Goal: Task Accomplishment & Management: Complete application form

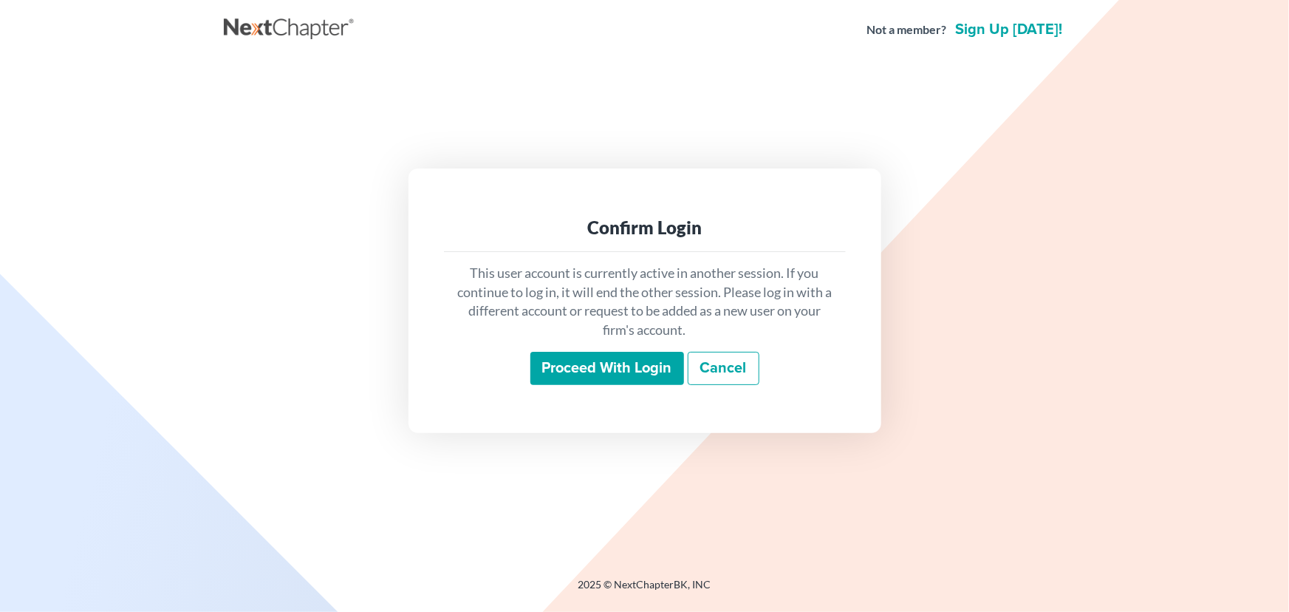
click at [639, 361] on input "Proceed with login" at bounding box center [608, 369] width 154 height 34
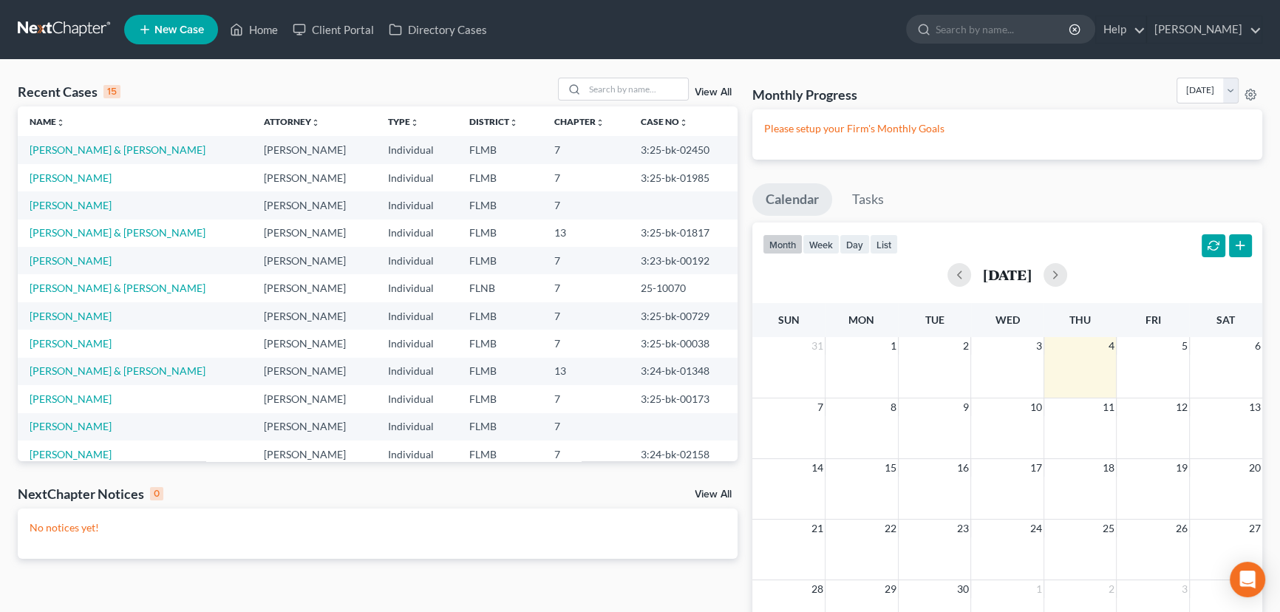
click at [170, 31] on span "New Case" at bounding box center [179, 29] width 50 height 11
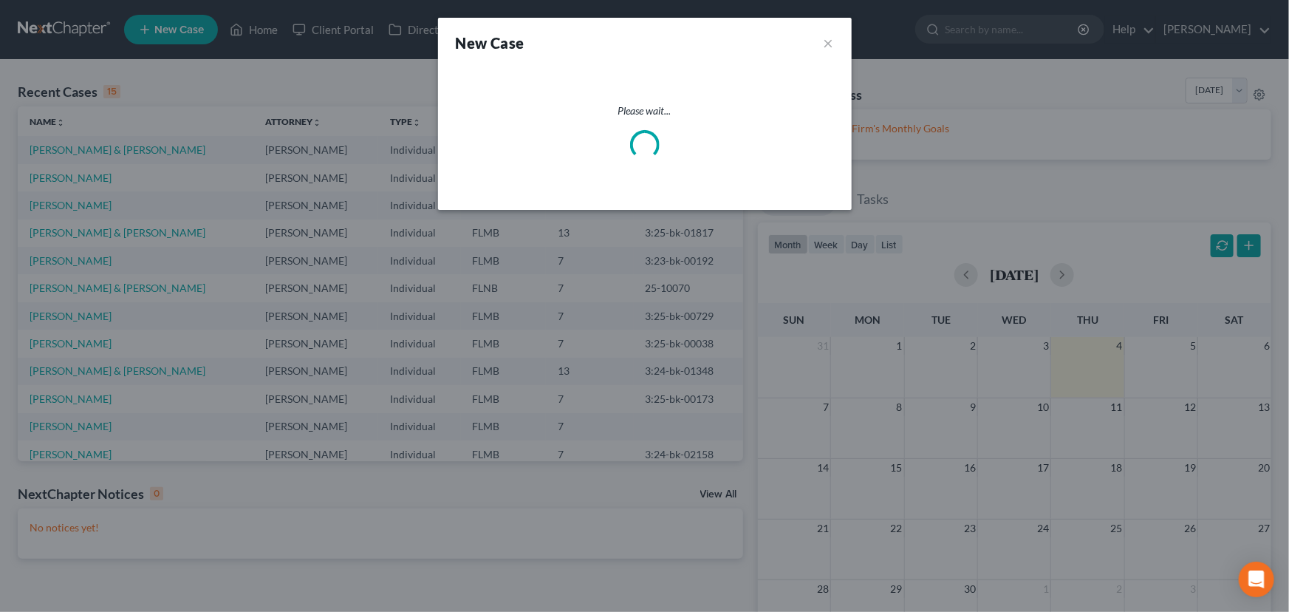
select select "15"
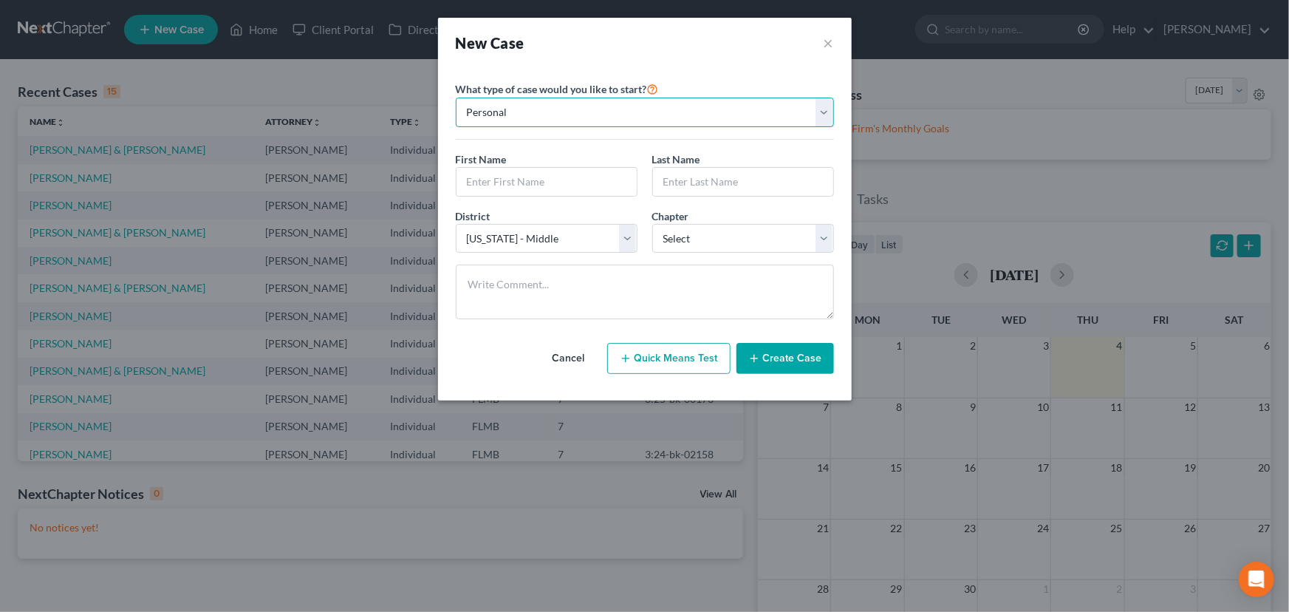
click at [828, 118] on select "Personal Business" at bounding box center [645, 113] width 378 height 30
click at [456, 98] on select "Personal Business" at bounding box center [645, 113] width 378 height 30
click at [698, 235] on select "Select 7 11 12 13" at bounding box center [743, 239] width 182 height 30
select select "3"
click at [652, 224] on select "Select 7 11 12 13" at bounding box center [743, 239] width 182 height 30
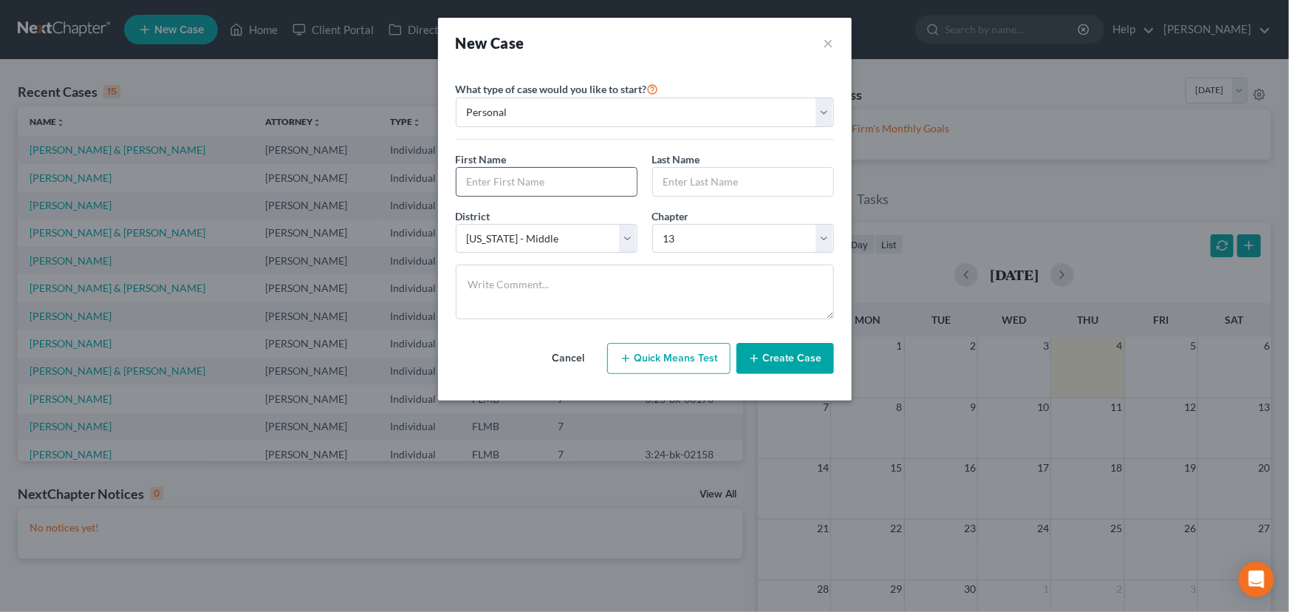
click at [515, 173] on input "text" at bounding box center [547, 182] width 180 height 28
type input "Drake"
type input "North"
click at [791, 355] on button "Create Case" at bounding box center [786, 358] width 98 height 31
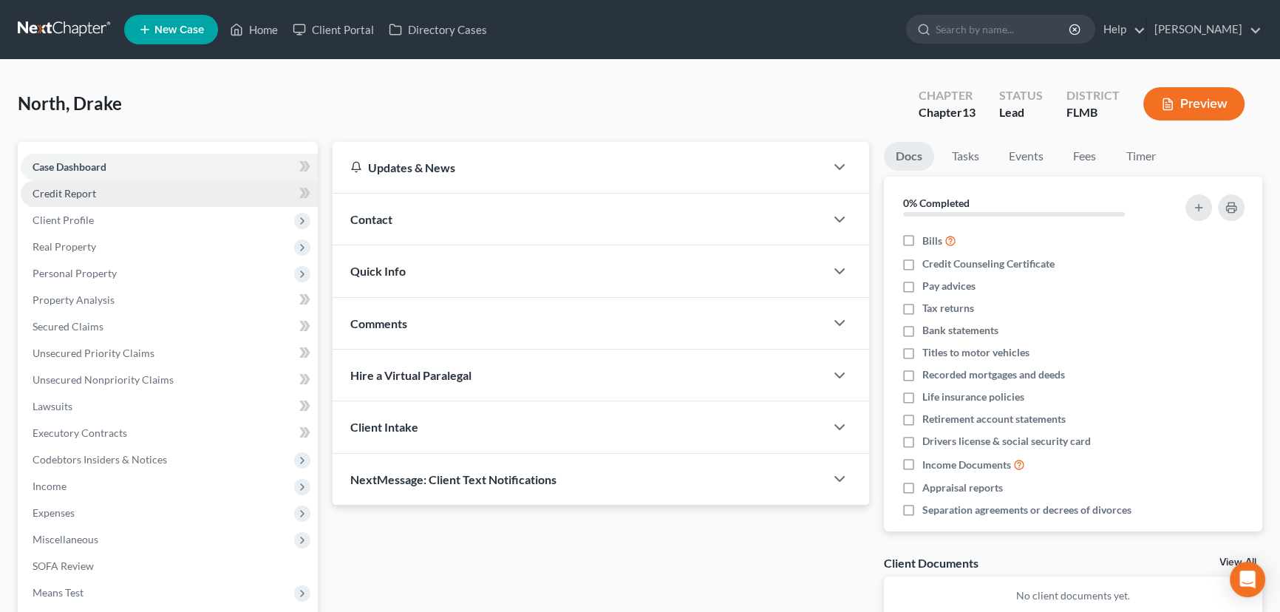
click at [103, 192] on link "Credit Report" at bounding box center [169, 193] width 297 height 27
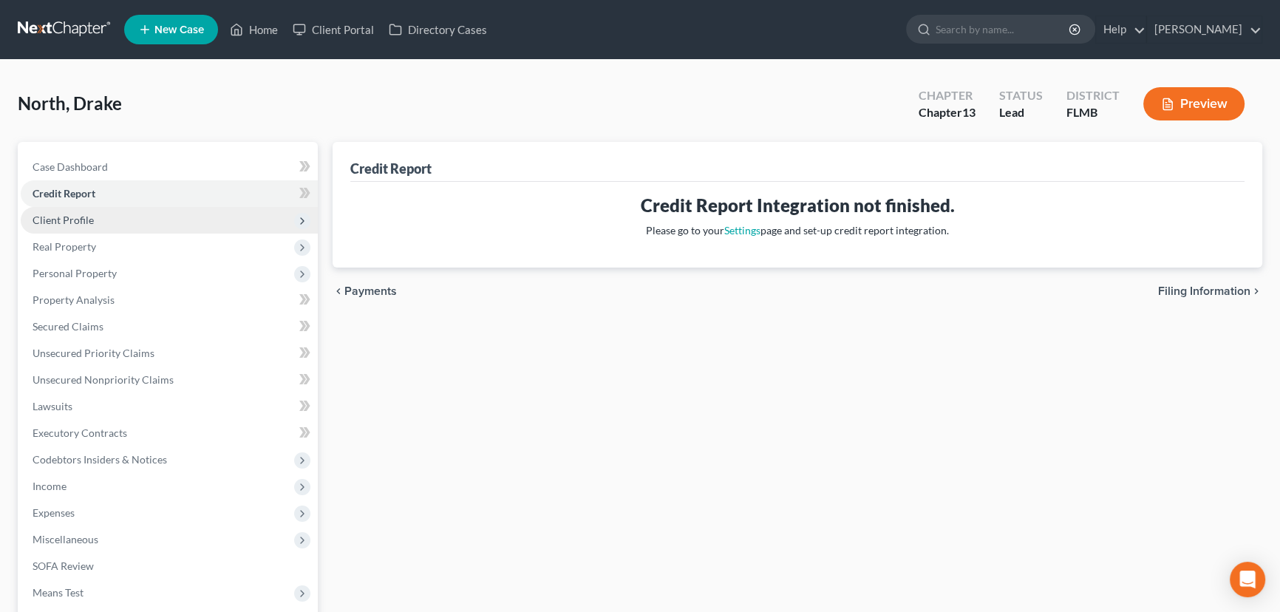
click at [93, 225] on span "Client Profile" at bounding box center [169, 220] width 297 height 27
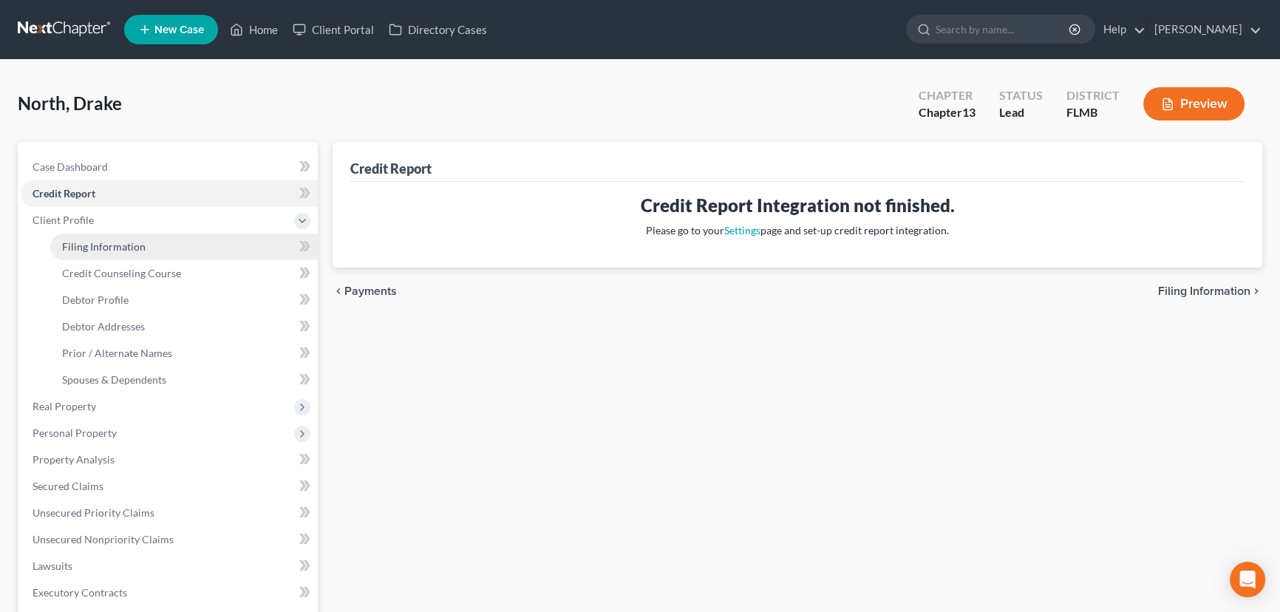
click at [98, 251] on link "Filing Information" at bounding box center [183, 246] width 267 height 27
select select "1"
select select "0"
select select "3"
select select "15"
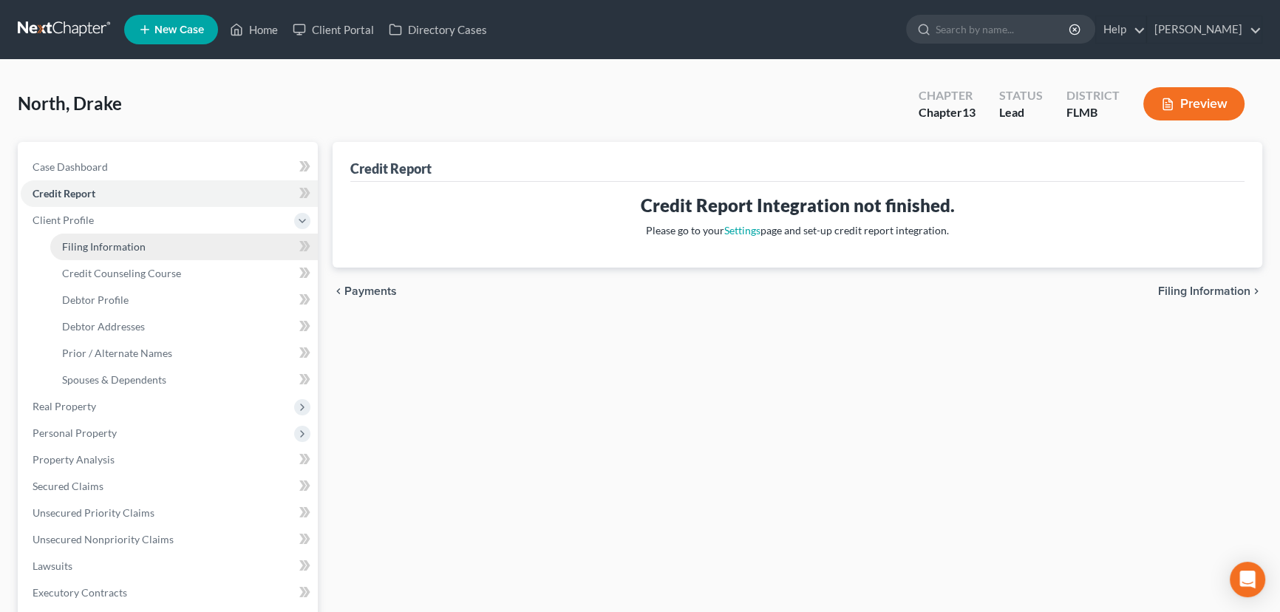
select select "0"
select select "9"
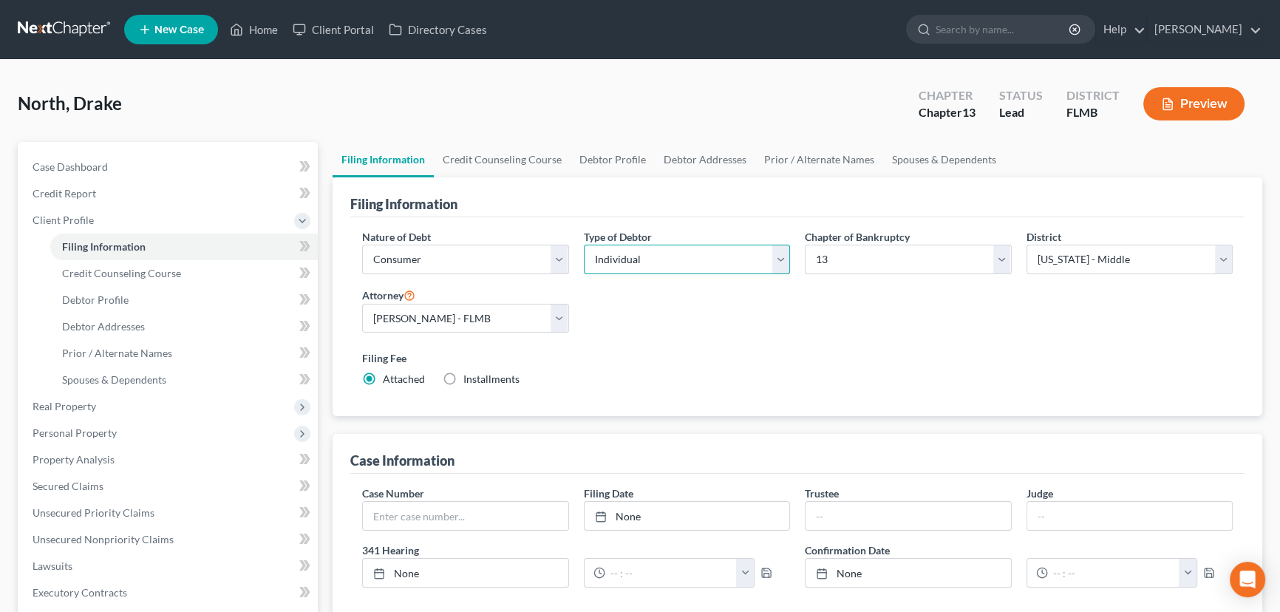
click at [789, 261] on select "Select Individual Joint" at bounding box center [687, 260] width 207 height 30
click at [584, 245] on select "Select Individual Joint" at bounding box center [687, 260] width 207 height 30
click at [484, 154] on link "Credit Counseling Course" at bounding box center [502, 159] width 137 height 35
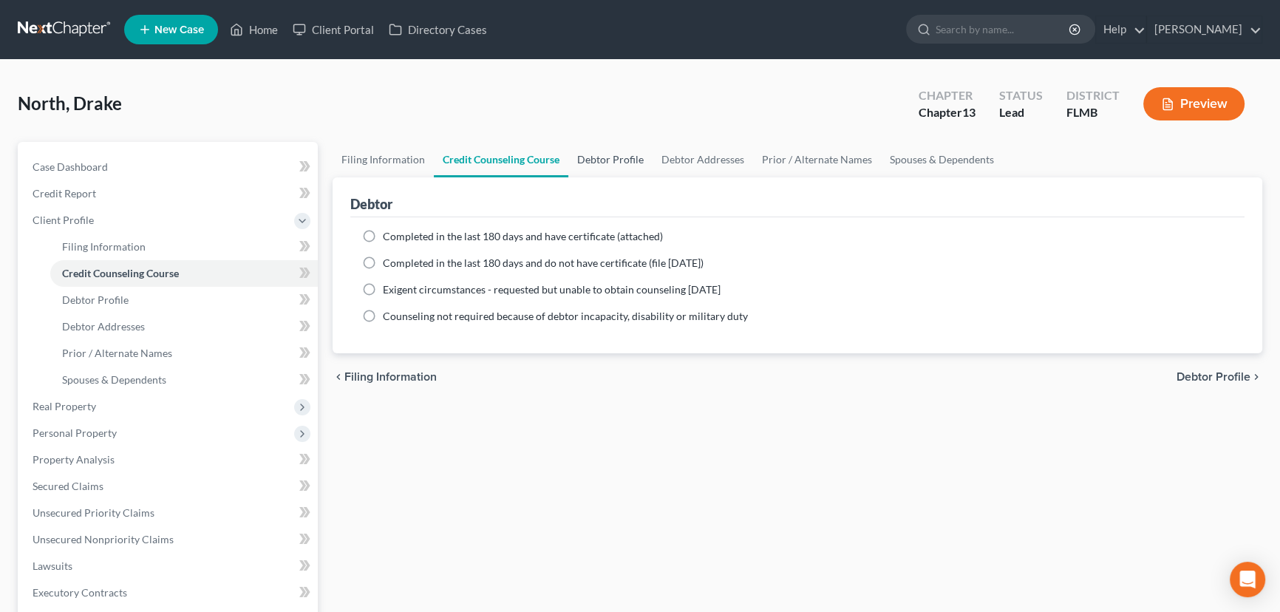
click at [601, 158] on link "Debtor Profile" at bounding box center [610, 159] width 84 height 35
select select "0"
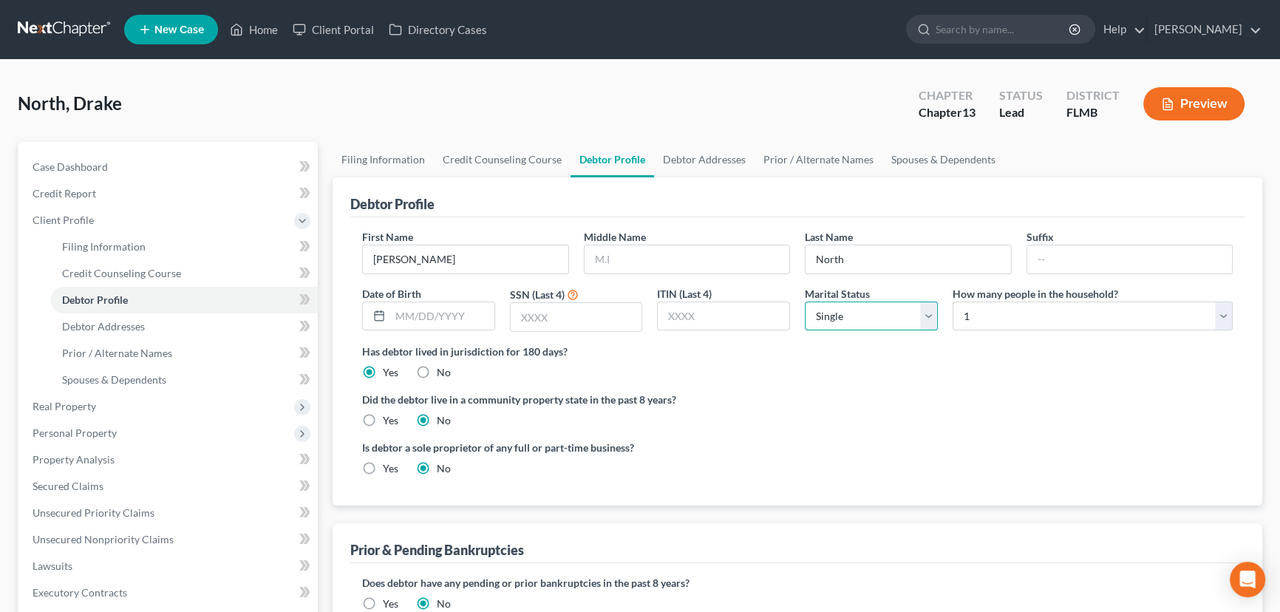
click at [924, 313] on select "Select Single Married Separated Divorced Widowed" at bounding box center [871, 316] width 133 height 30
select select "1"
click at [805, 301] on select "Select Single Married Separated Divorced Widowed" at bounding box center [871, 316] width 133 height 30
click at [1119, 321] on select "Select 1 2 3 4 5 6 7 8 9 10 11 12 13 14 15 16 17 18 19 20" at bounding box center [1092, 316] width 280 height 30
select select "3"
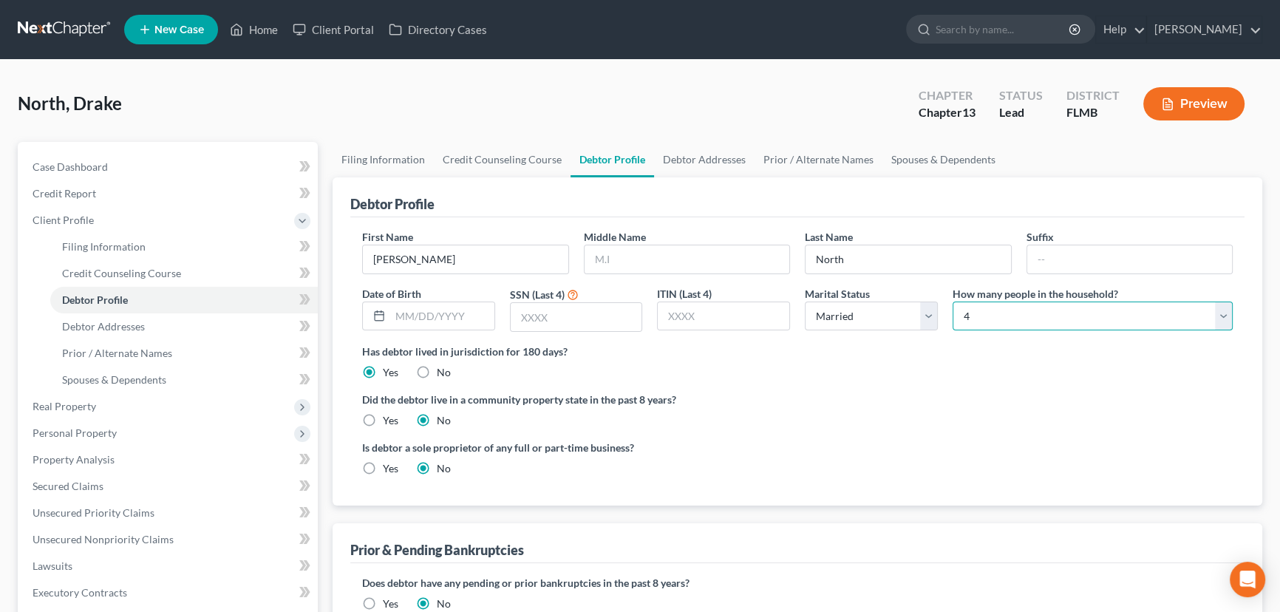
click at [952, 301] on select "Select 1 2 3 4 5 6 7 8 9 10 11 12 13 14 15 16 17 18 19 20" at bounding box center [1092, 316] width 280 height 30
click at [448, 305] on input "text" at bounding box center [442, 316] width 104 height 28
click at [651, 253] on input "text" at bounding box center [686, 259] width 205 height 28
type input "A"
click at [442, 318] on input "text" at bounding box center [442, 316] width 104 height 28
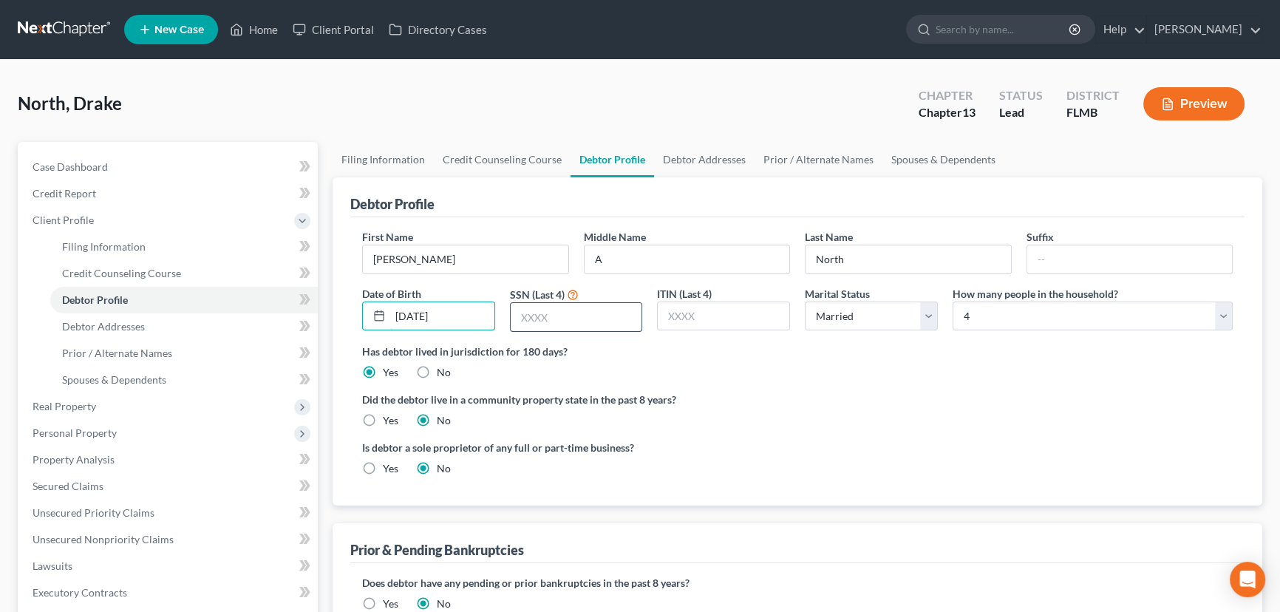
type input "05/08/1973"
click at [563, 318] on input "text" at bounding box center [577, 317] width 132 height 28
type input "0597"
click at [711, 159] on link "Debtor Addresses" at bounding box center [704, 159] width 100 height 35
select select "0"
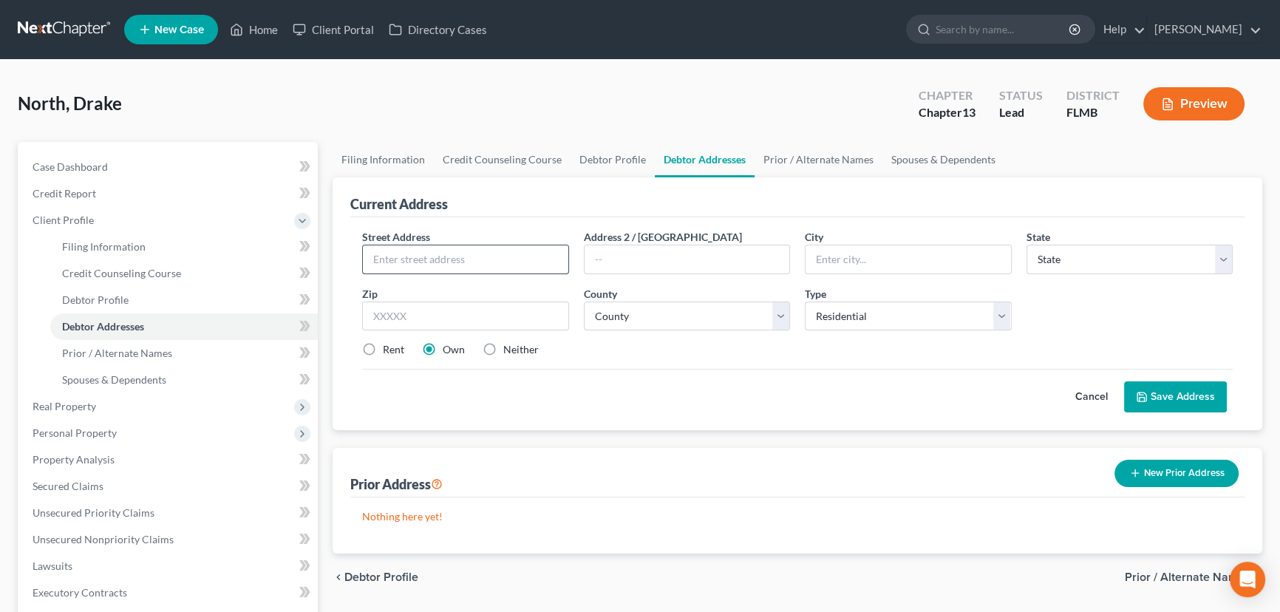
click at [458, 254] on input "text" at bounding box center [465, 259] width 205 height 28
type input "384 SE Hillcrest Lane"
click at [848, 259] on input "text" at bounding box center [907, 259] width 205 height 28
type input "Lake City"
select select "9"
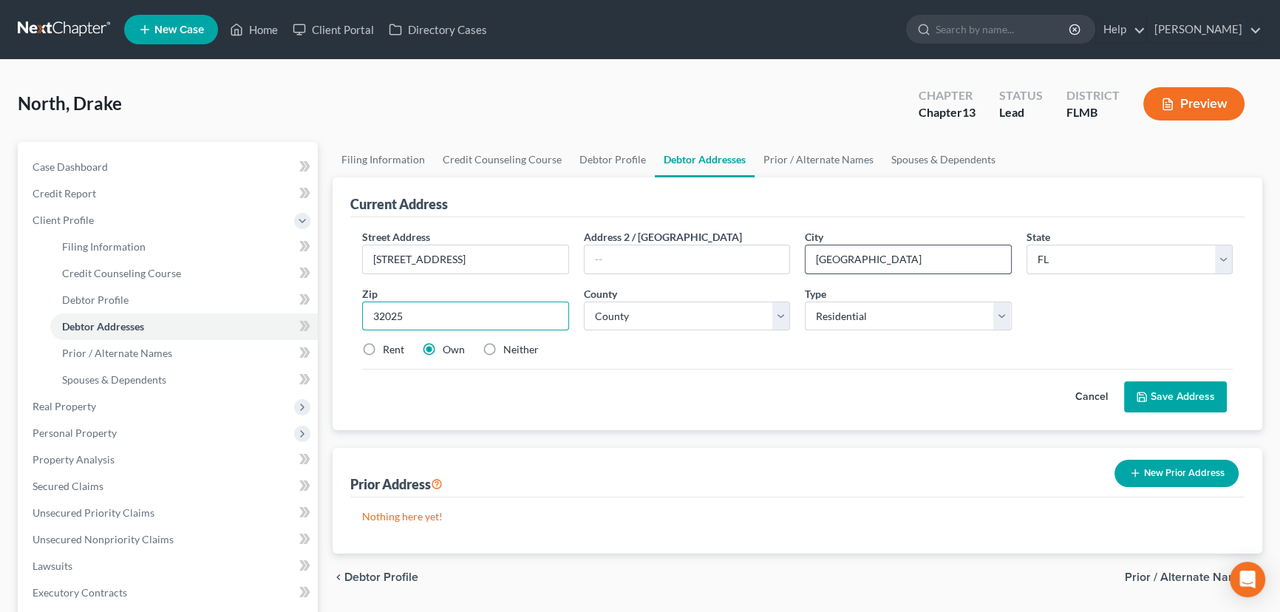
type input "32025"
select select "11"
click at [1176, 394] on button "Save Address" at bounding box center [1175, 396] width 103 height 31
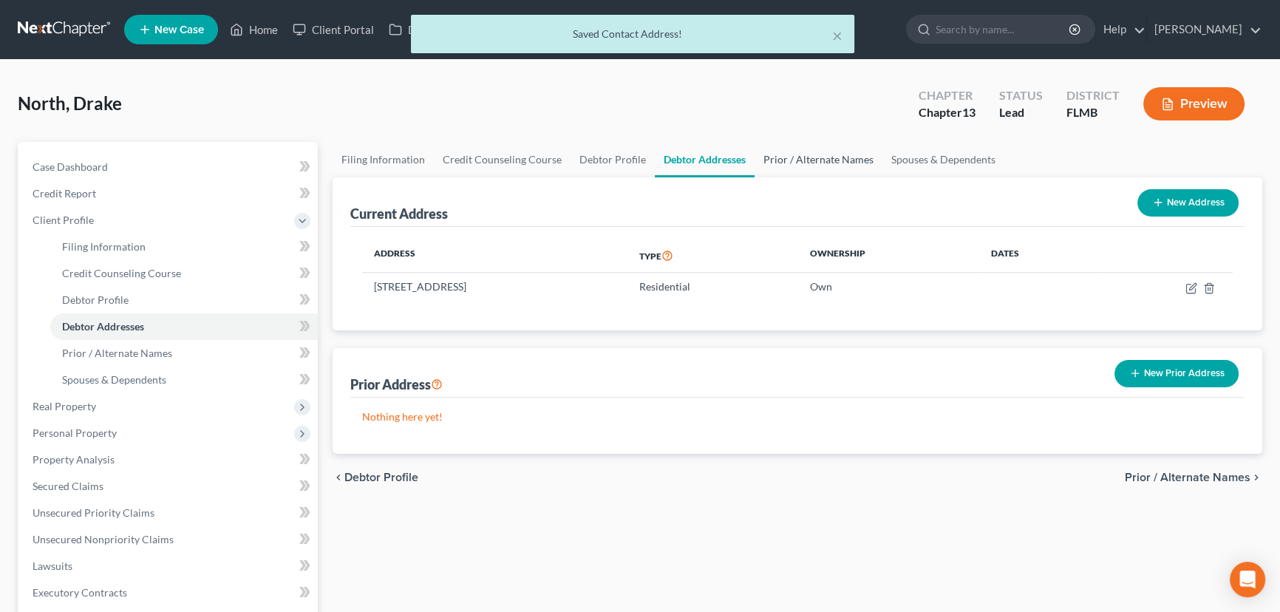
click at [782, 155] on link "Prior / Alternate Names" at bounding box center [818, 159] width 128 height 35
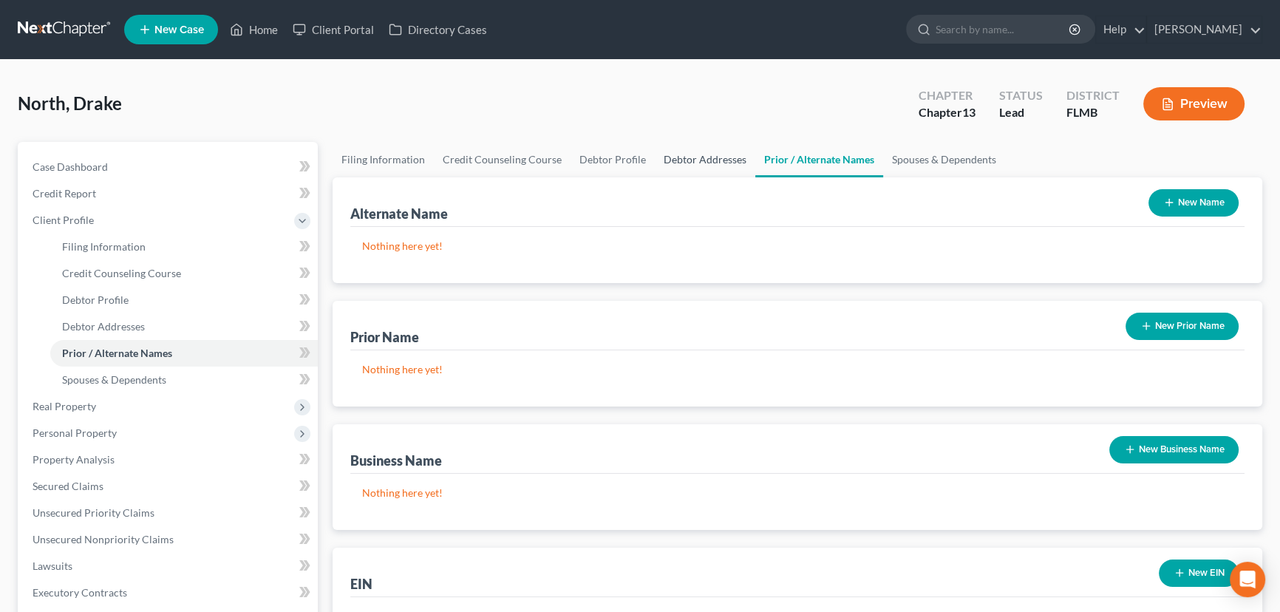
click at [698, 152] on link "Debtor Addresses" at bounding box center [705, 159] width 100 height 35
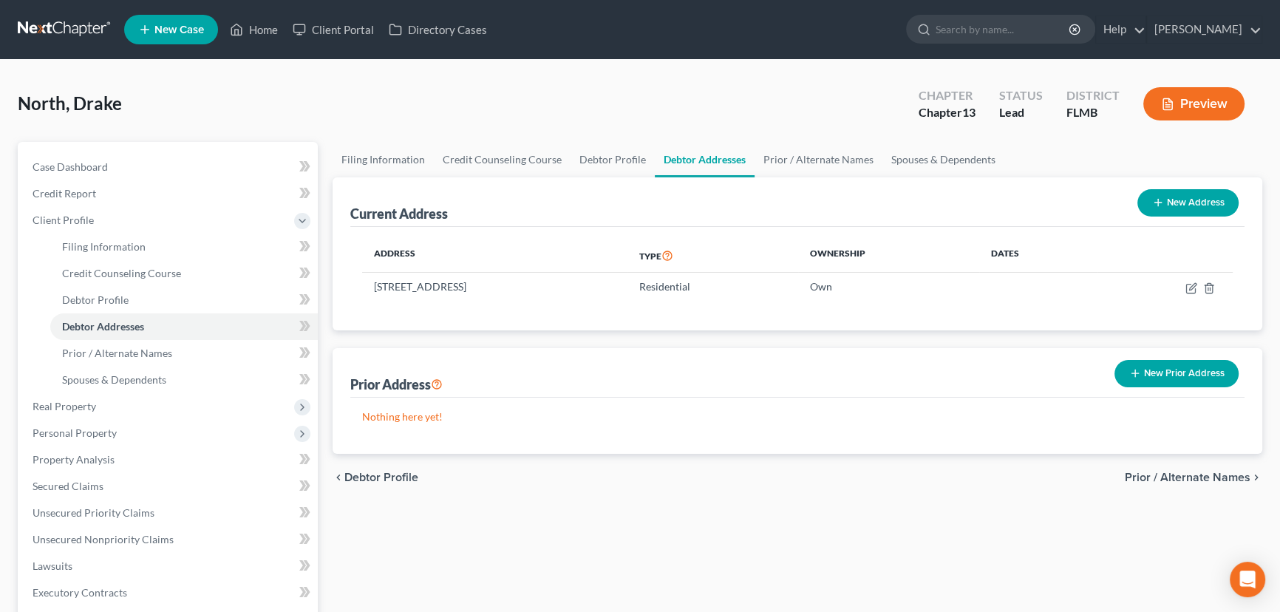
click at [1156, 369] on button "New Prior Address" at bounding box center [1176, 373] width 124 height 27
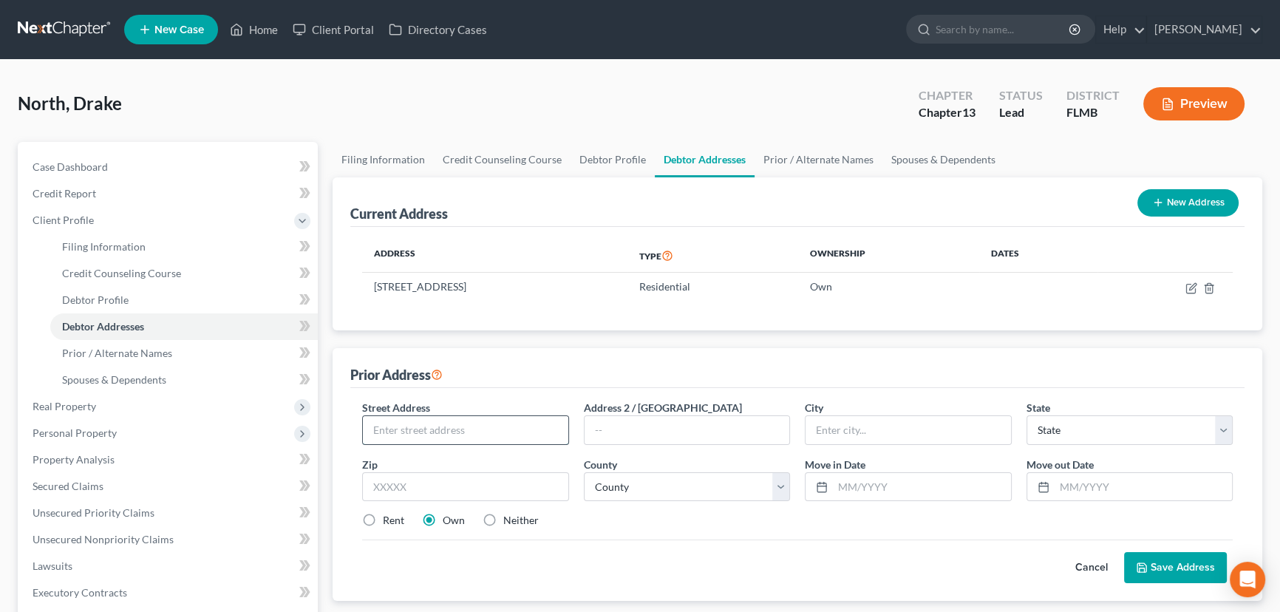
click at [434, 426] on input "text" at bounding box center [465, 430] width 205 height 28
type input "2316 SE 22nd Loop"
type input "Ocala"
select select "9"
type input "34471"
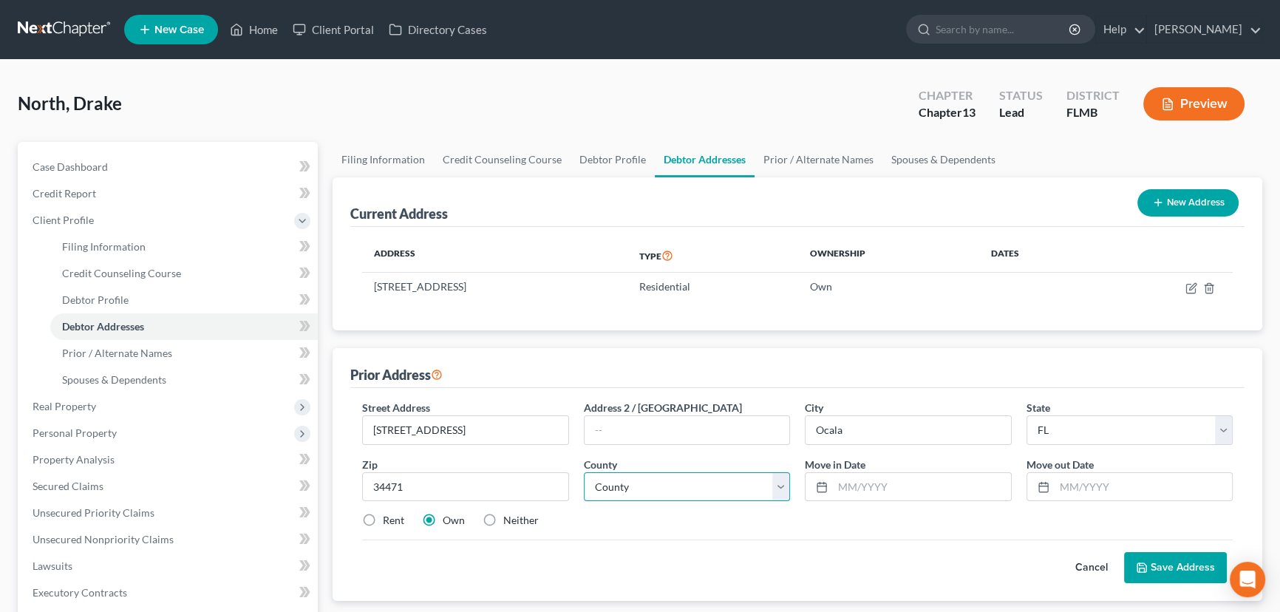
click at [689, 489] on select "County Alachua County Baker County Bay County Bradford County Brevard County Br…" at bounding box center [687, 487] width 207 height 30
click at [709, 488] on select "County Alachua County Baker County Bay County Bradford County Brevard County Br…" at bounding box center [687, 487] width 207 height 30
select select "40"
click at [584, 472] on select "County Alachua County Baker County Bay County Bradford County Brevard County Br…" at bounding box center [687, 487] width 207 height 30
click at [901, 485] on input "text" at bounding box center [922, 487] width 178 height 28
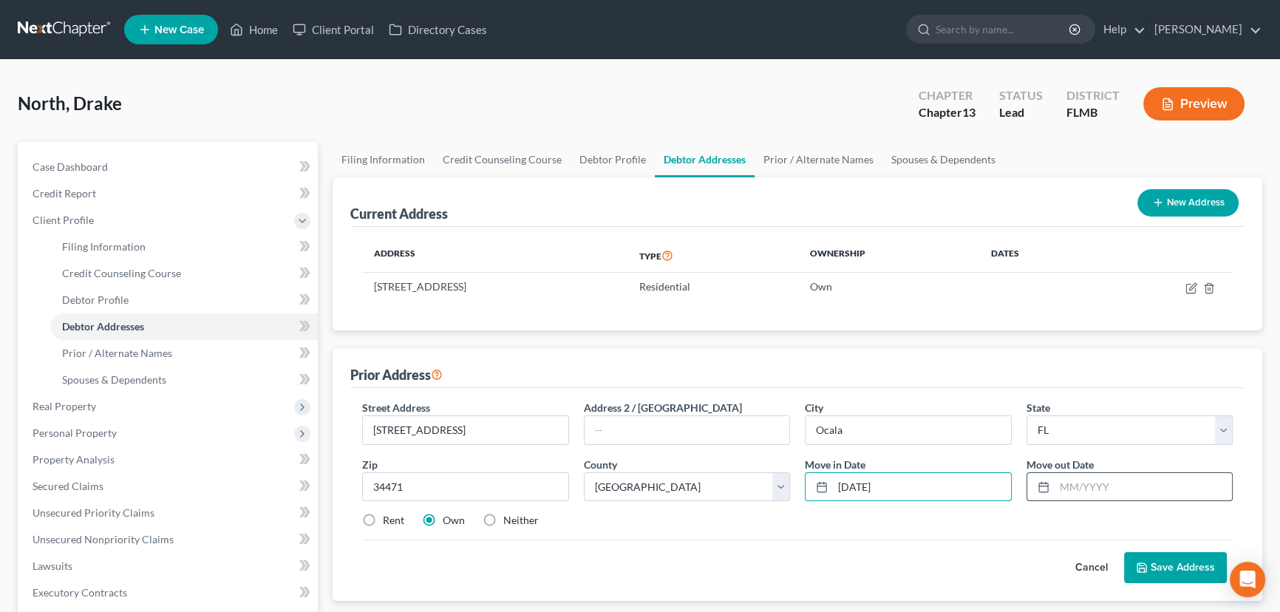
type input "08/01/2018"
click at [1090, 488] on input "text" at bounding box center [1143, 487] width 178 height 28
type input "01/01/2023"
click at [383, 521] on label "Rent" at bounding box center [393, 520] width 21 height 15
click at [389, 521] on input "Rent" at bounding box center [394, 518] width 10 height 10
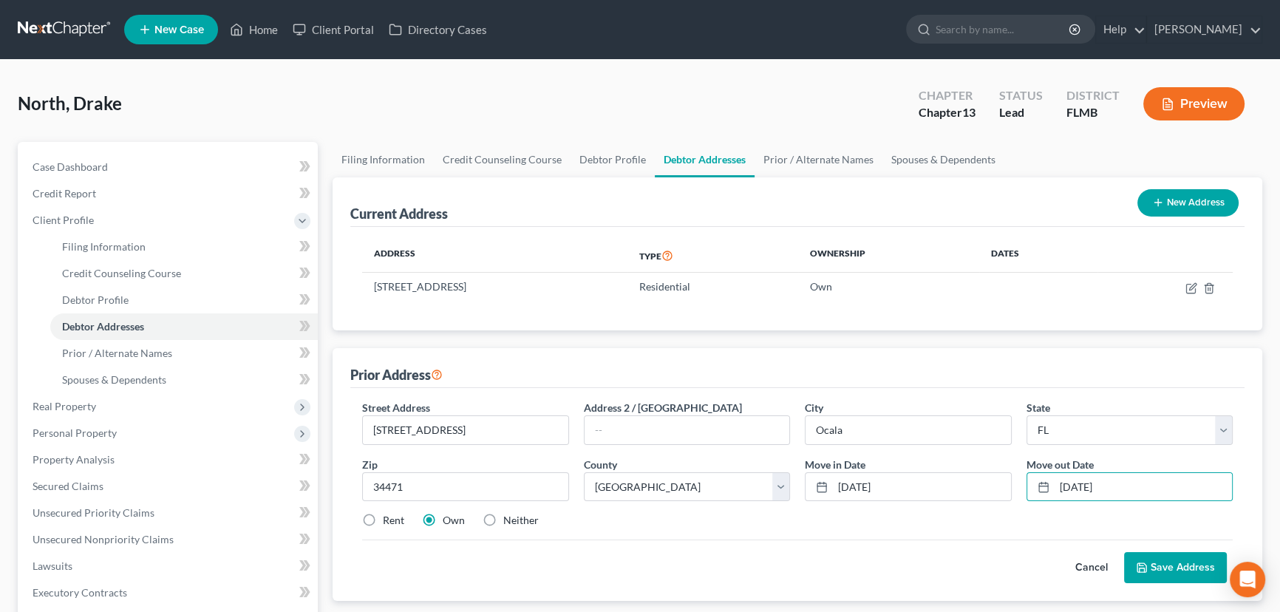
radio input "true"
click at [1158, 564] on button "Save Address" at bounding box center [1175, 567] width 103 height 31
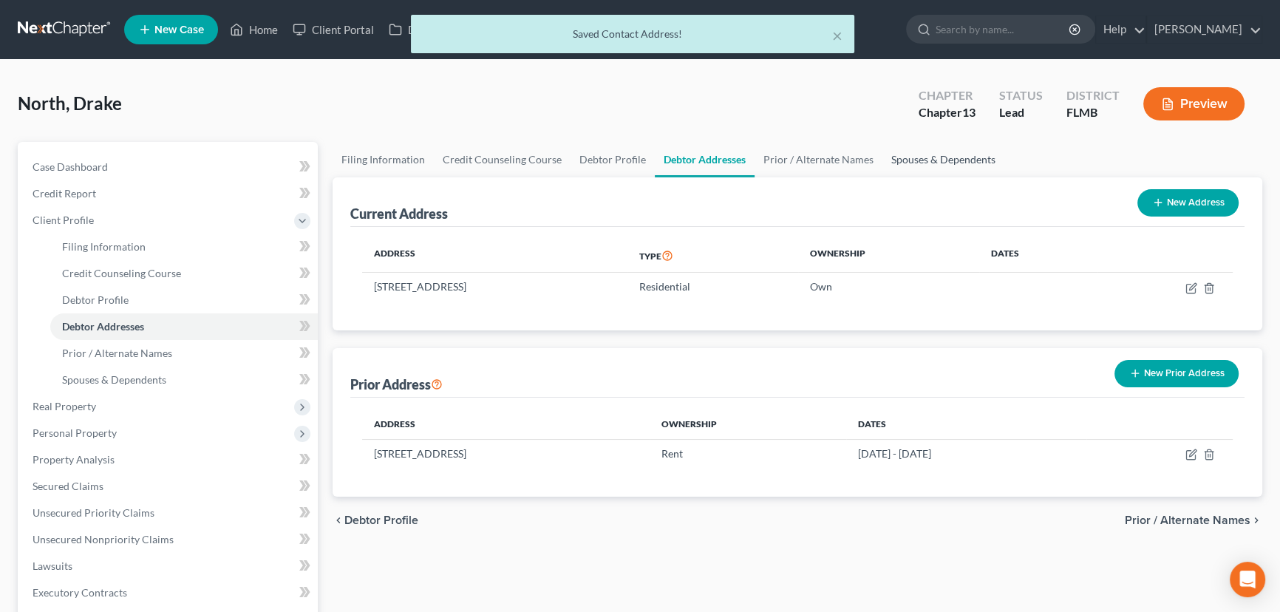
click at [923, 166] on link "Spouses & Dependents" at bounding box center [943, 159] width 122 height 35
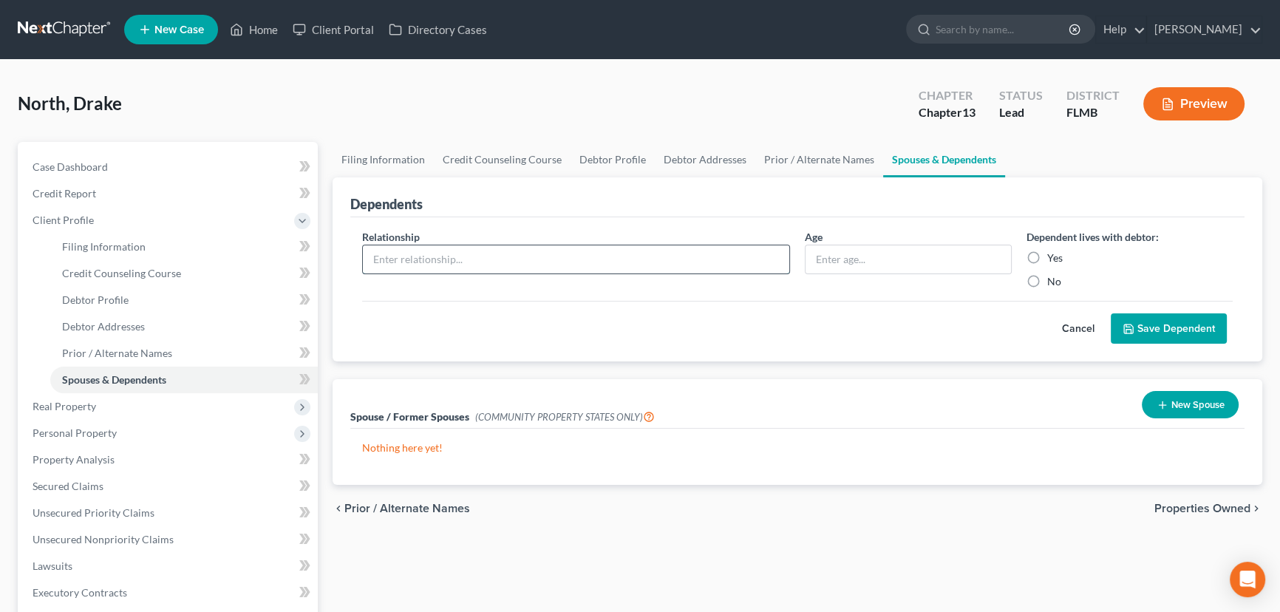
click at [494, 256] on input "text" at bounding box center [576, 259] width 426 height 28
type input "Son"
click at [831, 258] on input "text" at bounding box center [907, 259] width 205 height 28
type input "10"
click at [1047, 258] on label "Yes" at bounding box center [1055, 257] width 16 height 15
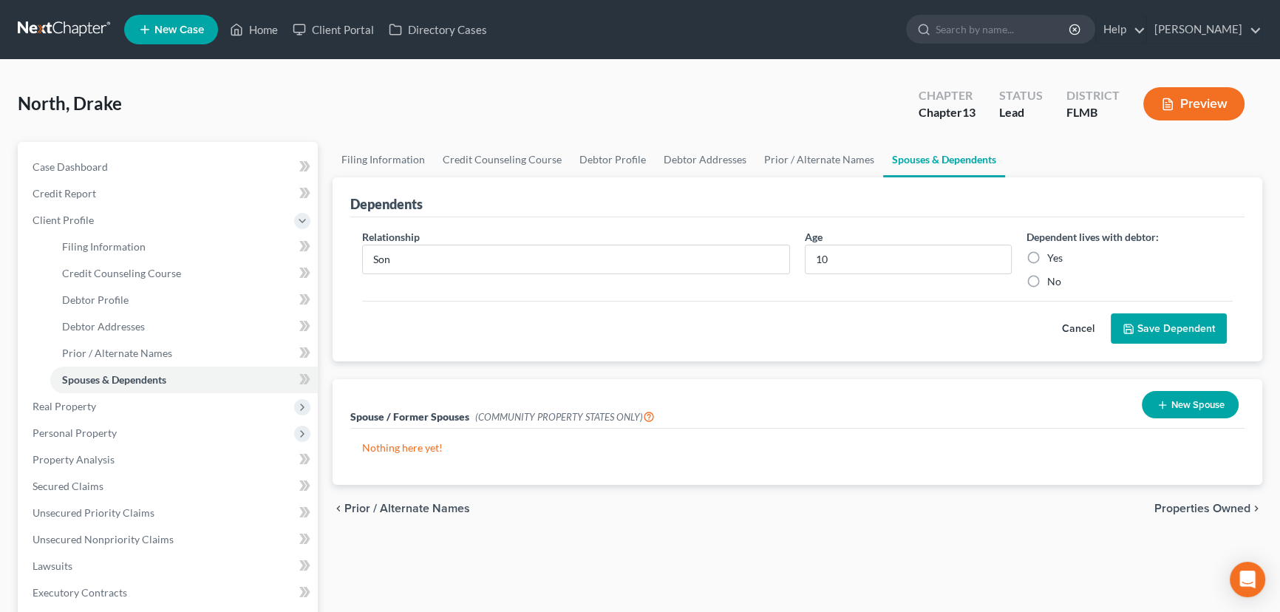
click at [1053, 258] on input "Yes" at bounding box center [1058, 255] width 10 height 10
radio input "true"
click at [1146, 327] on button "Save Dependent" at bounding box center [1169, 328] width 116 height 31
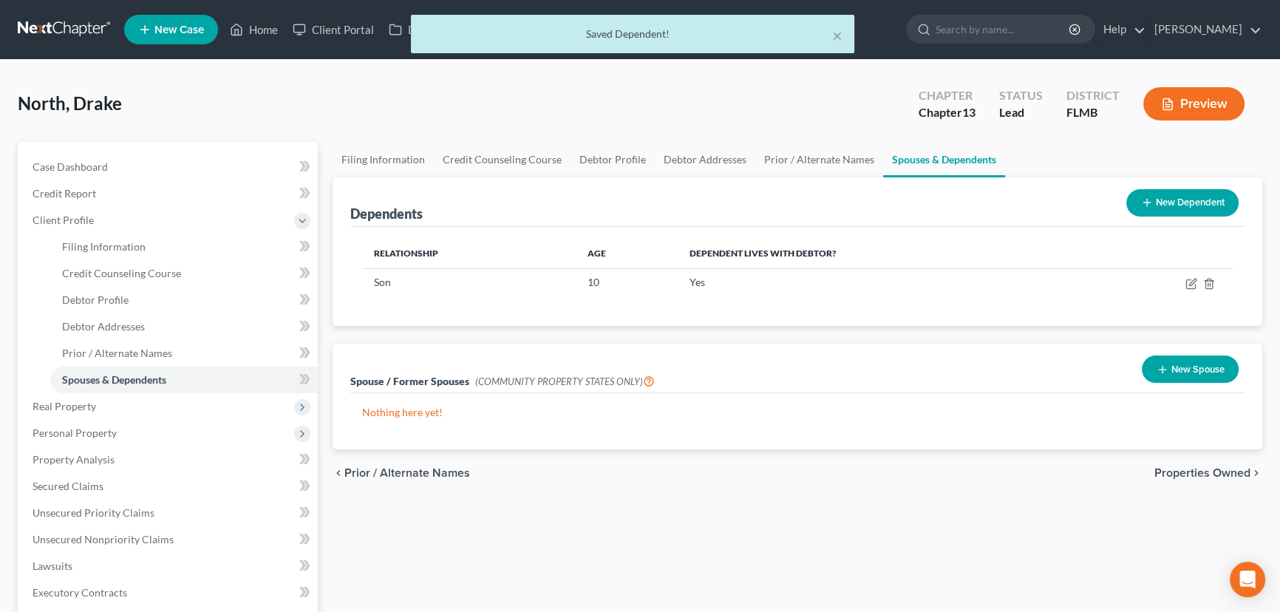
click at [1196, 201] on button "New Dependent" at bounding box center [1182, 202] width 112 height 27
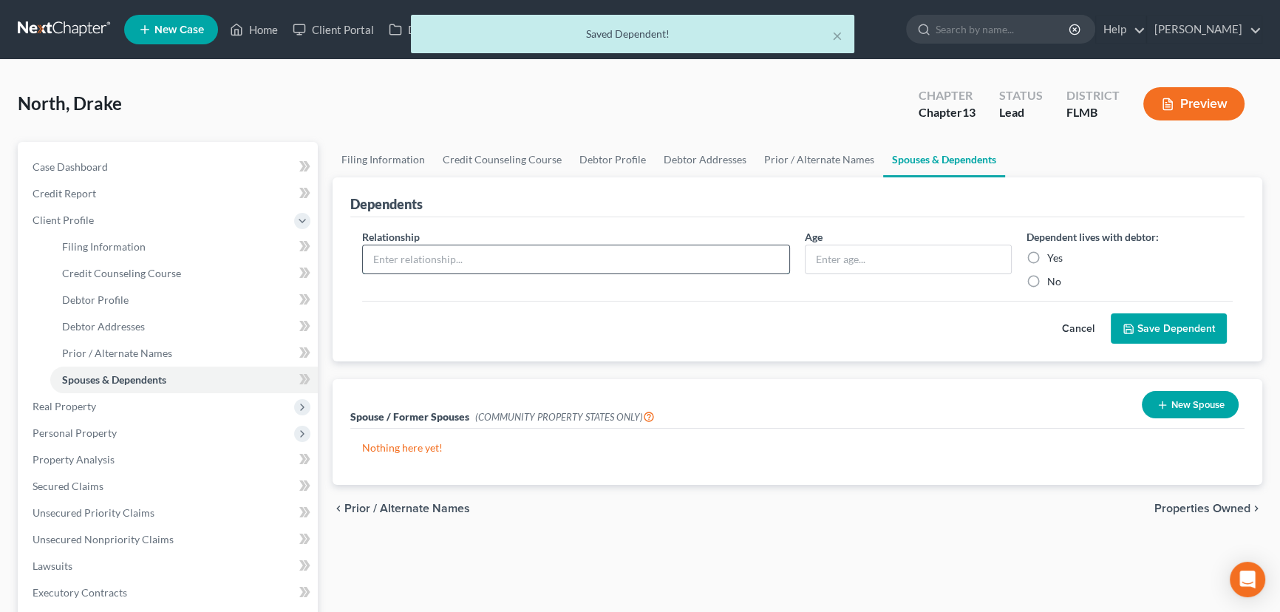
click at [528, 259] on input "text" at bounding box center [576, 259] width 426 height 28
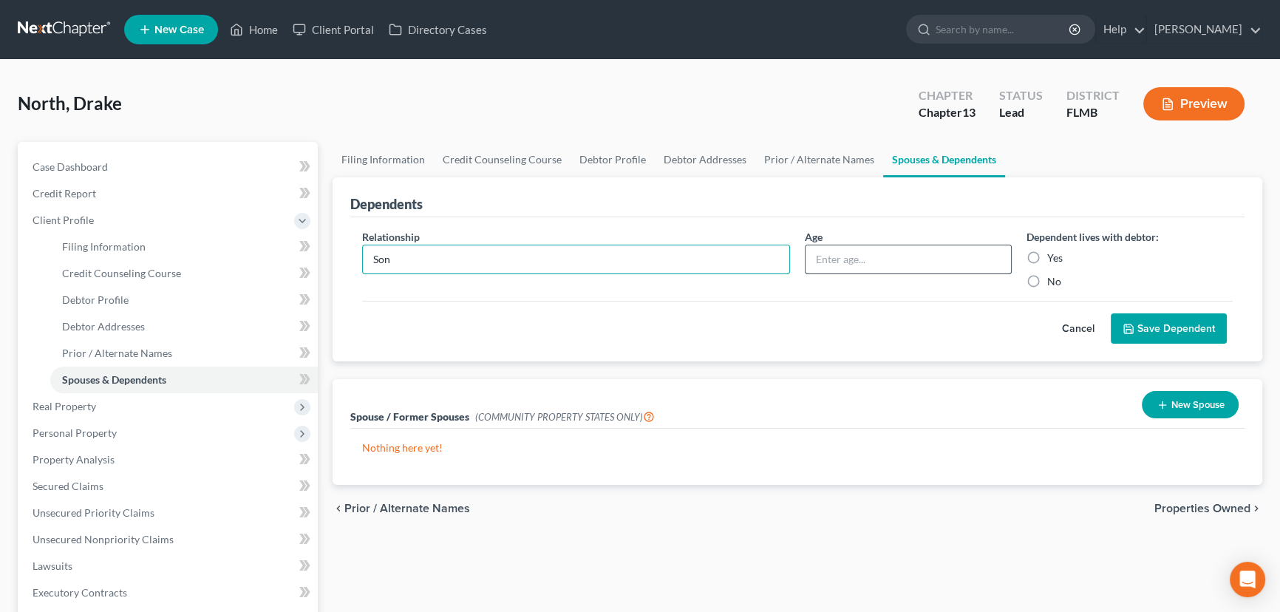
type input "Son"
click at [859, 260] on input "text" at bounding box center [907, 259] width 205 height 28
type input "10"
click at [1047, 262] on label "Yes" at bounding box center [1055, 257] width 16 height 15
click at [1053, 260] on input "Yes" at bounding box center [1058, 255] width 10 height 10
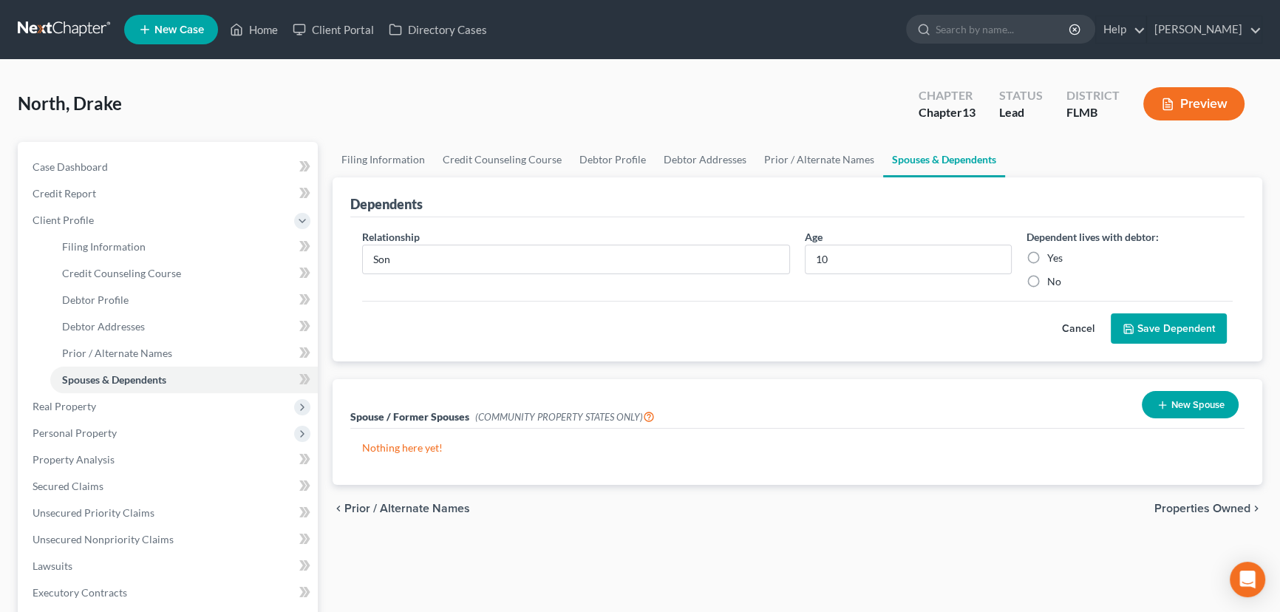
radio input "true"
click at [1133, 328] on icon "submit" at bounding box center [1128, 329] width 12 height 12
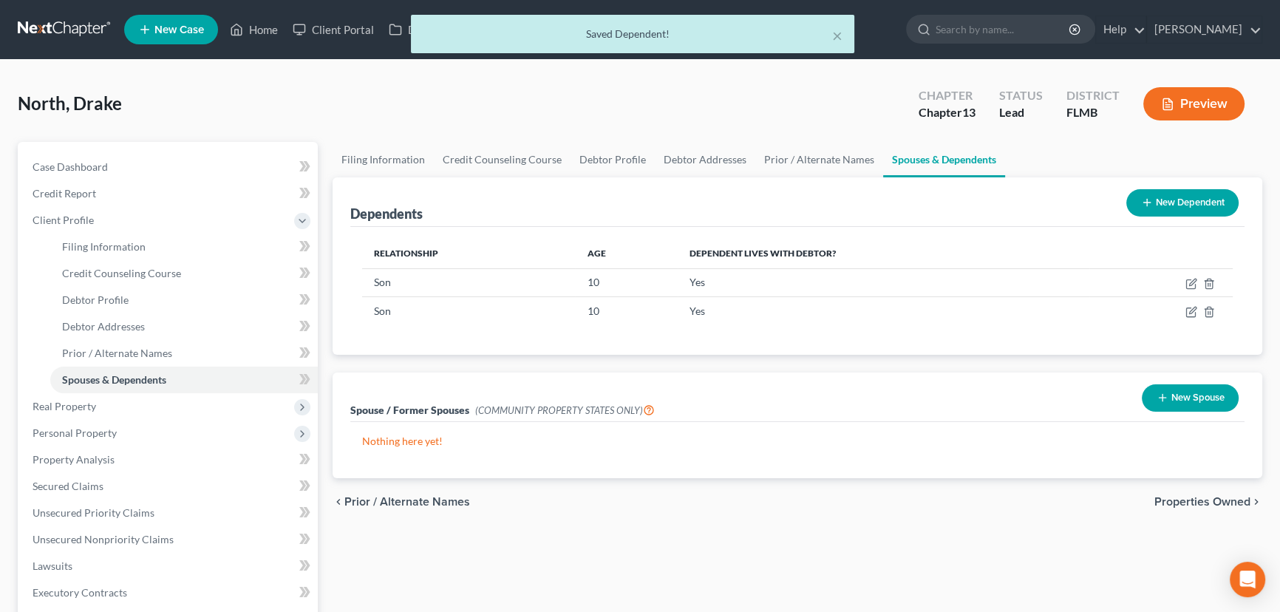
click at [1172, 399] on button "New Spouse" at bounding box center [1190, 397] width 97 height 27
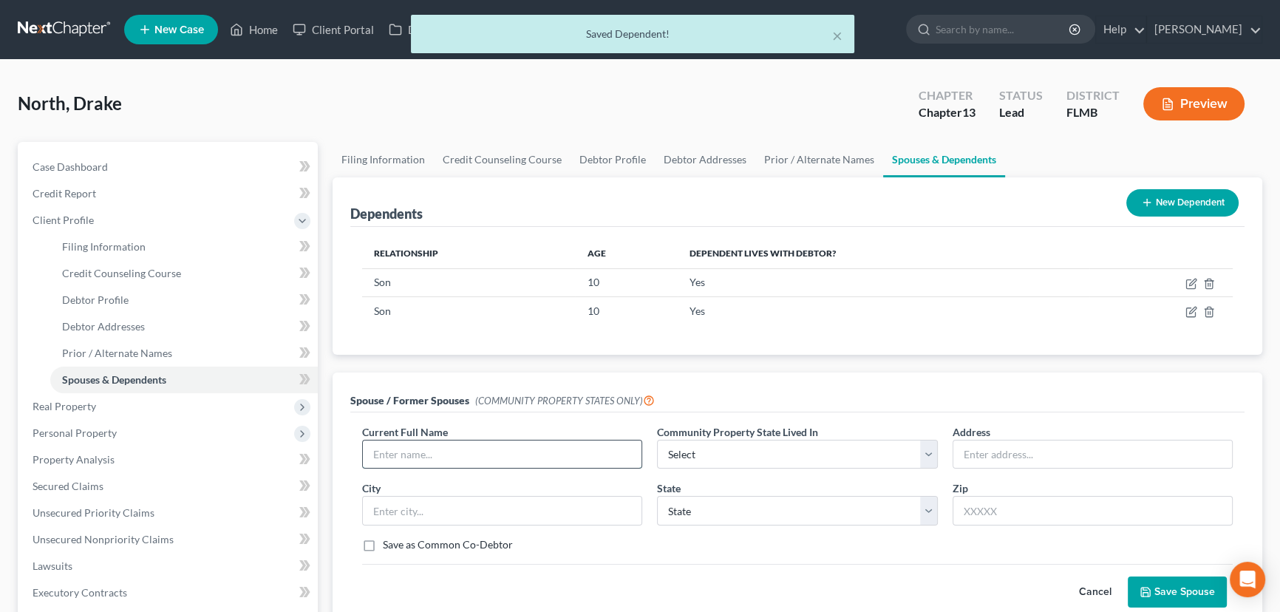
click at [429, 458] on input "text" at bounding box center [502, 454] width 279 height 28
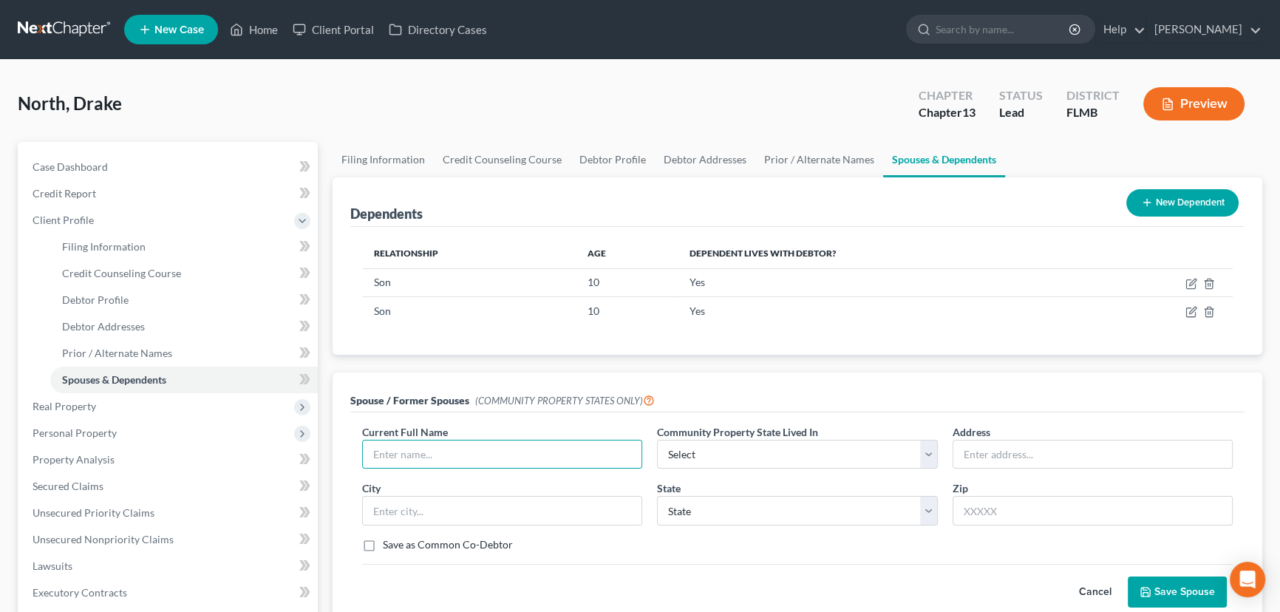
click at [1093, 583] on button "Cancel" at bounding box center [1095, 592] width 65 height 30
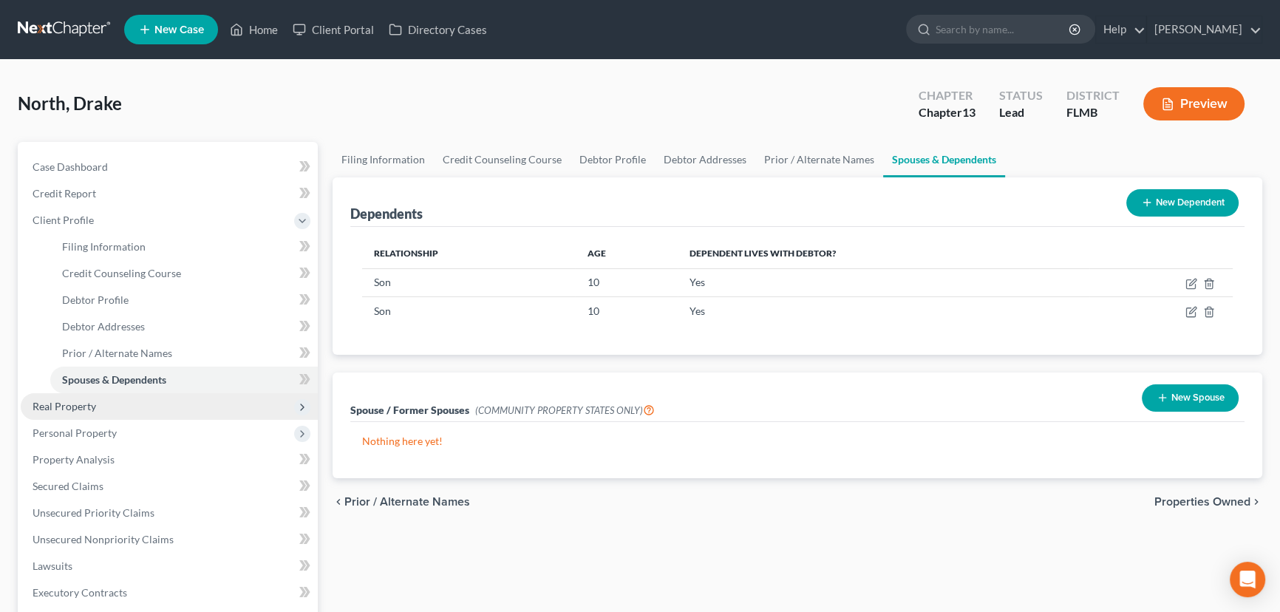
click at [89, 403] on span "Real Property" at bounding box center [65, 406] width 64 height 13
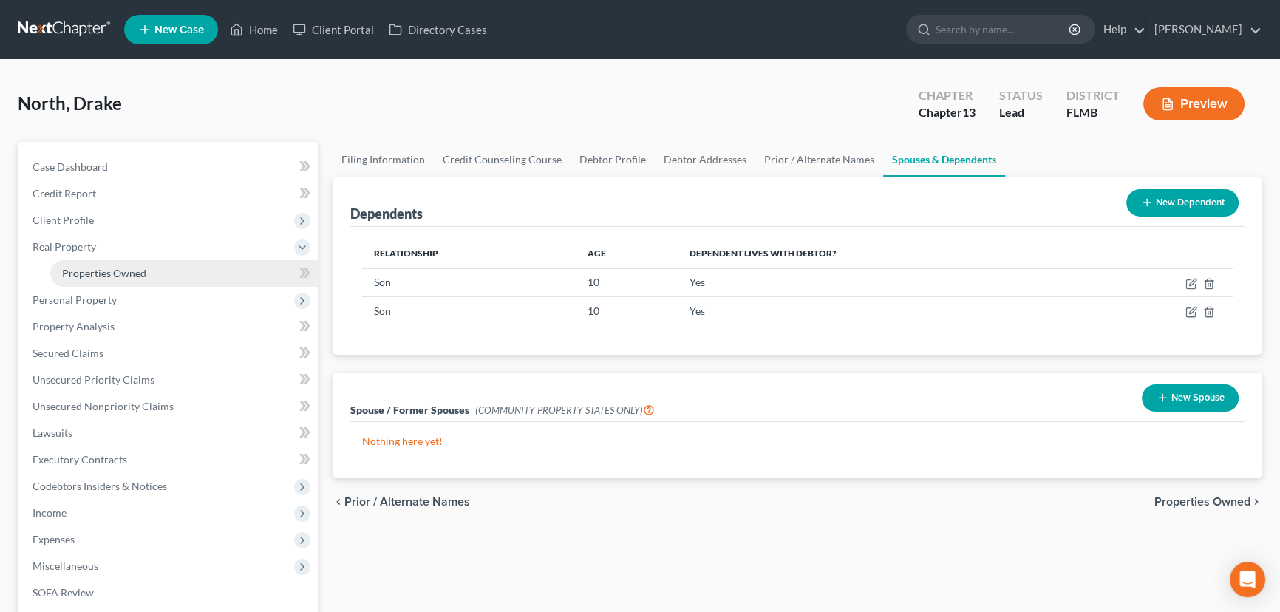
click at [96, 271] on span "Properties Owned" at bounding box center [104, 273] width 84 height 13
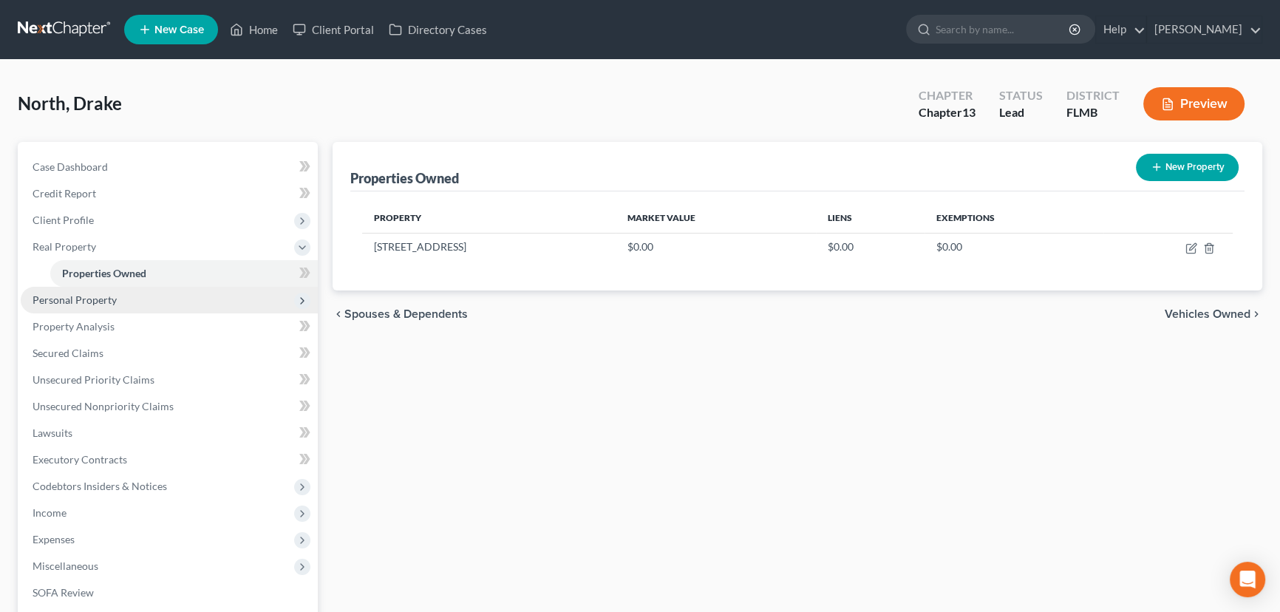
click at [95, 300] on span "Personal Property" at bounding box center [75, 299] width 84 height 13
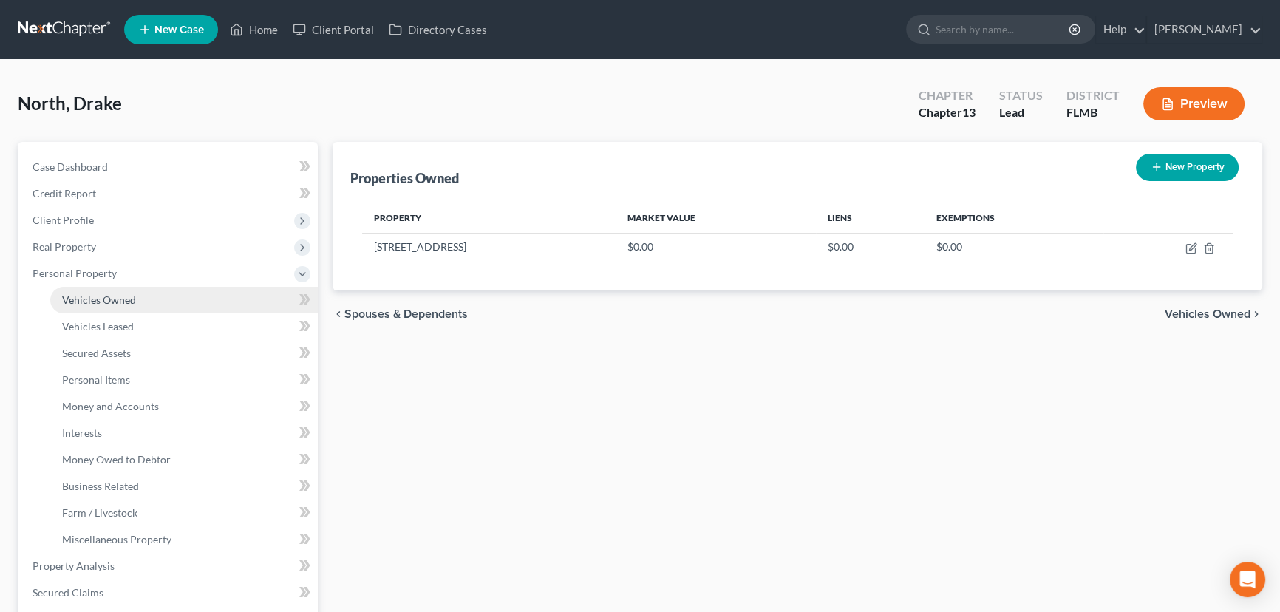
click at [100, 302] on span "Vehicles Owned" at bounding box center [99, 299] width 74 height 13
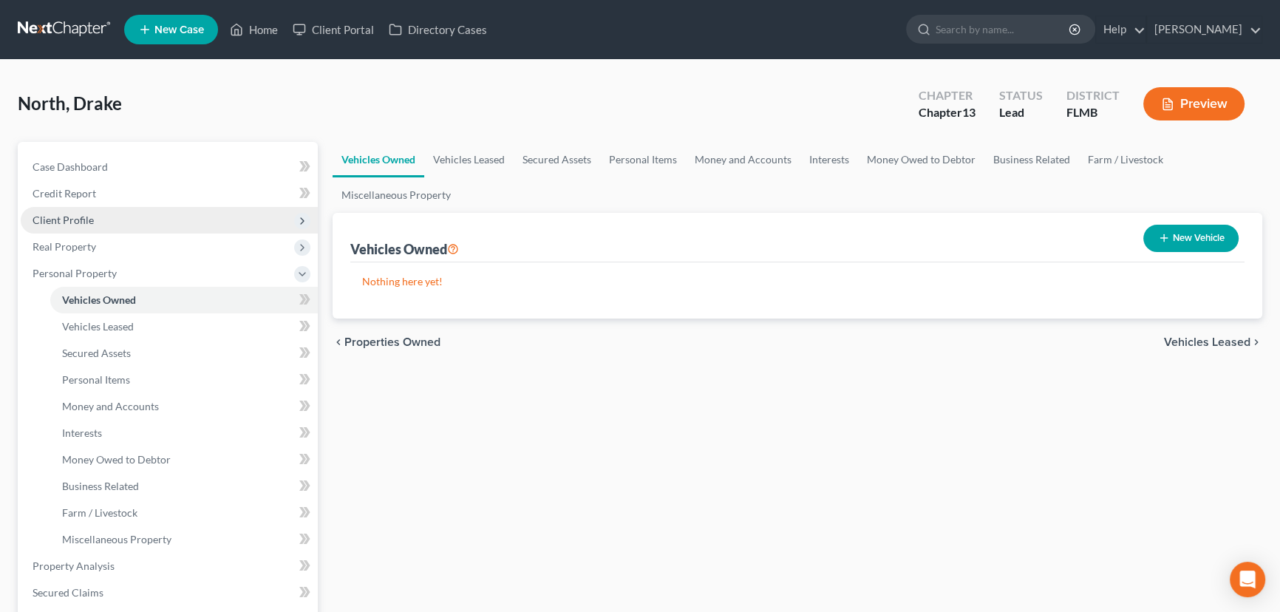
click at [75, 217] on span "Client Profile" at bounding box center [63, 220] width 61 height 13
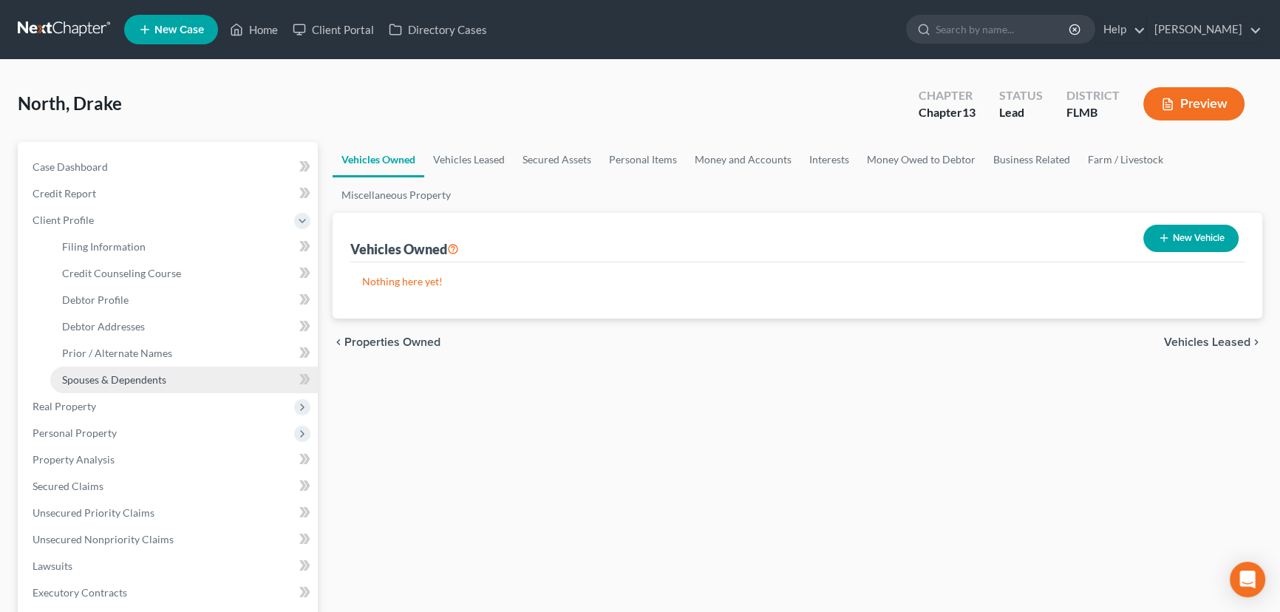
click at [107, 380] on span "Spouses & Dependents" at bounding box center [114, 379] width 104 height 13
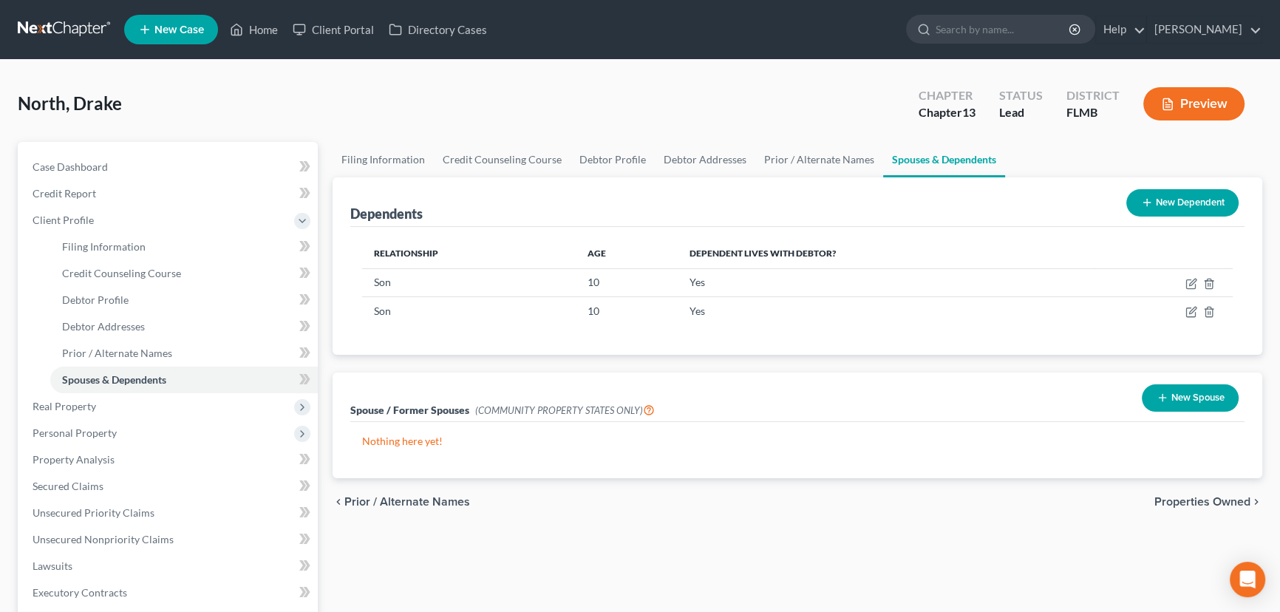
click at [1204, 399] on button "New Spouse" at bounding box center [1190, 397] width 97 height 27
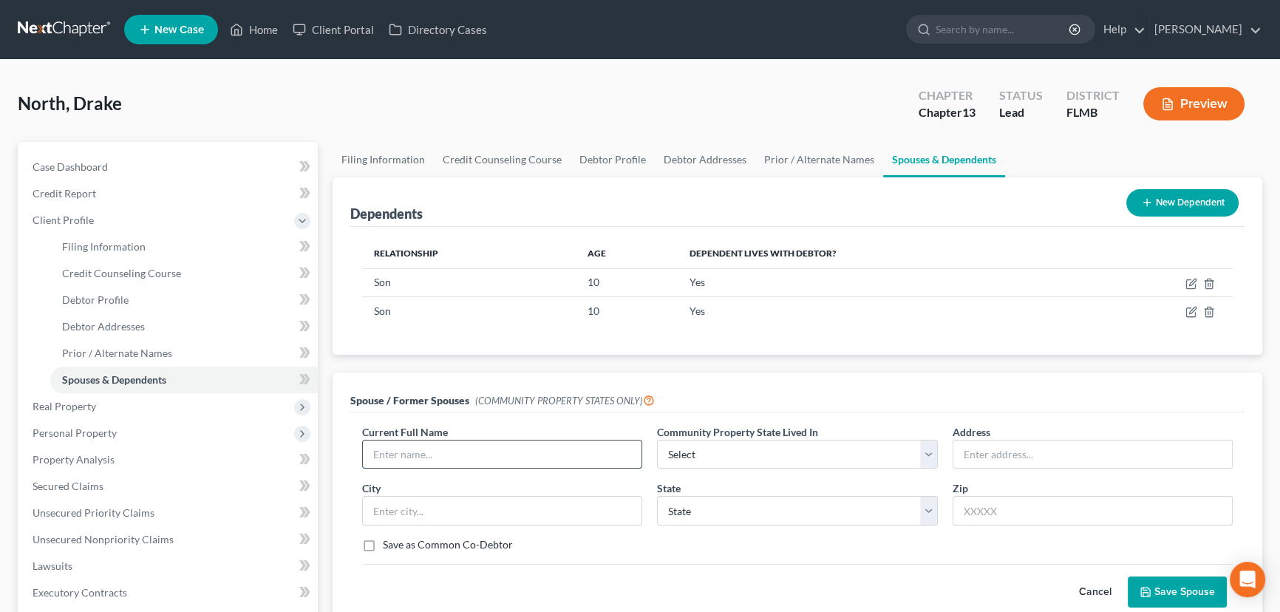
click at [513, 449] on input "text" at bounding box center [502, 454] width 279 height 28
click at [510, 451] on input "Jamie" at bounding box center [502, 454] width 279 height 28
type input "Jamie North"
click at [1100, 590] on button "Cancel" at bounding box center [1095, 592] width 65 height 30
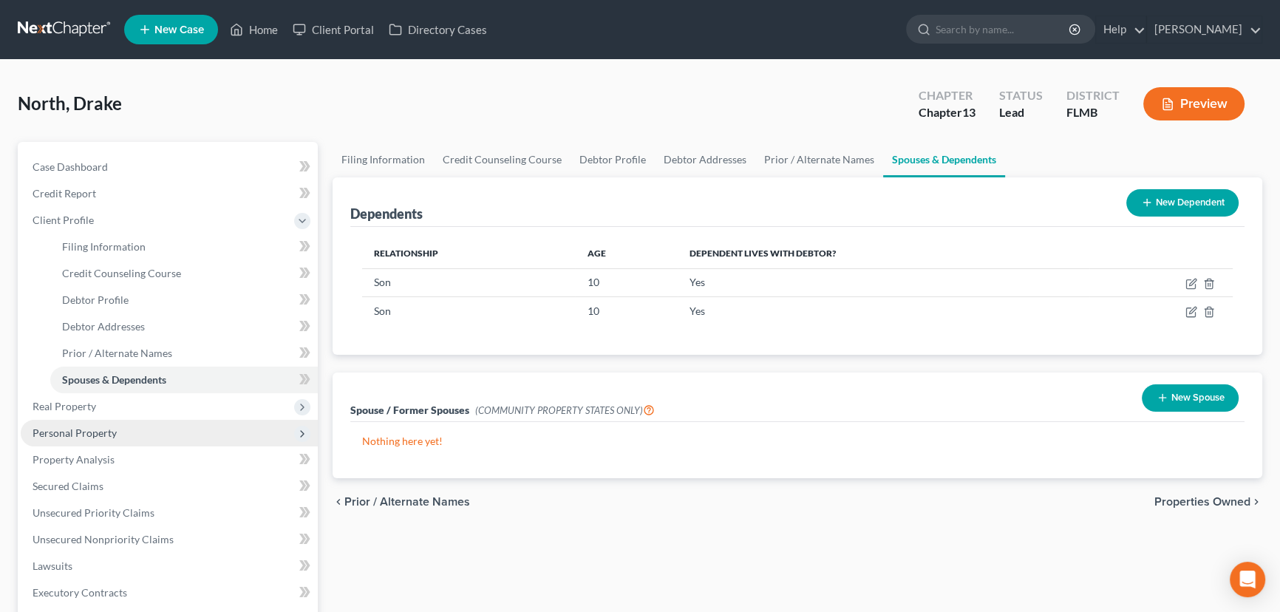
click at [144, 438] on span "Personal Property" at bounding box center [169, 433] width 297 height 27
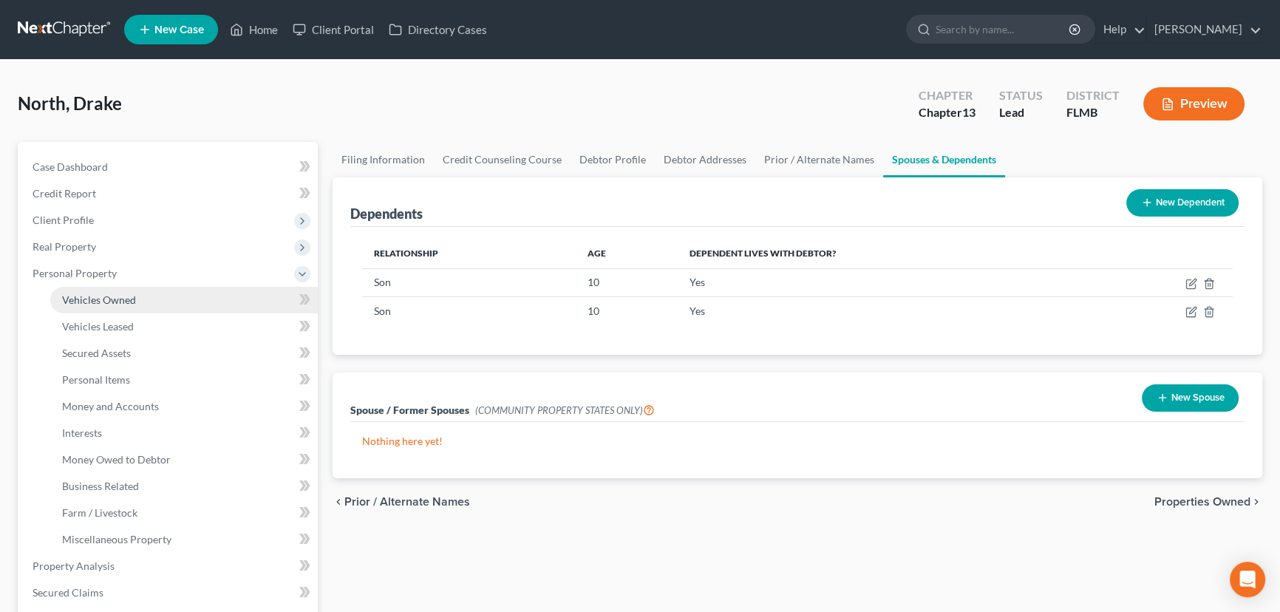
click at [135, 295] on link "Vehicles Owned" at bounding box center [183, 300] width 267 height 27
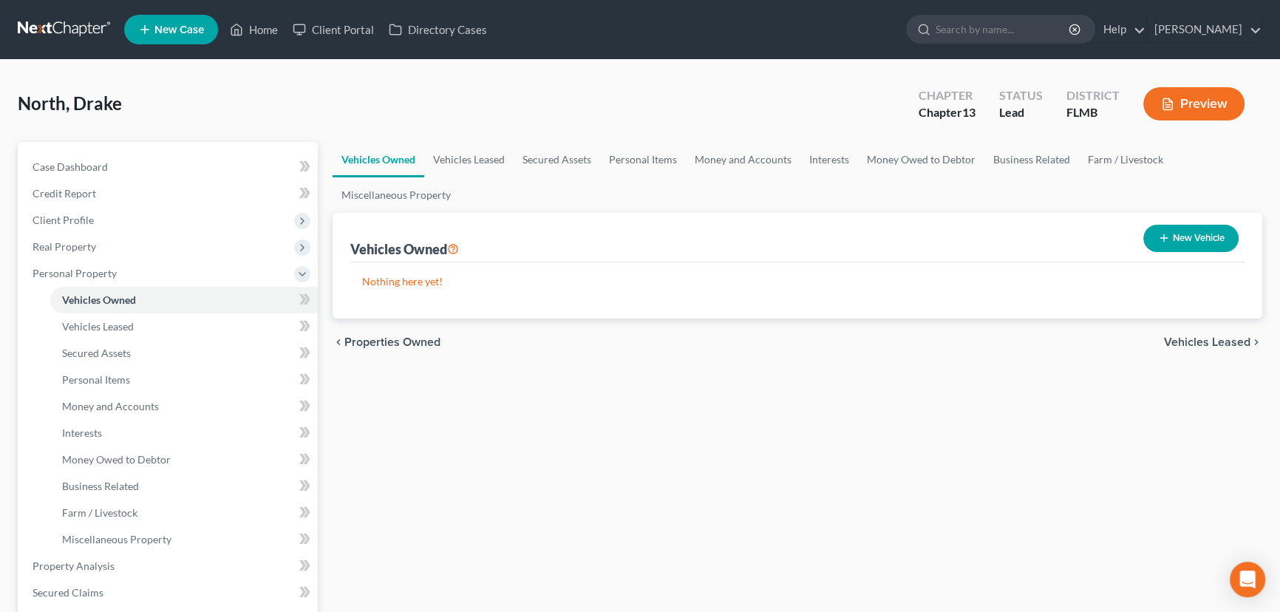
click at [599, 441] on div "Vehicles Owned Vehicles Leased Secured Assets Personal Items Money and Accounts…" at bounding box center [797, 582] width 944 height 880
click at [1212, 236] on button "New Vehicle" at bounding box center [1190, 238] width 95 height 27
select select "0"
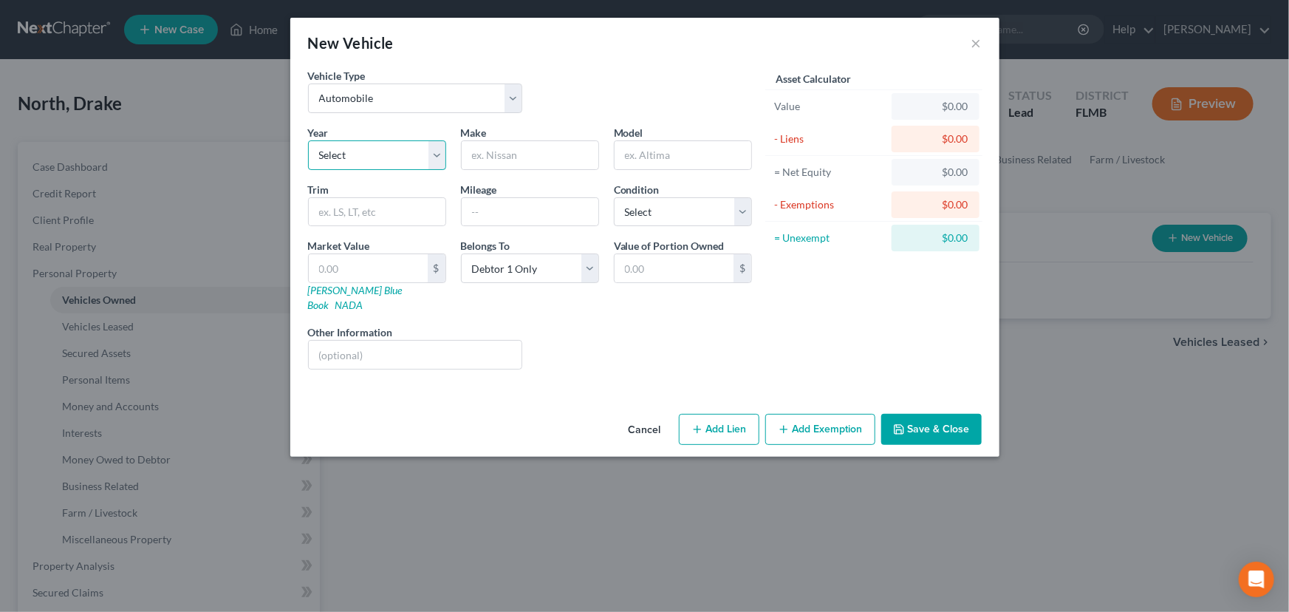
click at [361, 150] on select "Select 2026 2025 2024 2023 2022 2021 2020 2019 2018 2017 2016 2015 2014 2013 20…" at bounding box center [377, 155] width 138 height 30
select select "14"
click at [308, 140] on select "Select 2026 2025 2024 2023 2022 2021 2020 2019 2018 2017 2016 2015 2014 2013 20…" at bounding box center [377, 155] width 138 height 30
click at [499, 154] on input "text" at bounding box center [530, 155] width 137 height 28
click at [656, 207] on select "Select Excellent Very Good Good Fair Poor" at bounding box center [683, 212] width 138 height 30
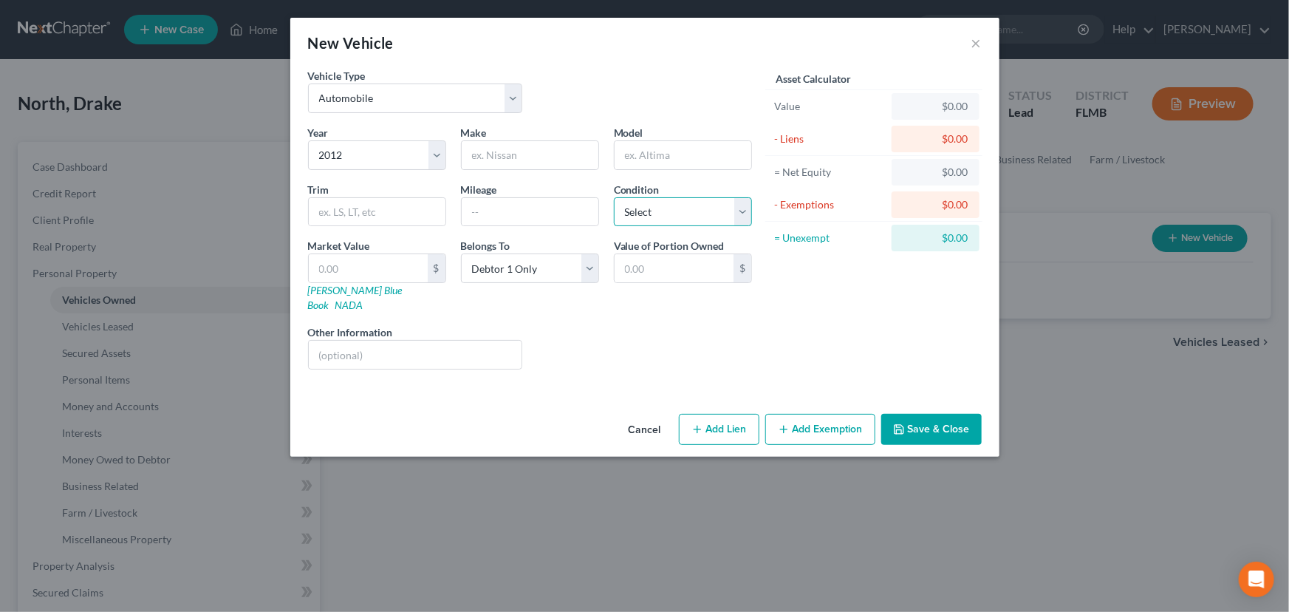
select select "4"
click at [614, 197] on select "Select Excellent Very Good Good Fair Poor" at bounding box center [683, 212] width 138 height 30
click at [545, 214] on input "text" at bounding box center [530, 212] width 137 height 28
type input "180000"
click at [629, 344] on div "Liens Select" at bounding box center [645, 346] width 230 height 45
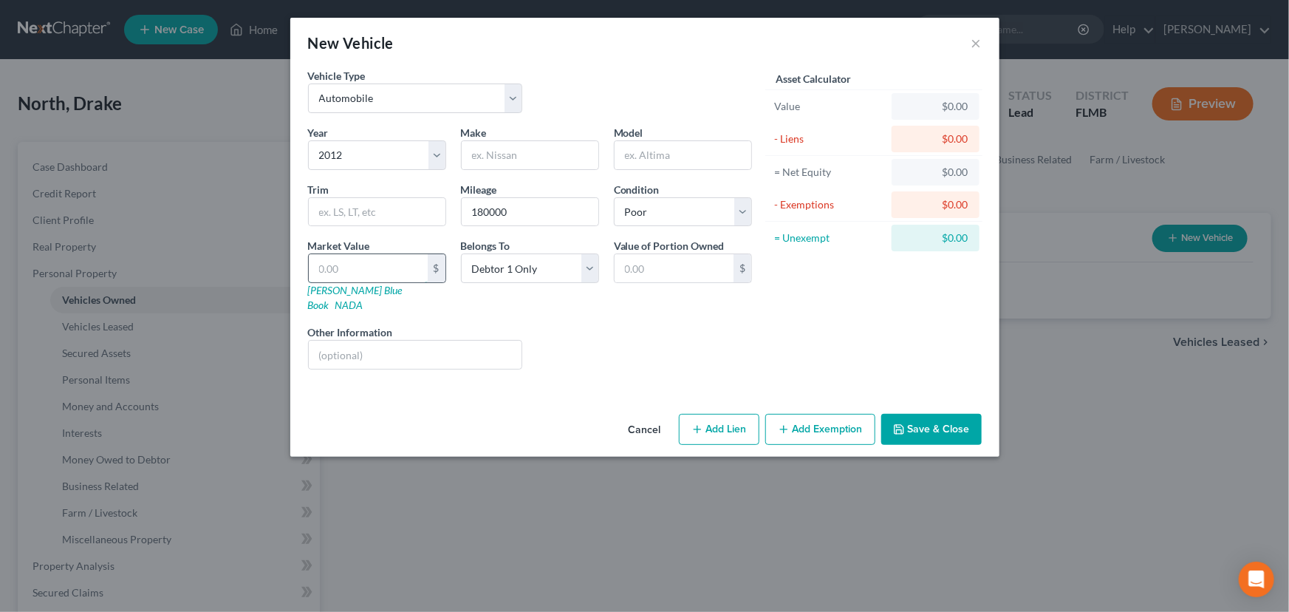
click at [370, 266] on input "text" at bounding box center [368, 268] width 119 height 28
type input "2"
type input "2.00"
type input "21"
type input "21.00"
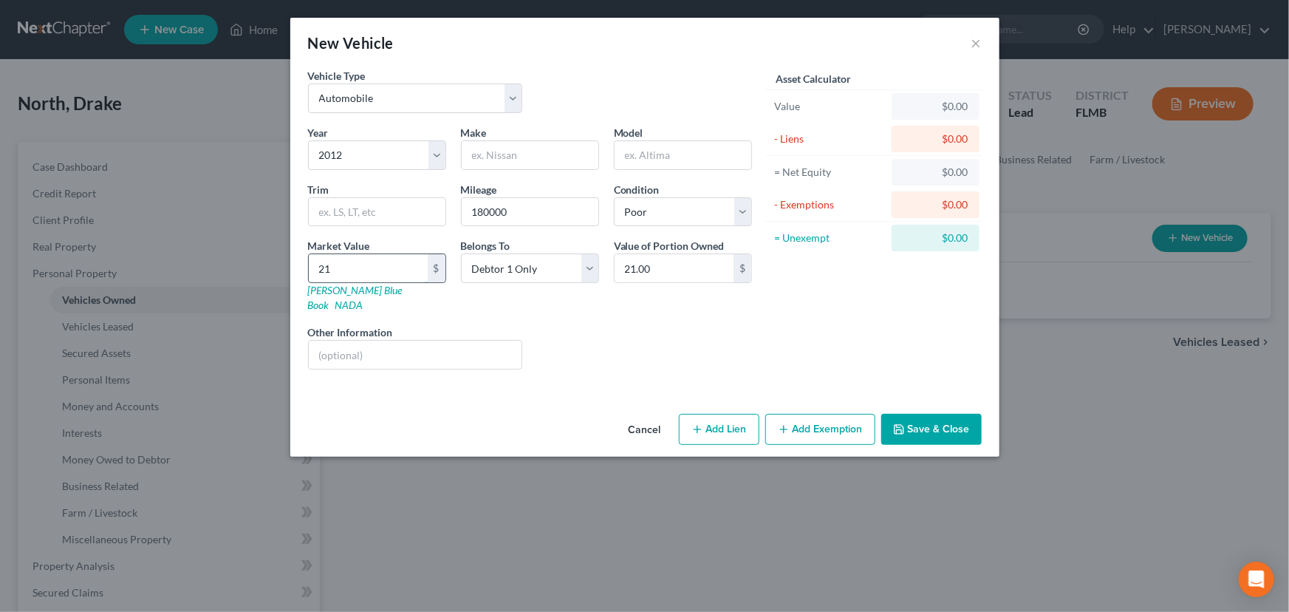
type input "210"
type input "210.00"
type input "2100"
type input "2,100.00"
type input "2,100"
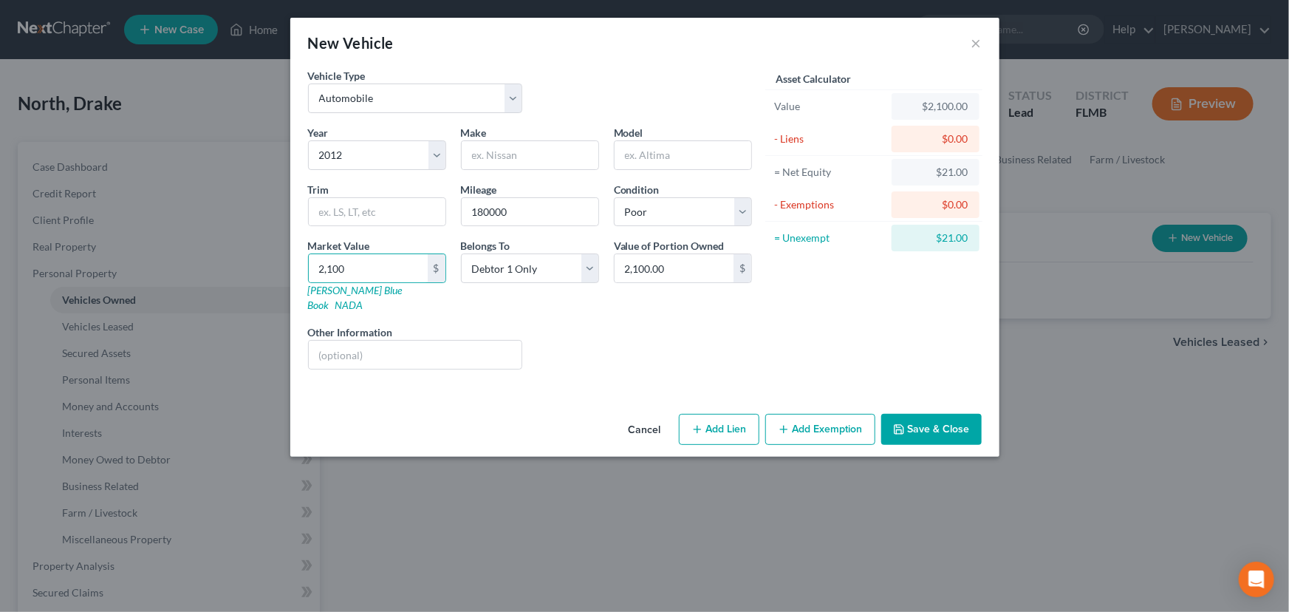
click at [592, 361] on div "Year Select 2026 2025 2024 2023 2022 2021 2020 2019 2018 2017 2016 2015 2014 20…" at bounding box center [530, 253] width 459 height 256
click at [482, 158] on input "text" at bounding box center [530, 155] width 137 height 28
type input "Hyundia"
click at [694, 156] on input "text" at bounding box center [683, 155] width 137 height 28
type input "Senata"
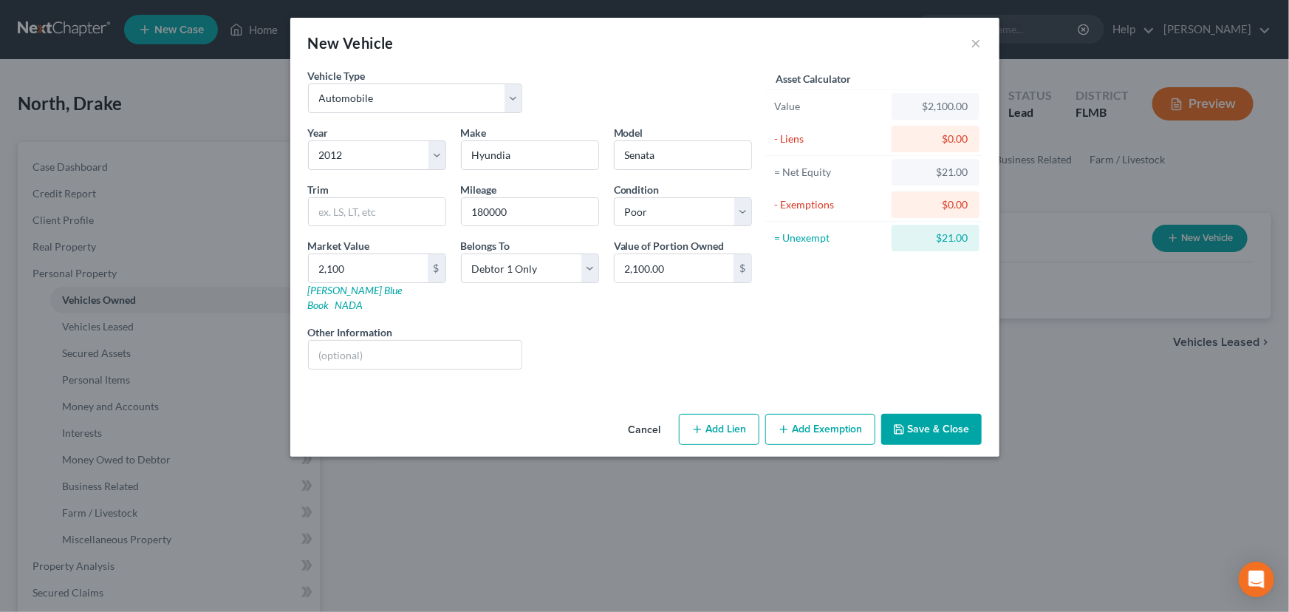
click at [916, 415] on button "Save & Close" at bounding box center [932, 429] width 100 height 31
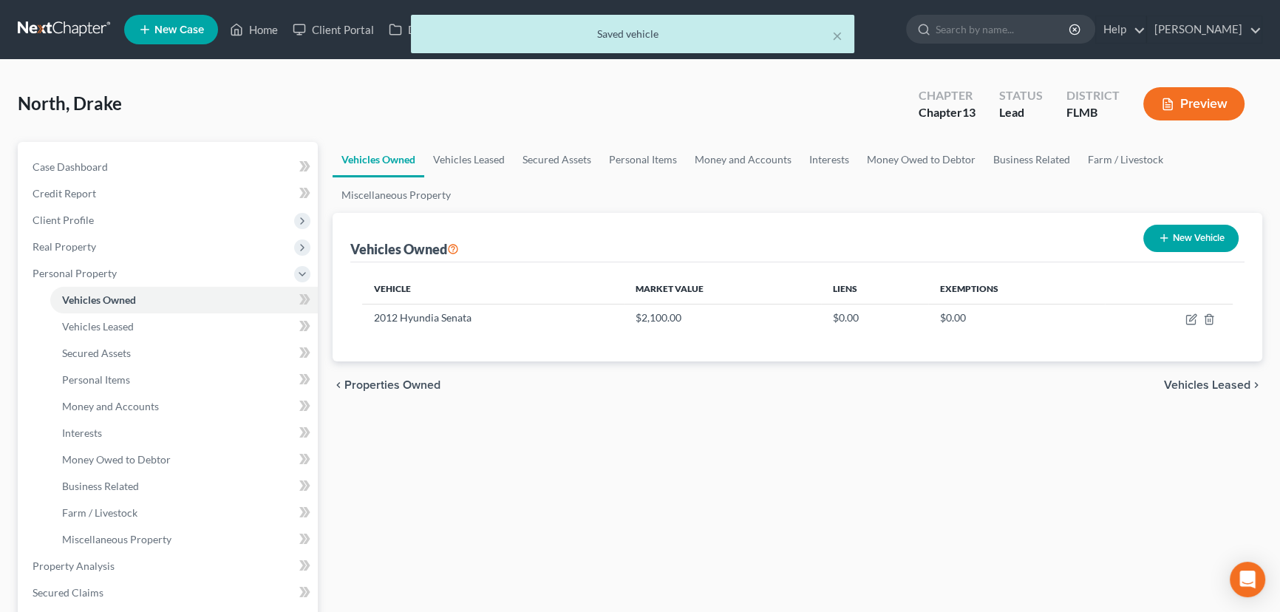
click at [1167, 237] on button "New Vehicle" at bounding box center [1190, 238] width 95 height 27
select select "0"
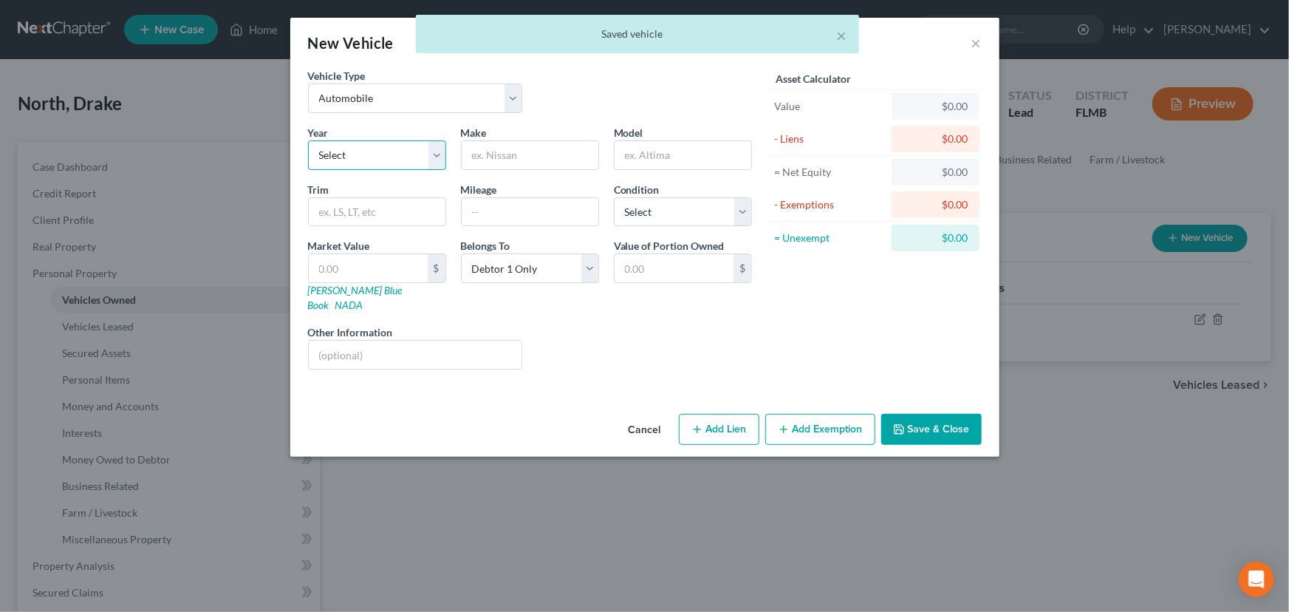
click at [402, 160] on select "Select 2026 2025 2024 2023 2022 2021 2020 2019 2018 2017 2016 2015 2014 2013 20…" at bounding box center [377, 155] width 138 height 30
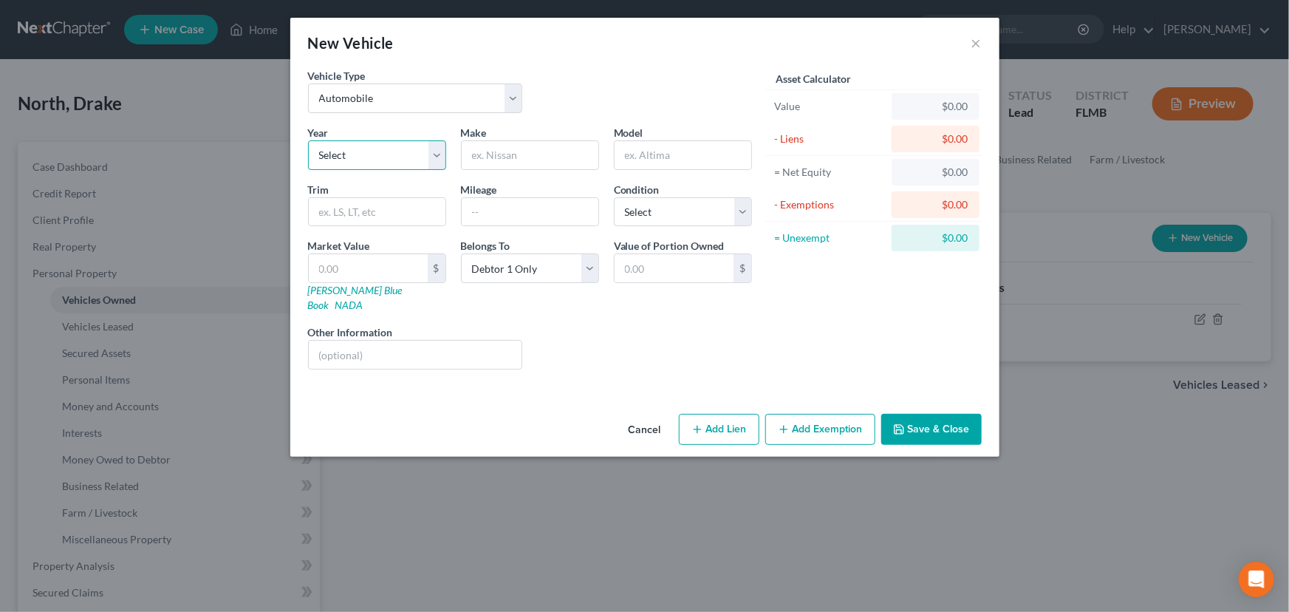
select select "9"
click at [308, 140] on select "Select 2026 2025 2024 2023 2022 2021 2020 2019 2018 2017 2016 2015 2014 2013 20…" at bounding box center [377, 155] width 138 height 30
click at [513, 154] on input "text" at bounding box center [530, 155] width 137 height 28
click at [660, 214] on select "Select Excellent Very Good Good Fair Poor" at bounding box center [683, 212] width 138 height 30
select select "2"
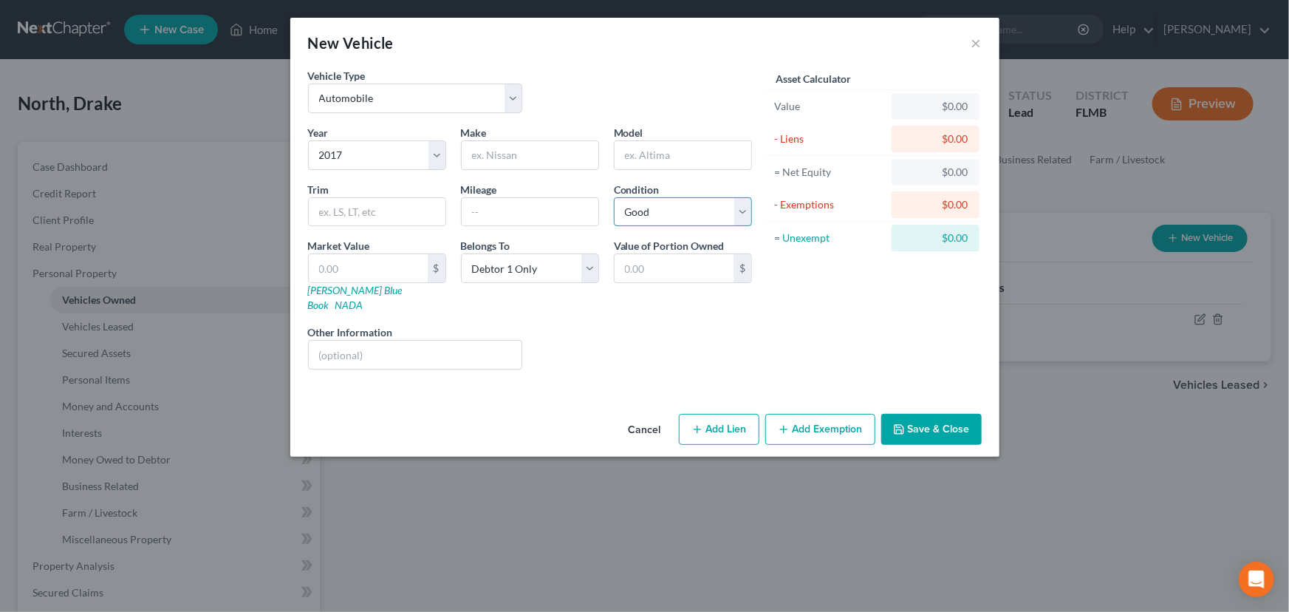
click at [614, 197] on select "Select Excellent Very Good Good Fair Poor" at bounding box center [683, 212] width 138 height 30
click at [521, 214] on input "text" at bounding box center [530, 212] width 137 height 28
type input "99000"
click at [371, 264] on input "text" at bounding box center [368, 268] width 119 height 28
type input "1"
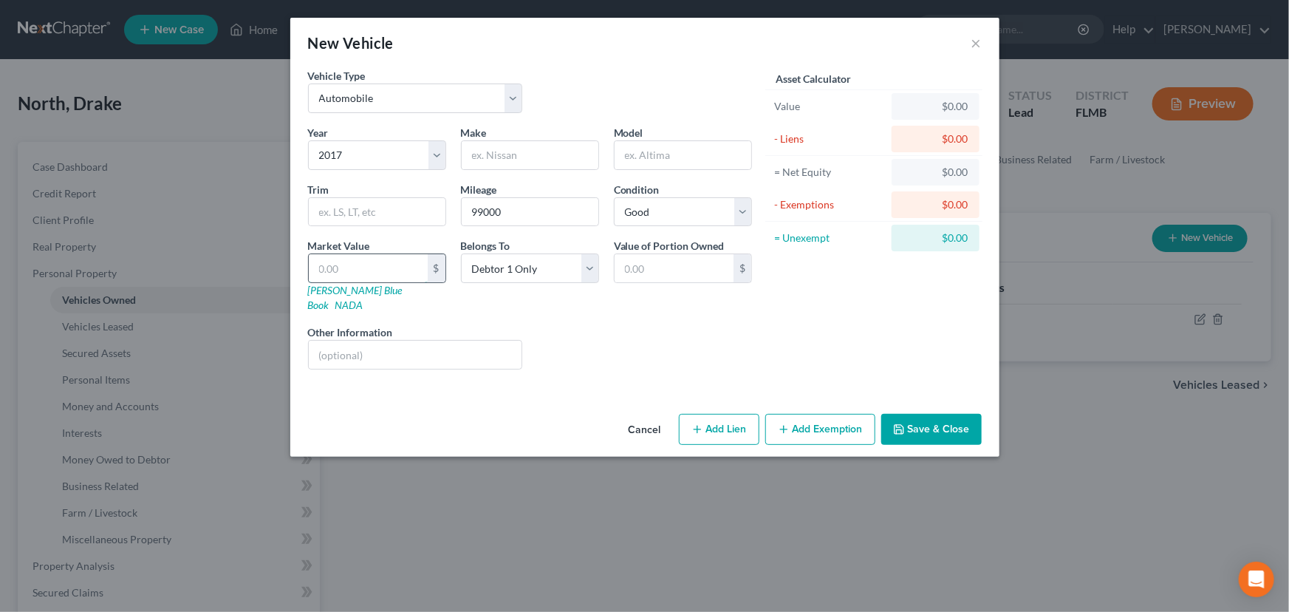
type input "1.00"
type input "12"
type input "12.00"
type input "127"
type input "127.00"
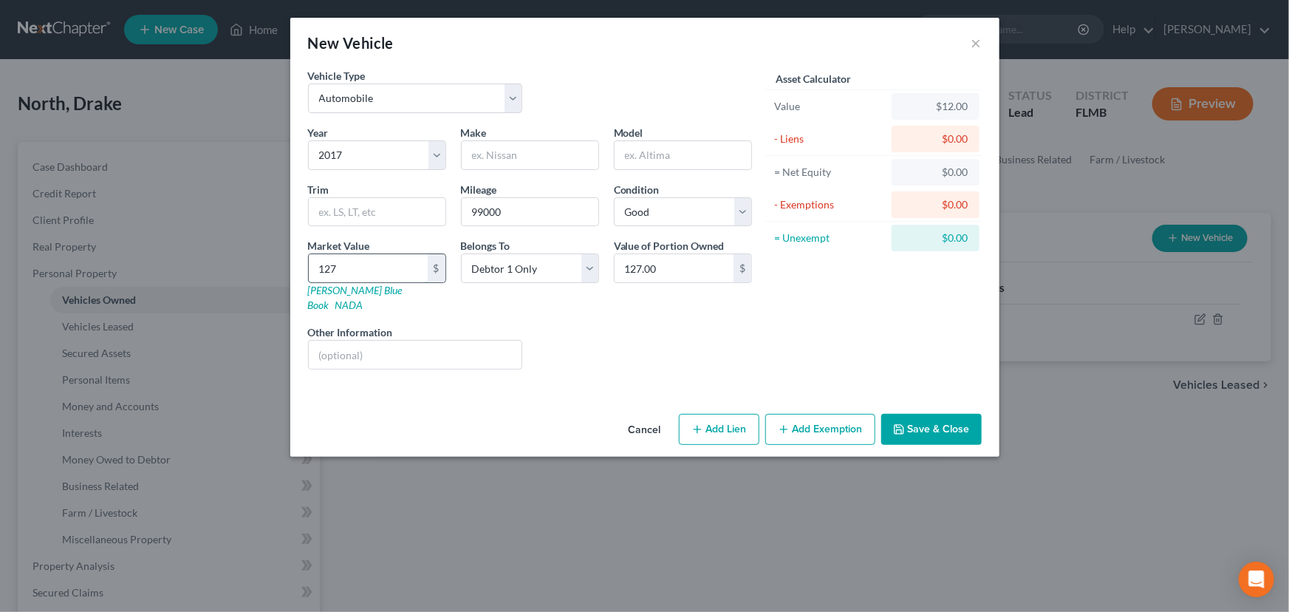
type input "1270"
type input "1,270.00"
type input "1,2705"
type input "12,705.00"
type input "12,705"
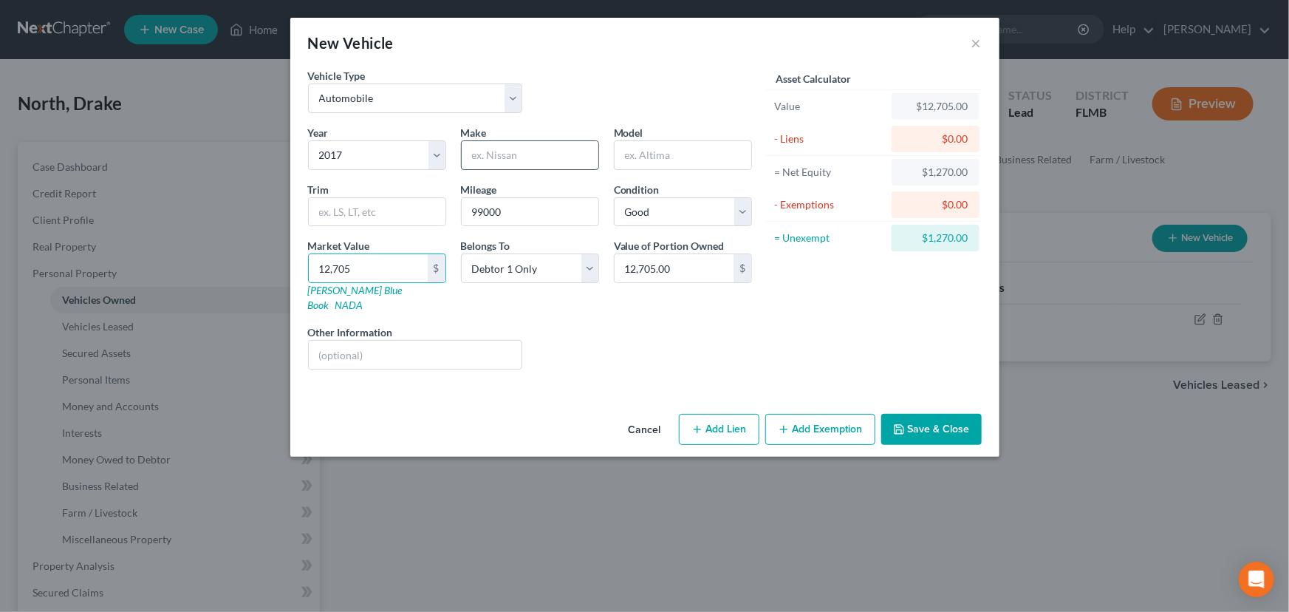
click at [492, 154] on input "text" at bounding box center [530, 155] width 137 height 28
type input "Audi"
type input "A6"
click at [731, 415] on button "Add Lien" at bounding box center [719, 429] width 81 height 31
select select "0"
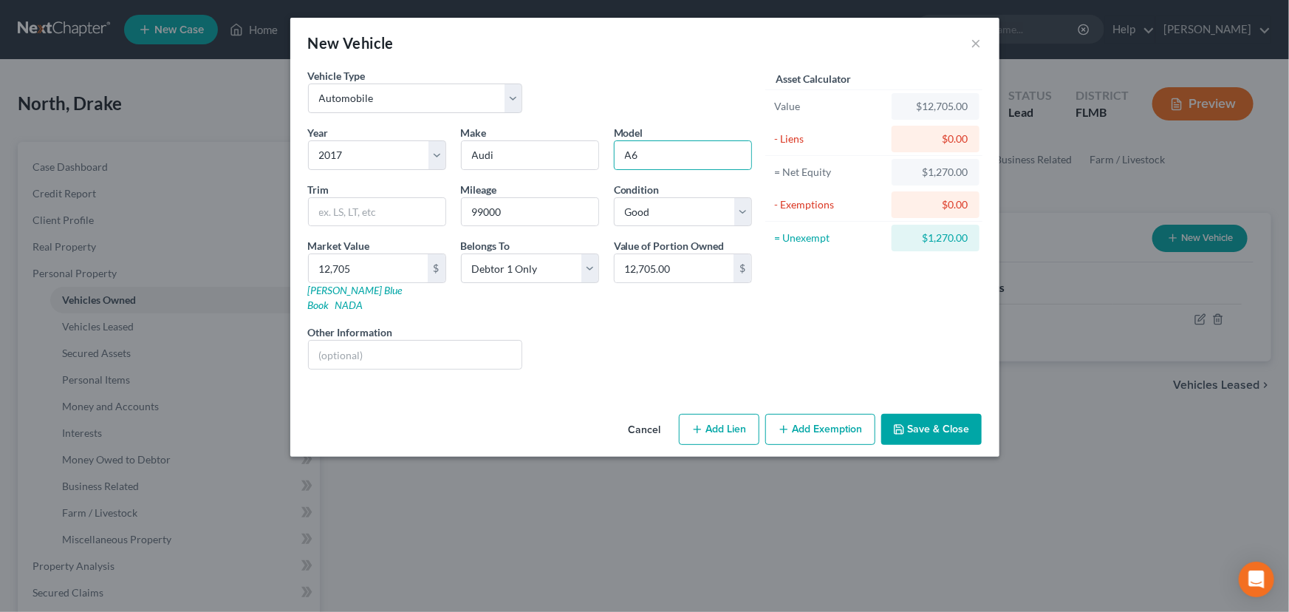
select select "0"
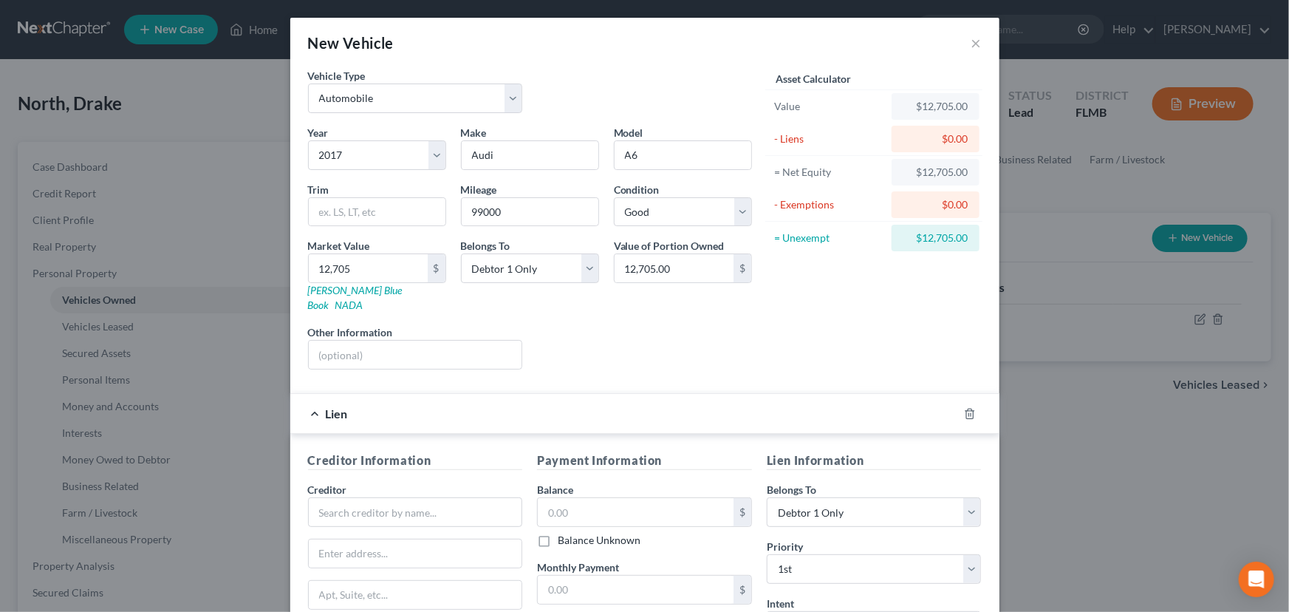
scroll to position [89, 0]
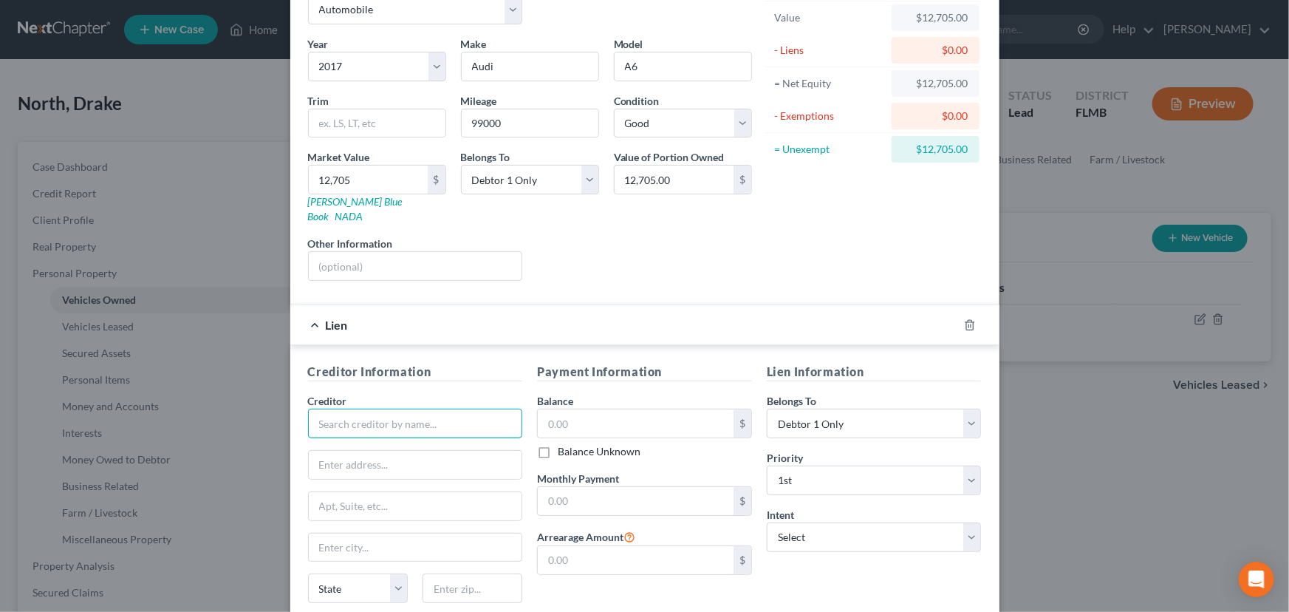
click at [432, 409] on input "text" at bounding box center [415, 424] width 215 height 30
type input "TD Bank"
click at [505, 451] on input "text" at bounding box center [416, 465] width 214 height 28
click at [610, 409] on input "text" at bounding box center [636, 423] width 196 height 28
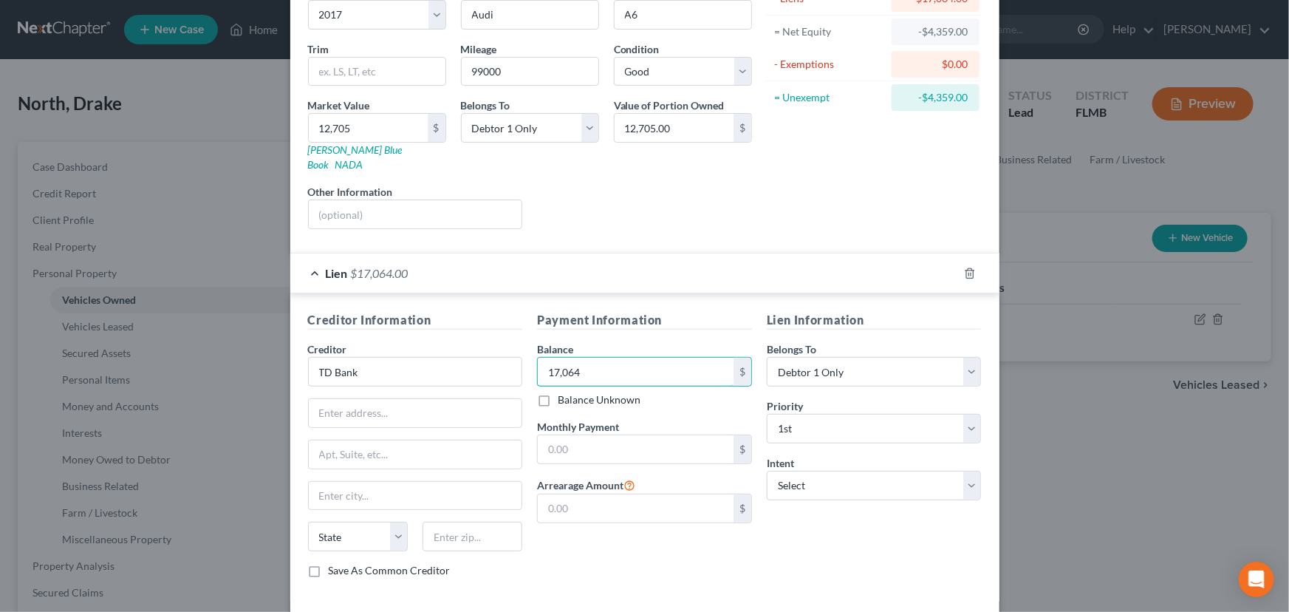
scroll to position [179, 0]
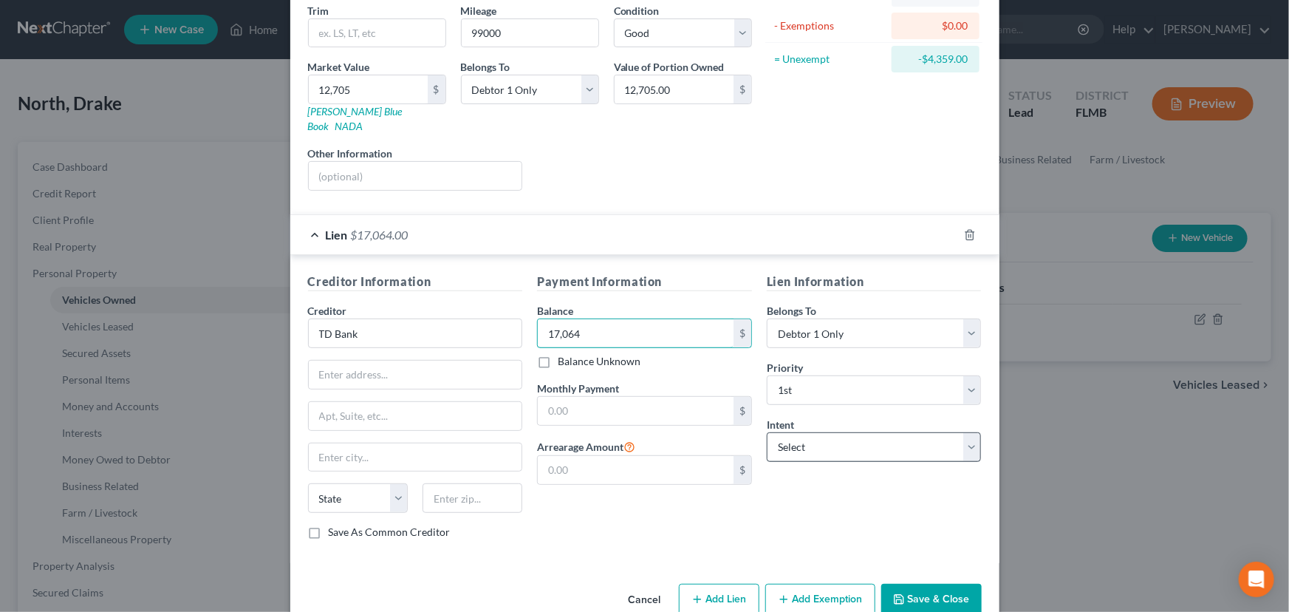
type input "17,064"
click at [798, 432] on select "Select Surrender Redeem Reaffirm Avoid Other" at bounding box center [874, 447] width 215 height 30
select select "2"
click at [767, 432] on select "Select Surrender Redeem Reaffirm Avoid Other" at bounding box center [874, 447] width 215 height 30
click at [553, 397] on input "text" at bounding box center [636, 411] width 196 height 28
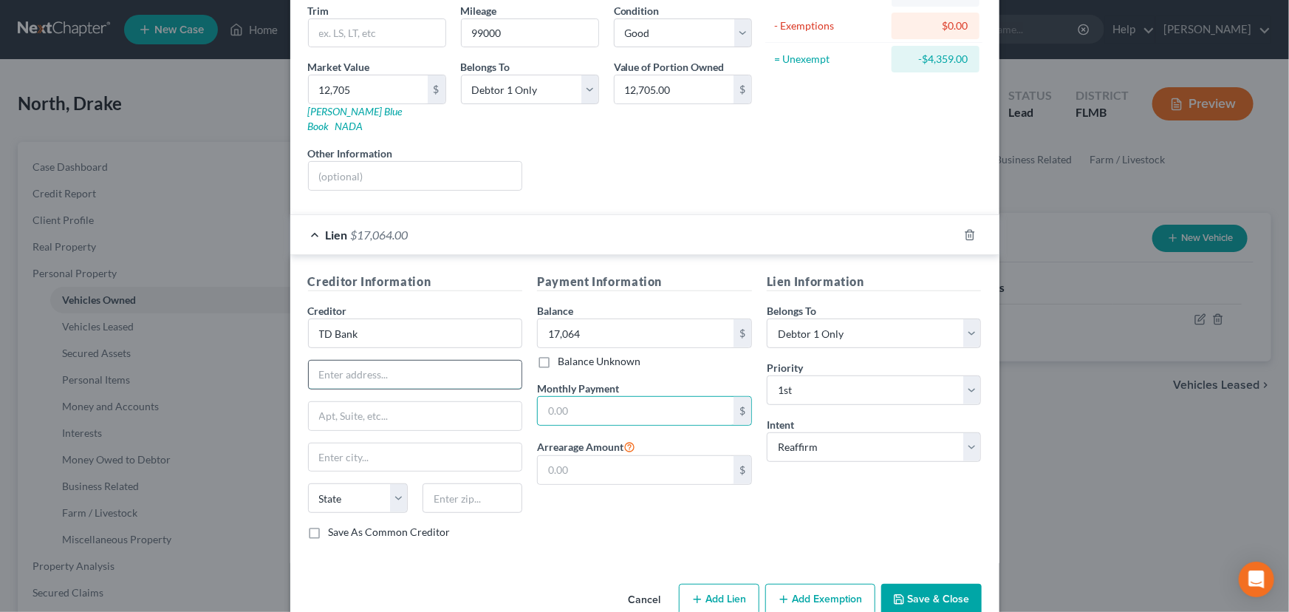
click at [361, 363] on input "text" at bounding box center [416, 375] width 214 height 28
type input "PO Box 9223"
type input "Farmington Hills"
select select "23"
type input "48333"
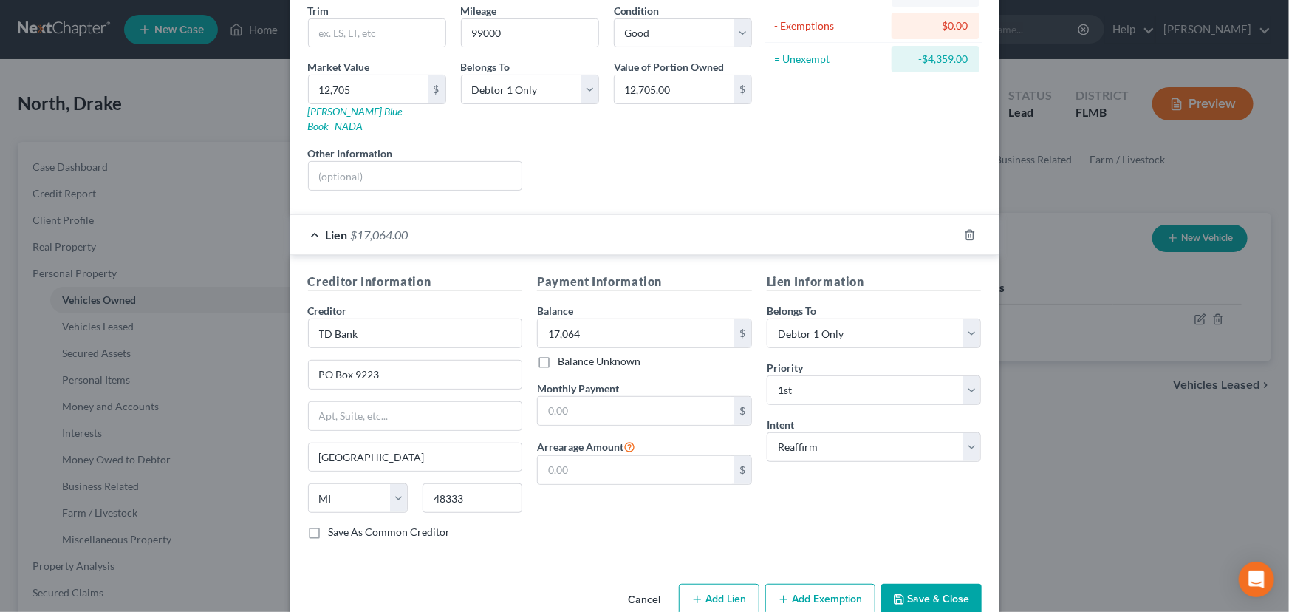
click at [329, 525] on label "Save As Common Creditor" at bounding box center [390, 532] width 122 height 15
click at [335, 525] on input "Save As Common Creditor" at bounding box center [340, 530] width 10 height 10
checkbox input "true"
type input "Farmington"
click at [329, 525] on label "Save As Common Creditor" at bounding box center [390, 532] width 122 height 15
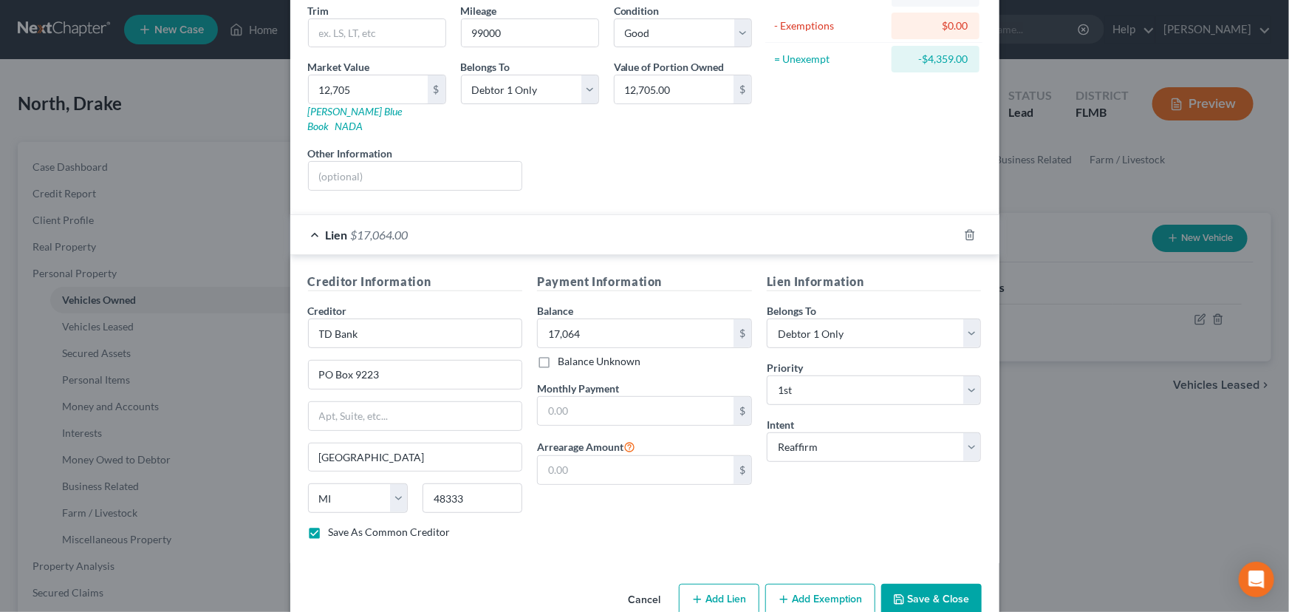
click at [335, 525] on input "Save As Common Creditor" at bounding box center [340, 530] width 10 height 10
checkbox input "false"
click at [911, 584] on button "Save & Close" at bounding box center [932, 599] width 100 height 31
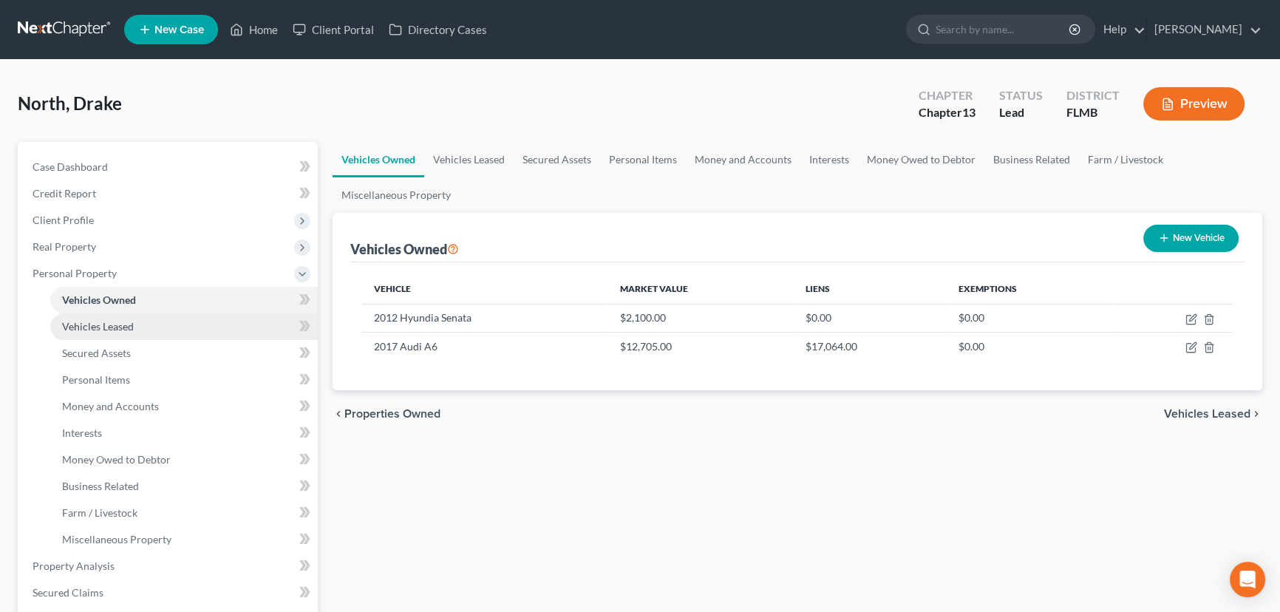
click at [153, 324] on link "Vehicles Leased" at bounding box center [183, 326] width 267 height 27
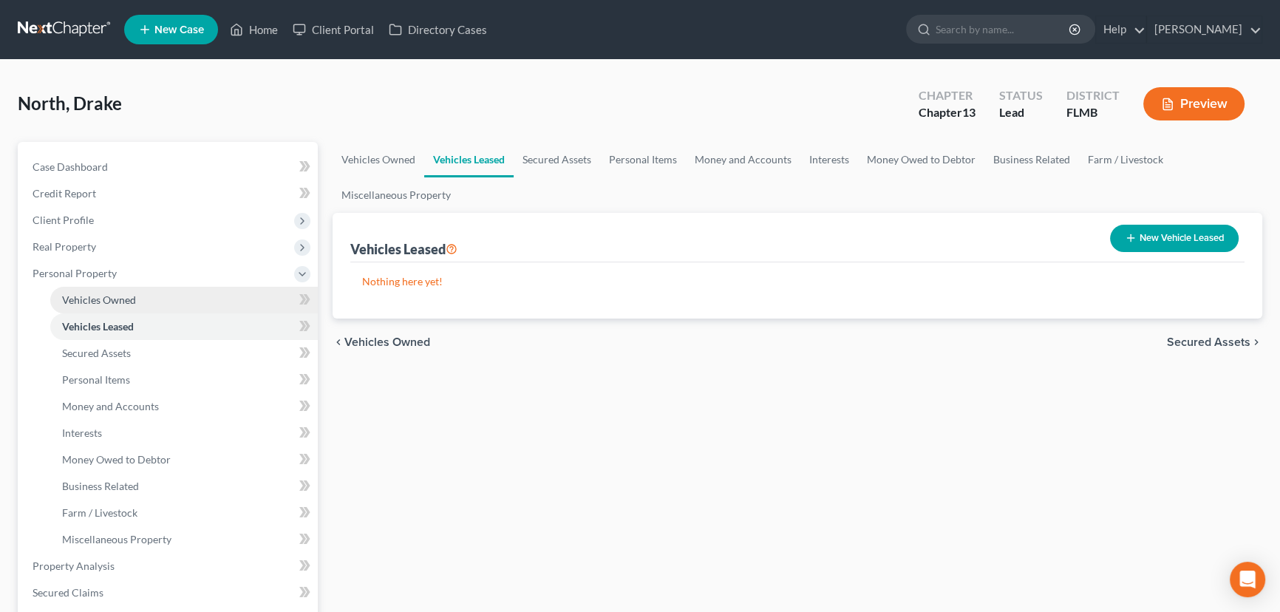
click at [174, 298] on link "Vehicles Owned" at bounding box center [183, 300] width 267 height 27
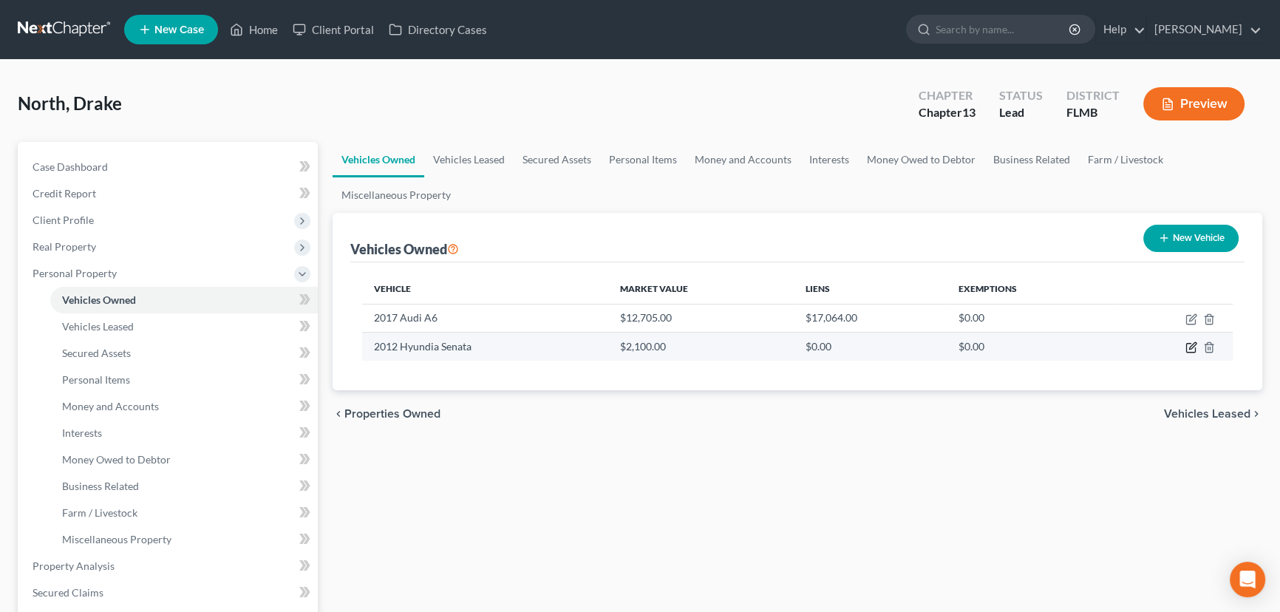
click at [1190, 348] on icon "button" at bounding box center [1191, 347] width 12 height 12
select select "0"
select select "14"
select select "4"
select select "0"
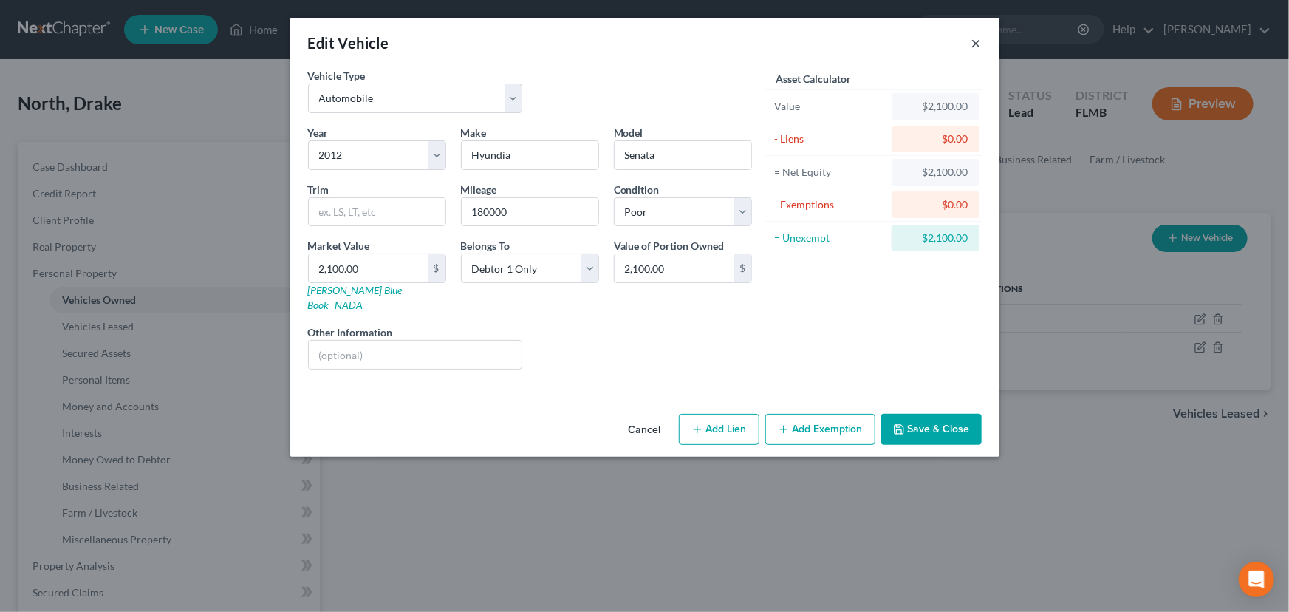
click at [975, 44] on button "×" at bounding box center [977, 43] width 10 height 18
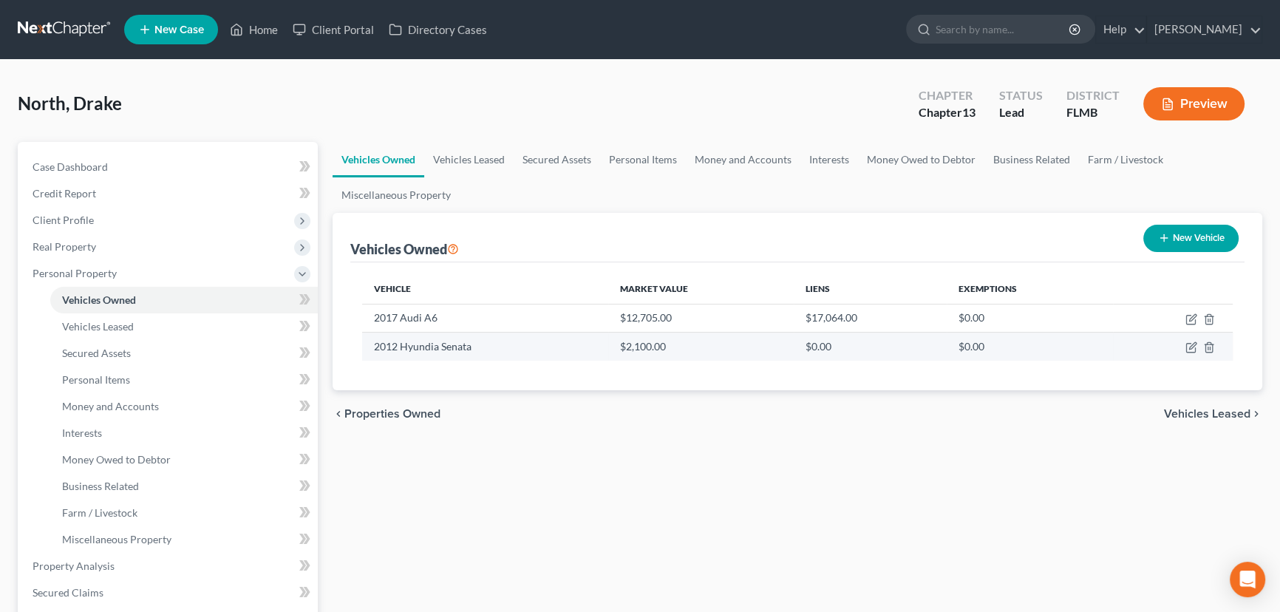
click at [742, 344] on td "$2,100.00" at bounding box center [700, 347] width 185 height 28
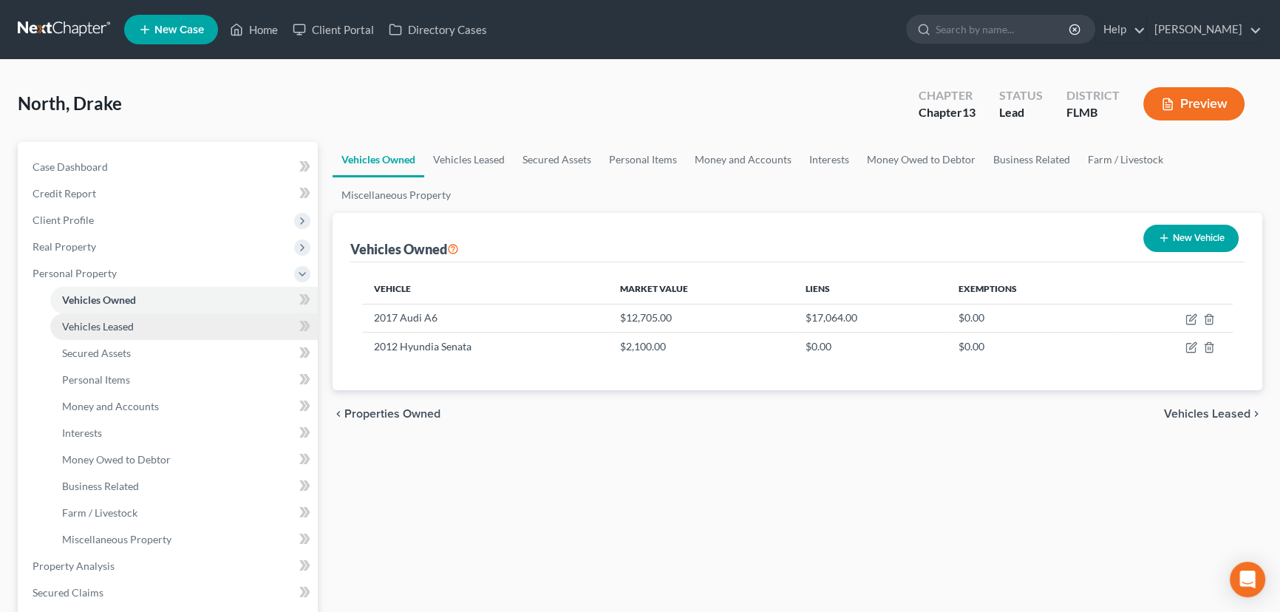
click at [220, 328] on link "Vehicles Leased" at bounding box center [183, 326] width 267 height 27
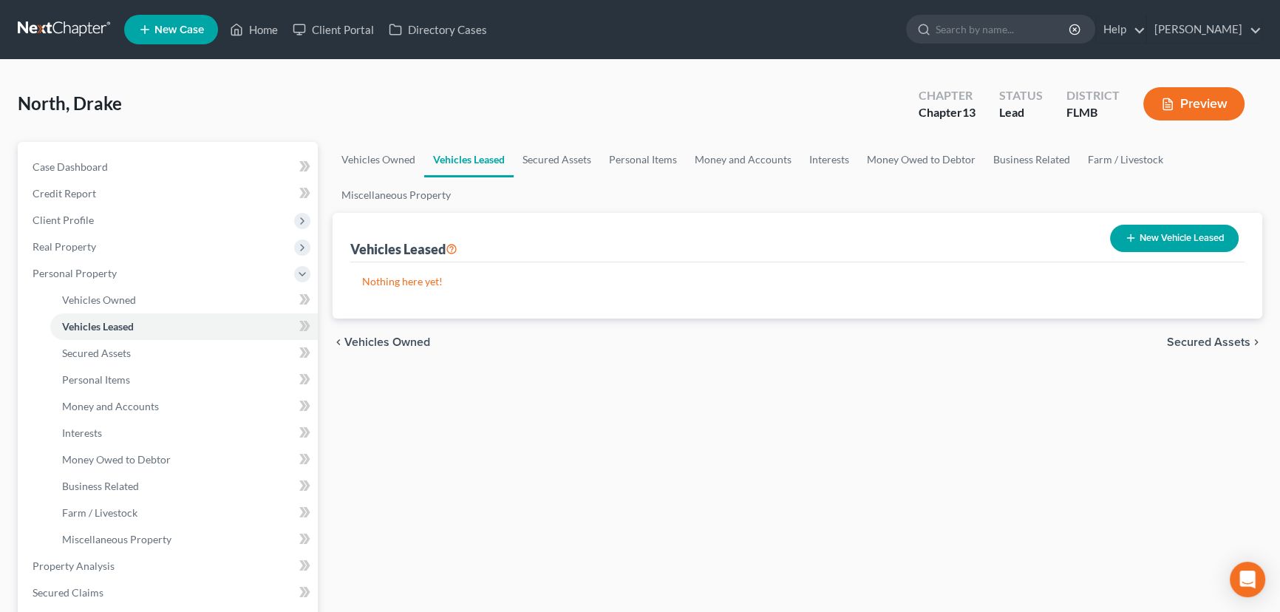
click at [1182, 240] on button "New Vehicle Leased" at bounding box center [1174, 238] width 129 height 27
select select "0"
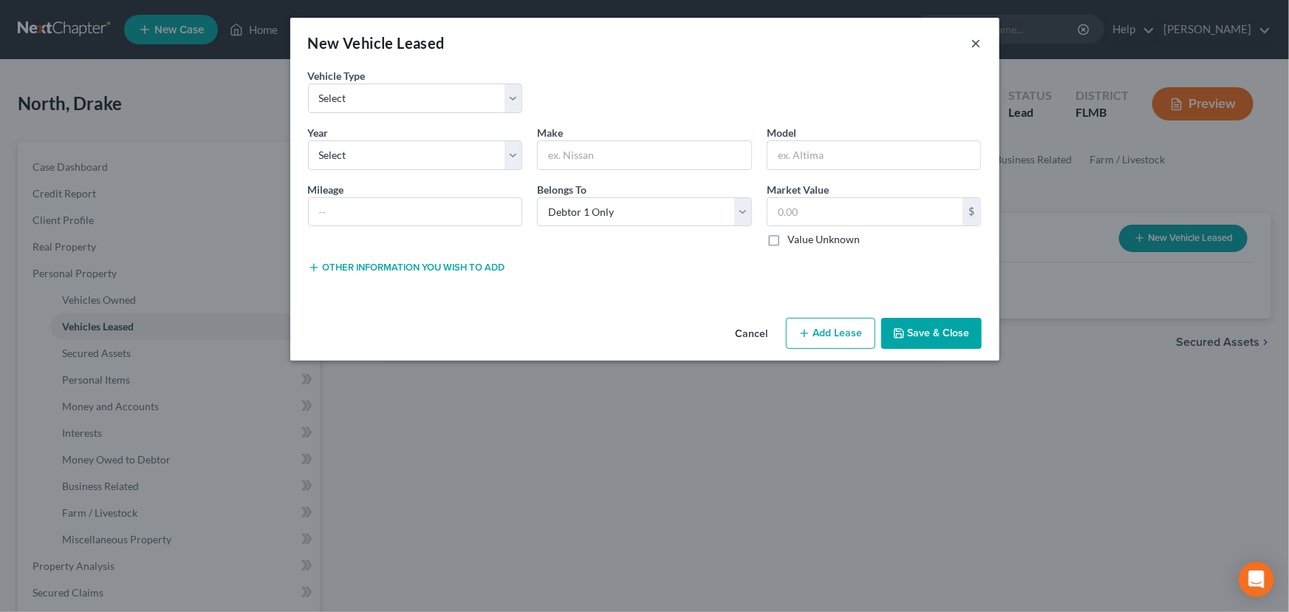
click at [975, 40] on button "×" at bounding box center [977, 43] width 10 height 18
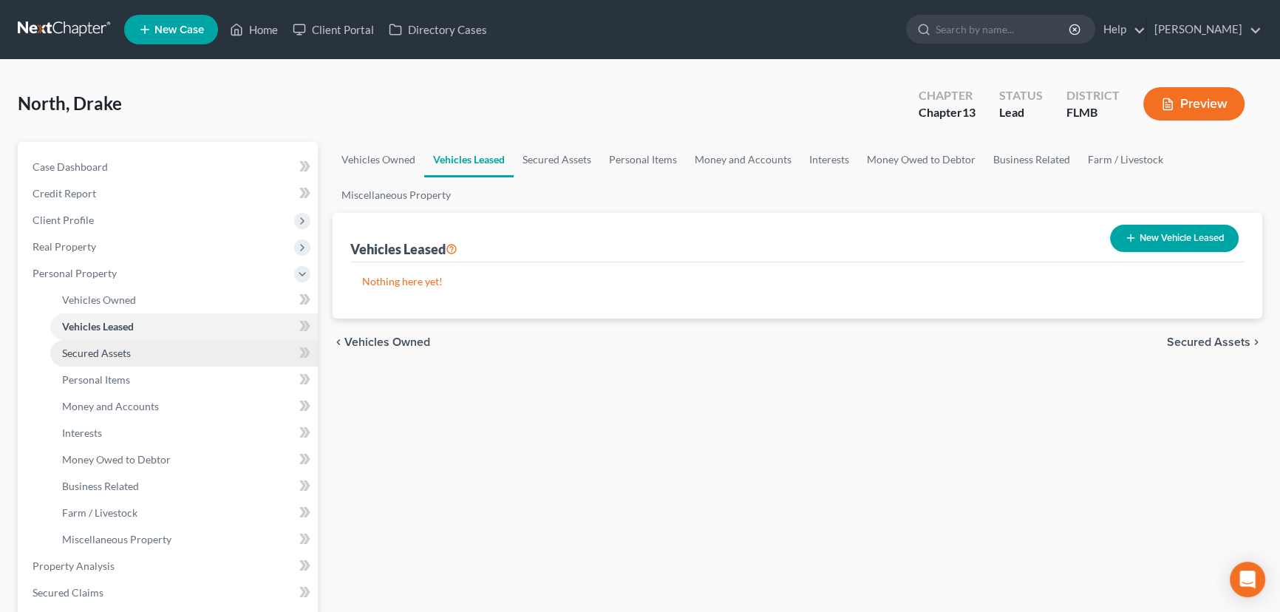
click at [100, 347] on span "Secured Assets" at bounding box center [96, 353] width 69 height 13
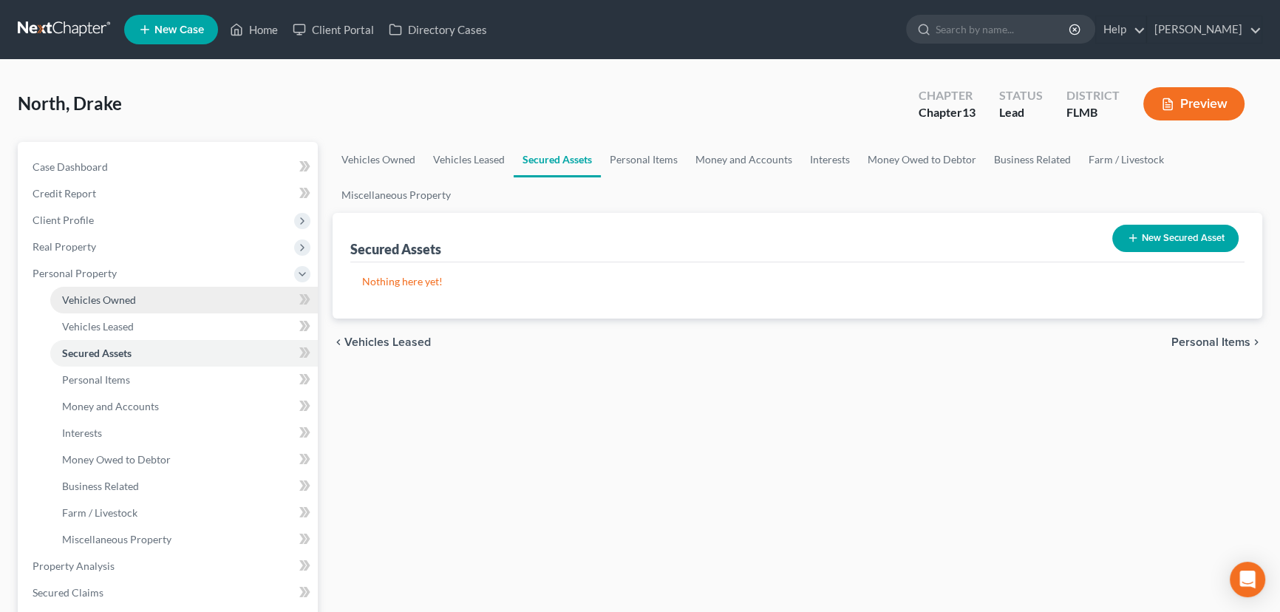
click at [112, 301] on span "Vehicles Owned" at bounding box center [99, 299] width 74 height 13
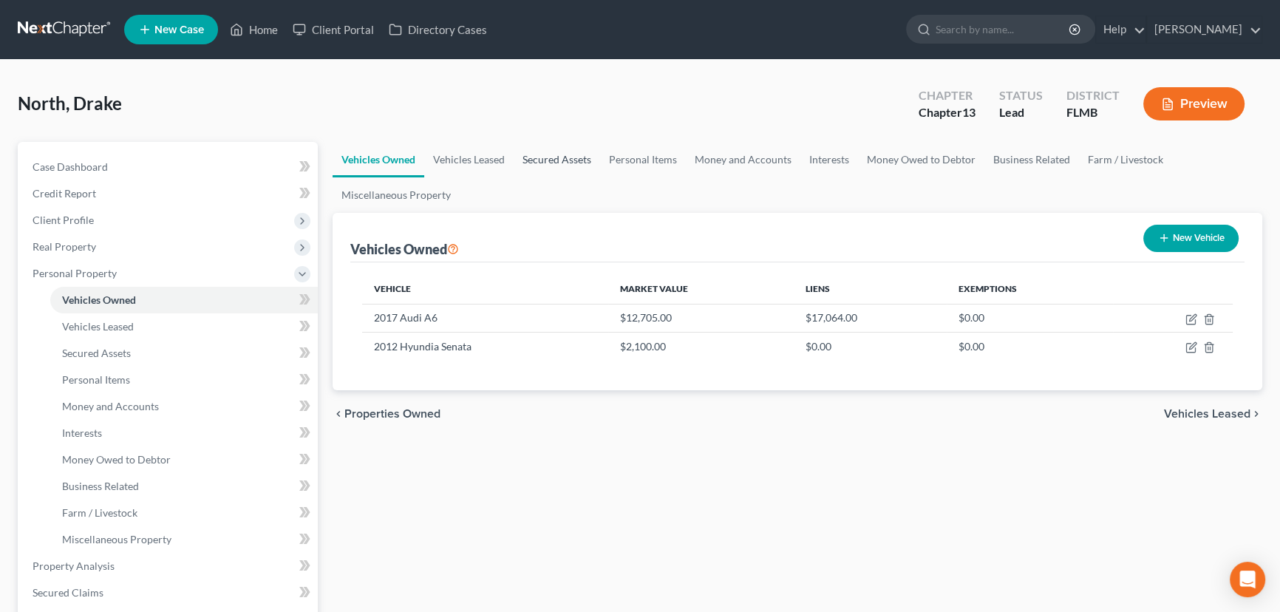
click at [556, 152] on link "Secured Assets" at bounding box center [557, 159] width 86 height 35
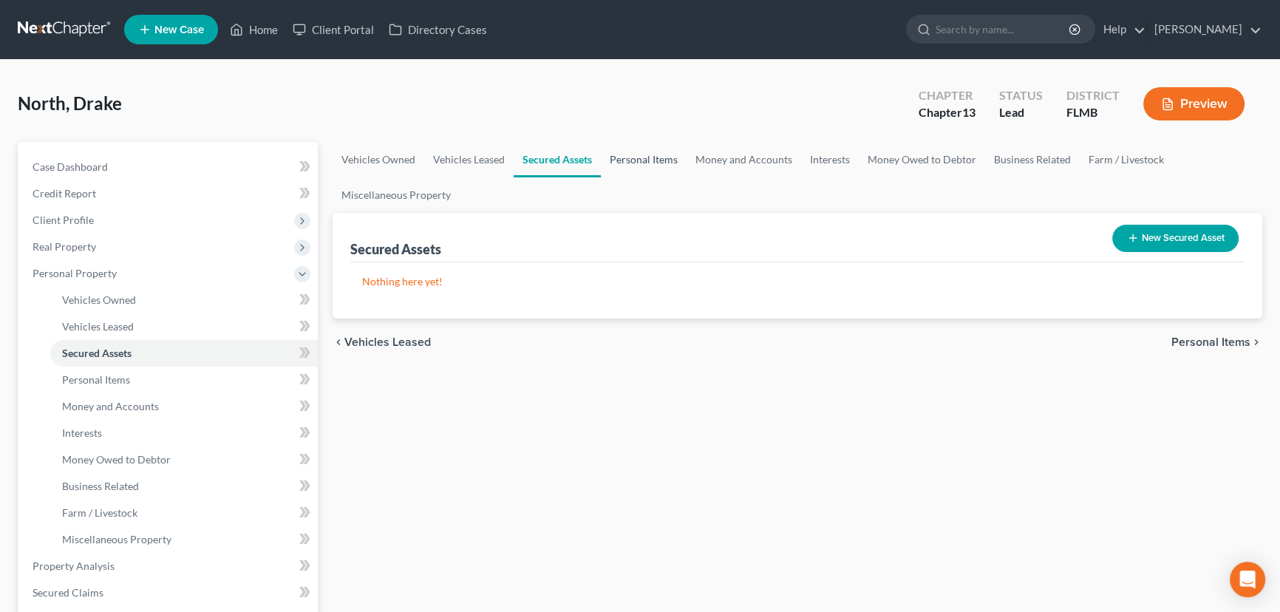
click at [636, 157] on link "Personal Items" at bounding box center [644, 159] width 86 height 35
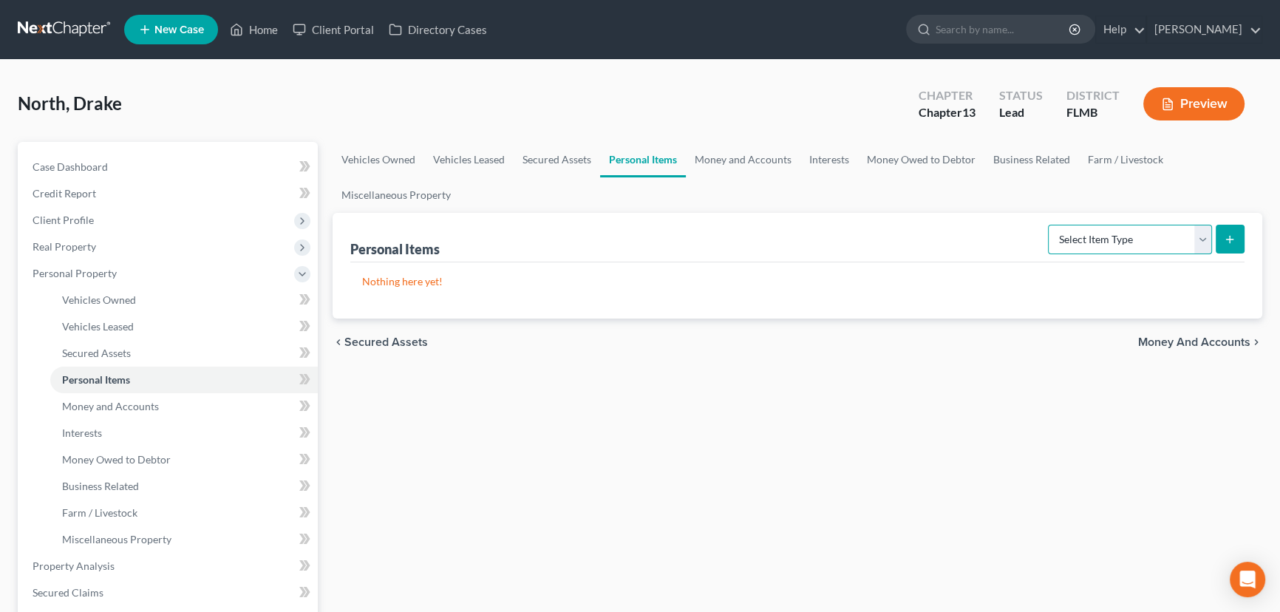
click at [1142, 242] on select "Select Item Type Clothing Collectibles Of Value Electronics Firearms Household …" at bounding box center [1130, 240] width 164 height 30
select select "clothing"
click at [1049, 225] on select "Select Item Type Clothing Collectibles Of Value Electronics Firearms Household …" at bounding box center [1130, 240] width 164 height 30
click at [1233, 236] on icon "submit" at bounding box center [1230, 239] width 12 height 12
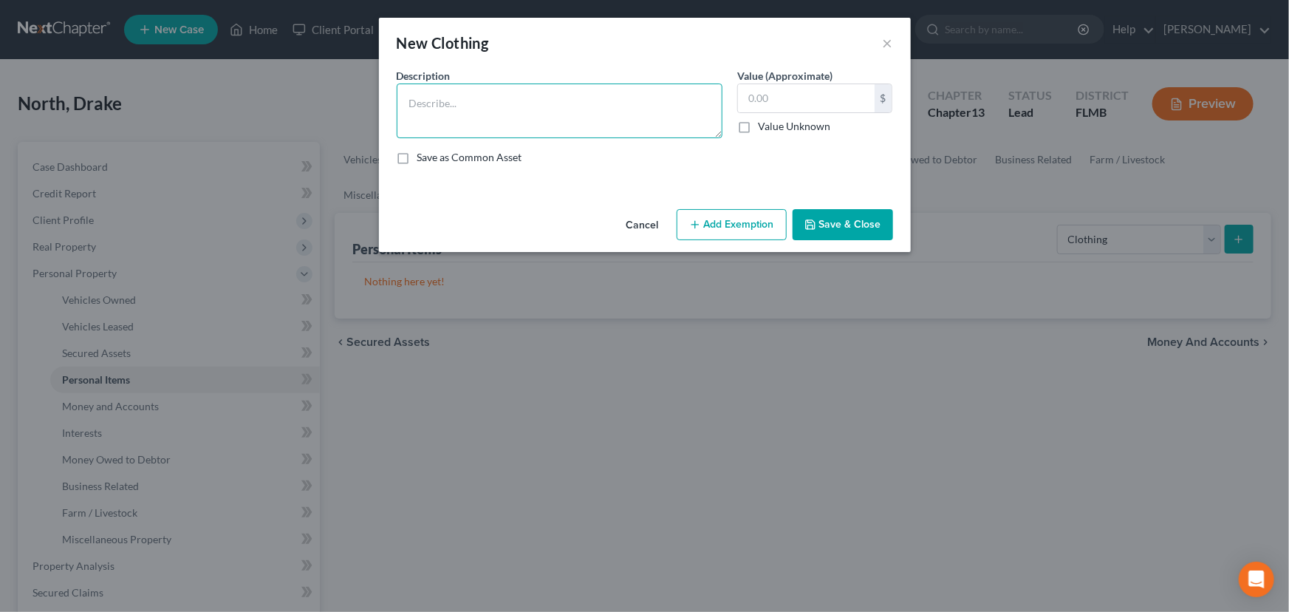
click at [458, 103] on textarea at bounding box center [560, 110] width 326 height 55
type textarea "Adult male"
click at [765, 100] on input "text" at bounding box center [806, 98] width 137 height 28
type input "1,000"
click at [857, 218] on button "Save & Close" at bounding box center [843, 224] width 100 height 31
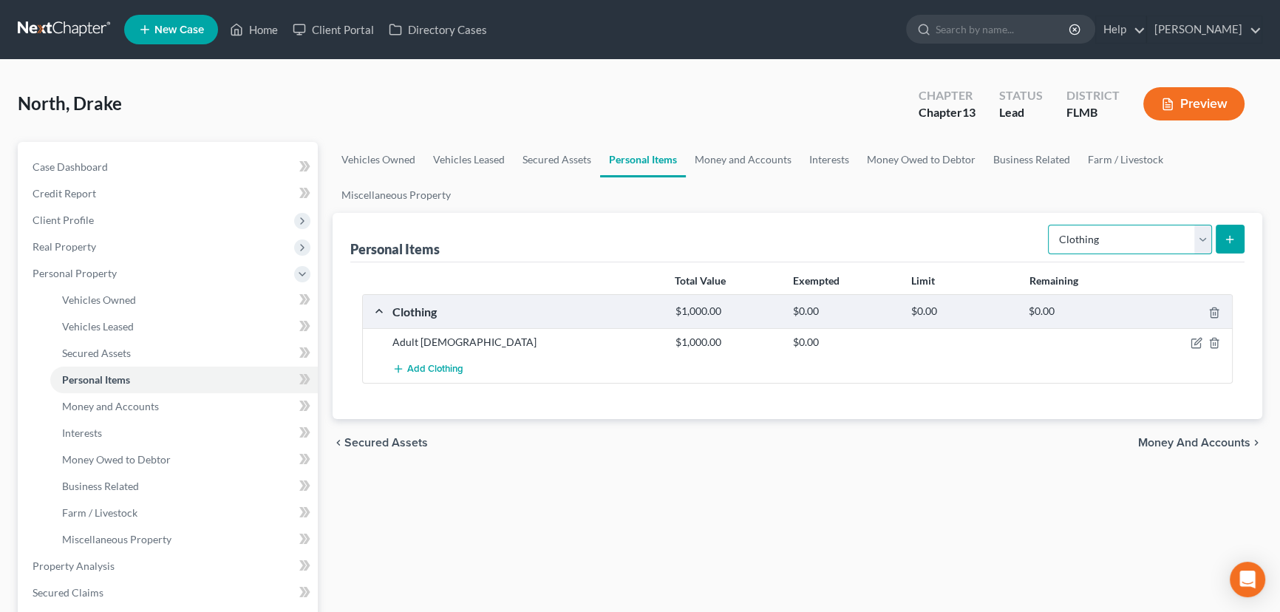
click at [1207, 239] on select "Select Item Type Clothing Collectibles Of Value Electronics Firearms Household …" at bounding box center [1130, 240] width 164 height 30
select select "household_goods"
click at [1049, 225] on select "Select Item Type Clothing Collectibles Of Value Electronics Firearms Household …" at bounding box center [1130, 240] width 164 height 30
click at [1236, 235] on button "submit" at bounding box center [1229, 239] width 29 height 29
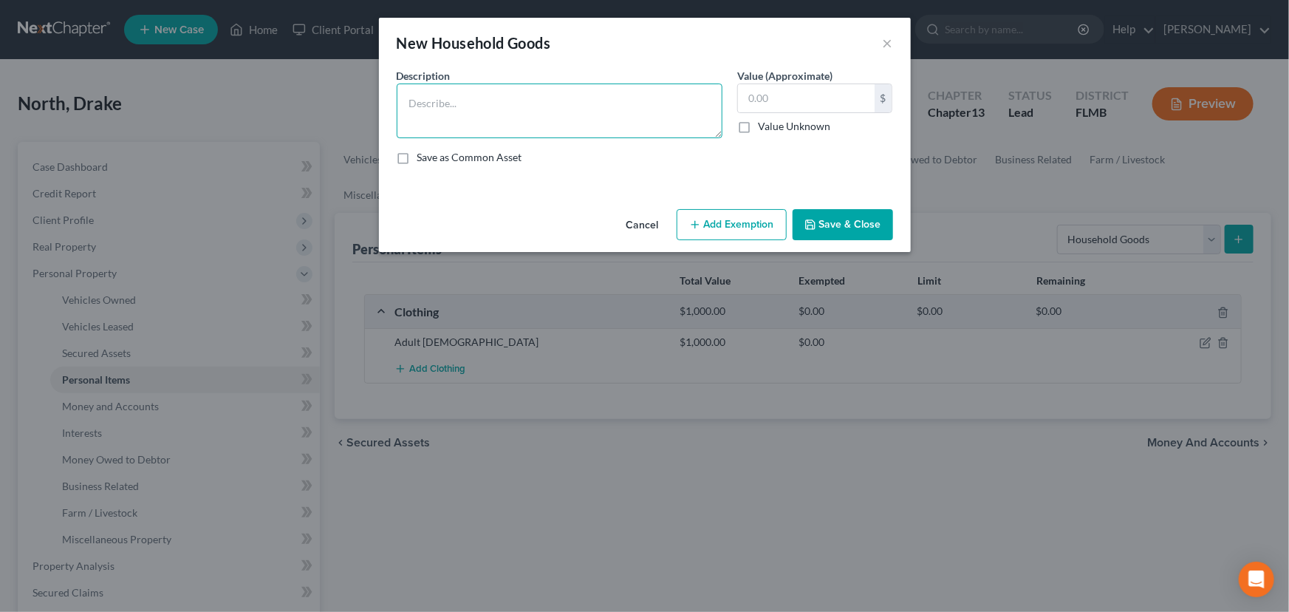
click at [594, 98] on textarea at bounding box center [560, 110] width 326 height 55
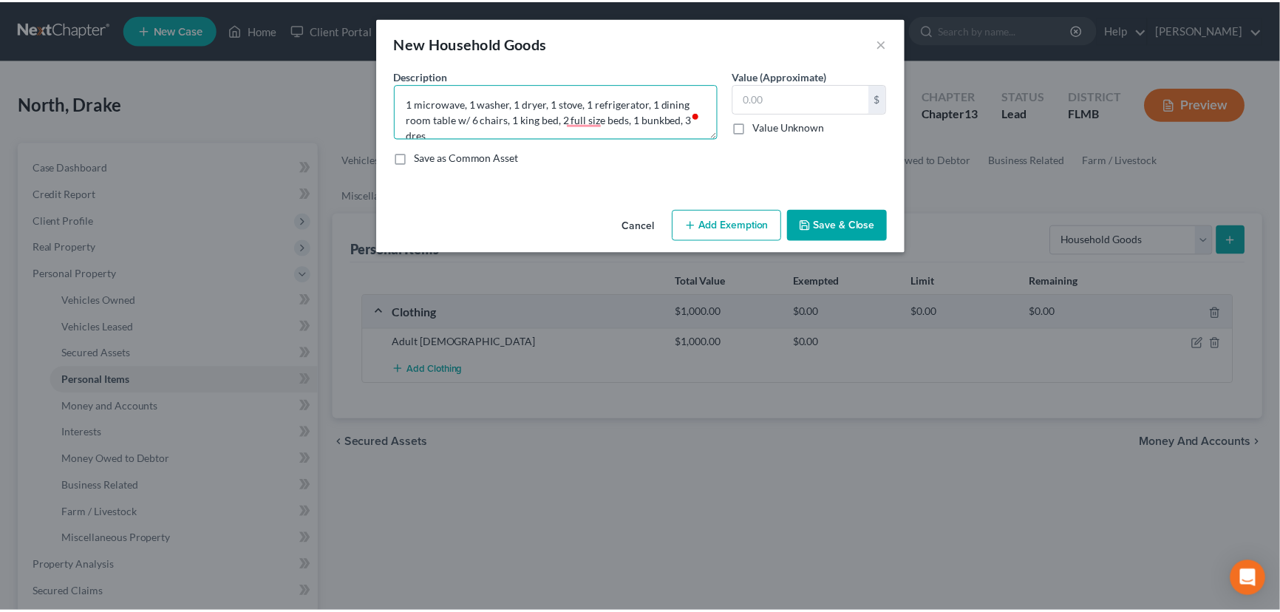
scroll to position [3, 0]
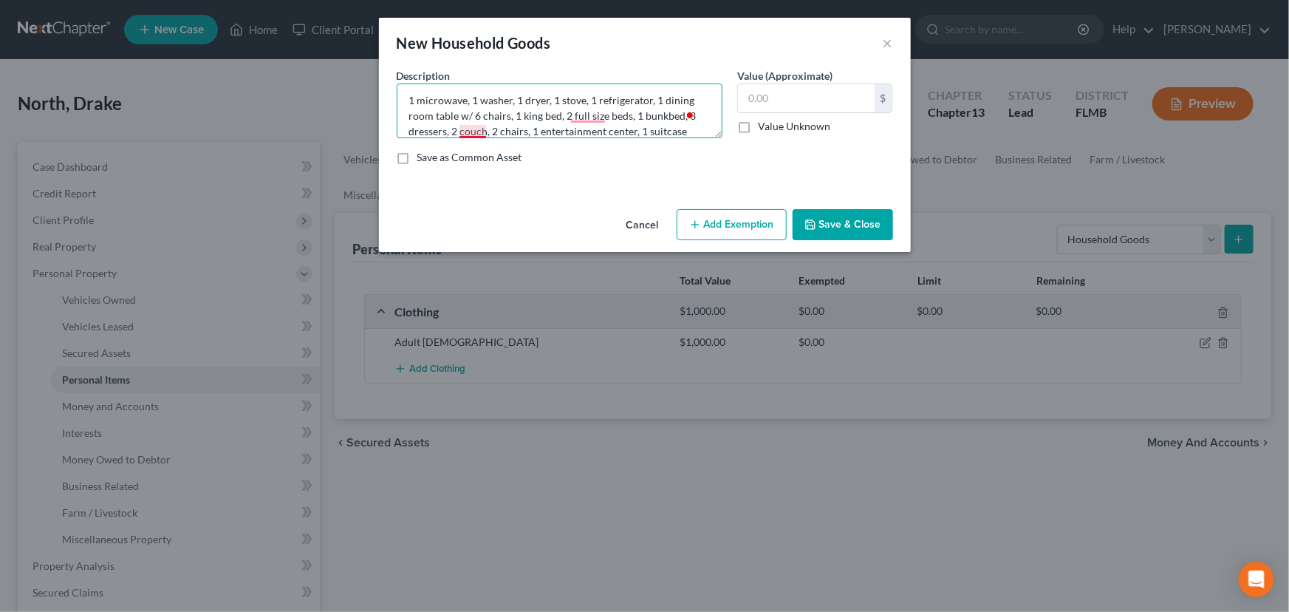
click at [465, 133] on textarea "1 microwave, 1 washer, 1 dryer, 1 stove, 1 refrigerator, 1 dining room table w/…" at bounding box center [560, 110] width 326 height 55
click at [584, 112] on textarea "1 microwave, 1 washer, 1 dryer, 1 stove, 1 refrigerator, 1 dining room table w/…" at bounding box center [560, 110] width 326 height 55
type textarea "1 microwave, 1 washer, 1 dryer, 1 stove, 1 refrigerator, 1 dining room table w/…"
click at [753, 99] on input "text" at bounding box center [806, 98] width 137 height 28
type input "5,000"
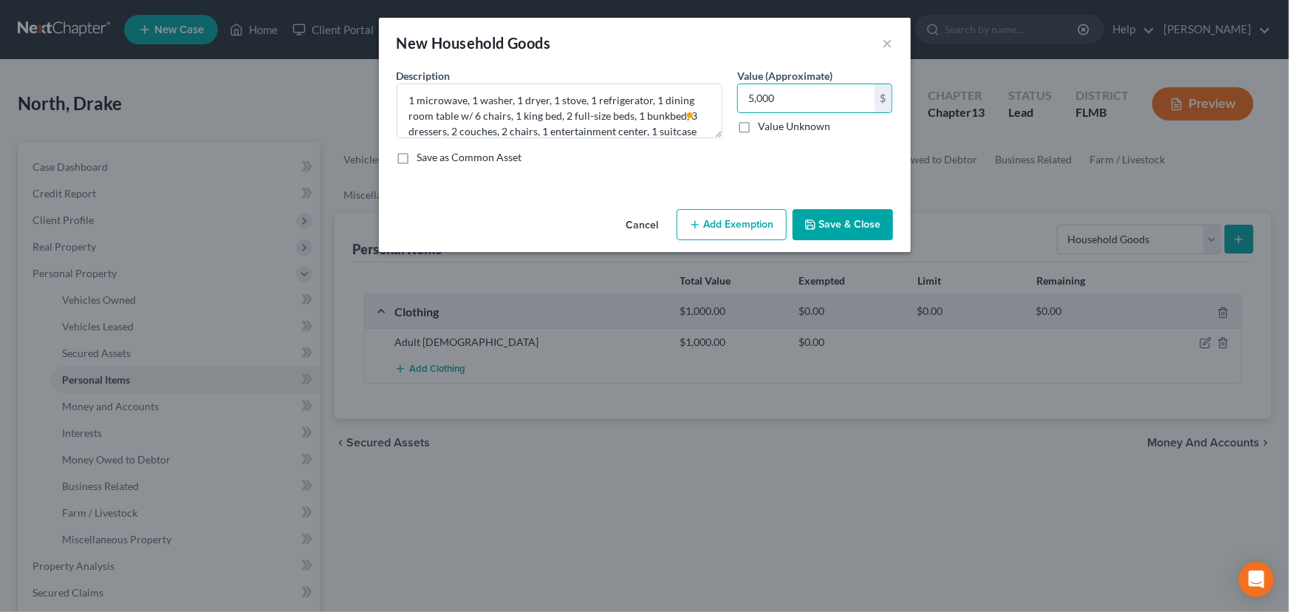
click at [845, 221] on button "Save & Close" at bounding box center [843, 224] width 100 height 31
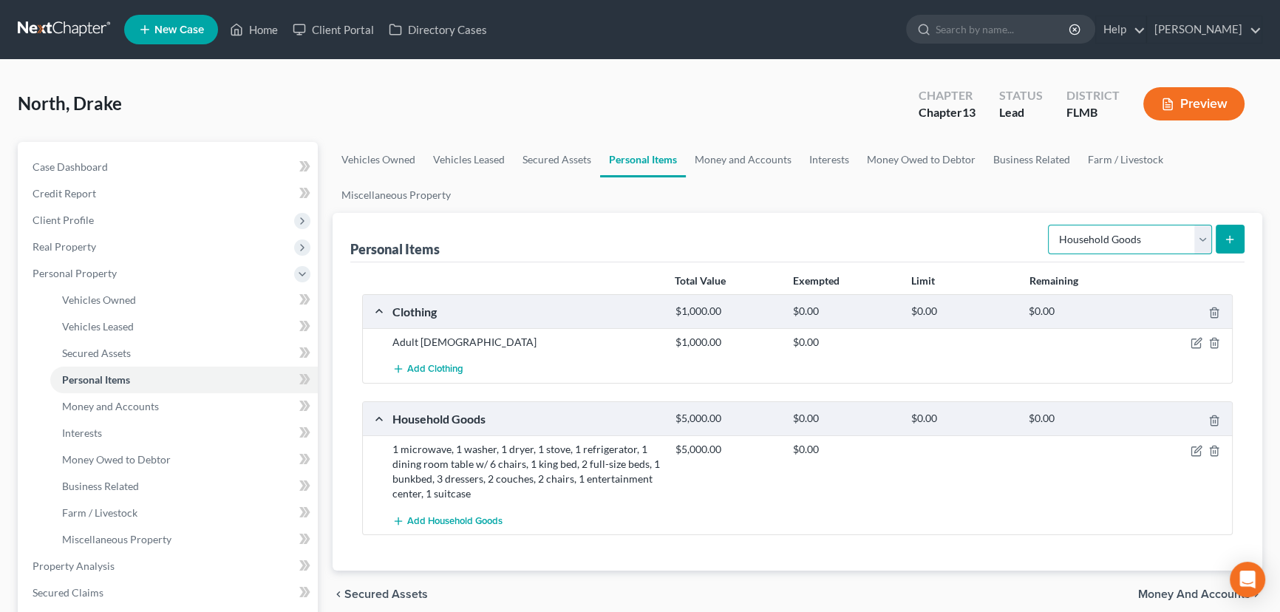
click at [1093, 230] on select "Select Item Type Clothing Collectibles Of Value Electronics Firearms Household …" at bounding box center [1130, 240] width 164 height 30
select select "electronics"
click at [1049, 225] on select "Select Item Type Clothing Collectibles Of Value Electronics Firearms Household …" at bounding box center [1130, 240] width 164 height 30
click at [1233, 236] on icon "submit" at bounding box center [1230, 239] width 12 height 12
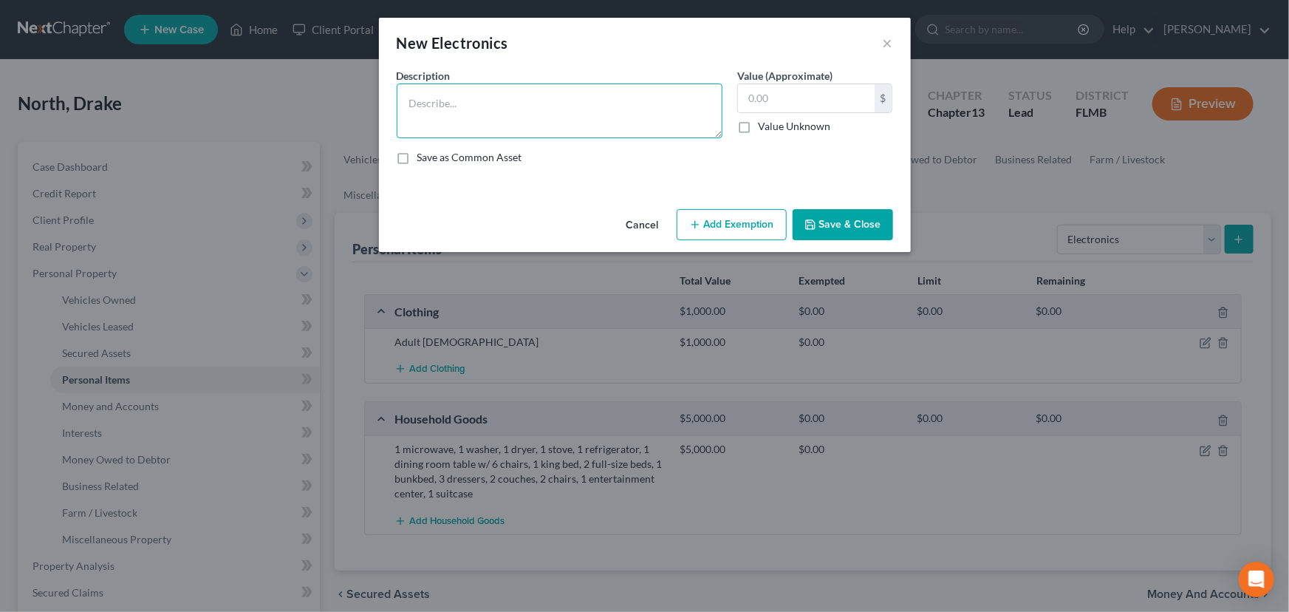
click at [584, 117] on textarea at bounding box center [560, 110] width 326 height 55
click at [529, 146] on div "Description * Two 40-inch TVs, One 65in TV, One 50in TV Value (Approximate) $ V…" at bounding box center [644, 122] width 511 height 109
type textarea "Two 40-inch TVs, one 65-inch TV, one 50-inch TV"
click at [791, 100] on input "text" at bounding box center [806, 98] width 137 height 28
click at [792, 98] on input "text" at bounding box center [806, 98] width 137 height 28
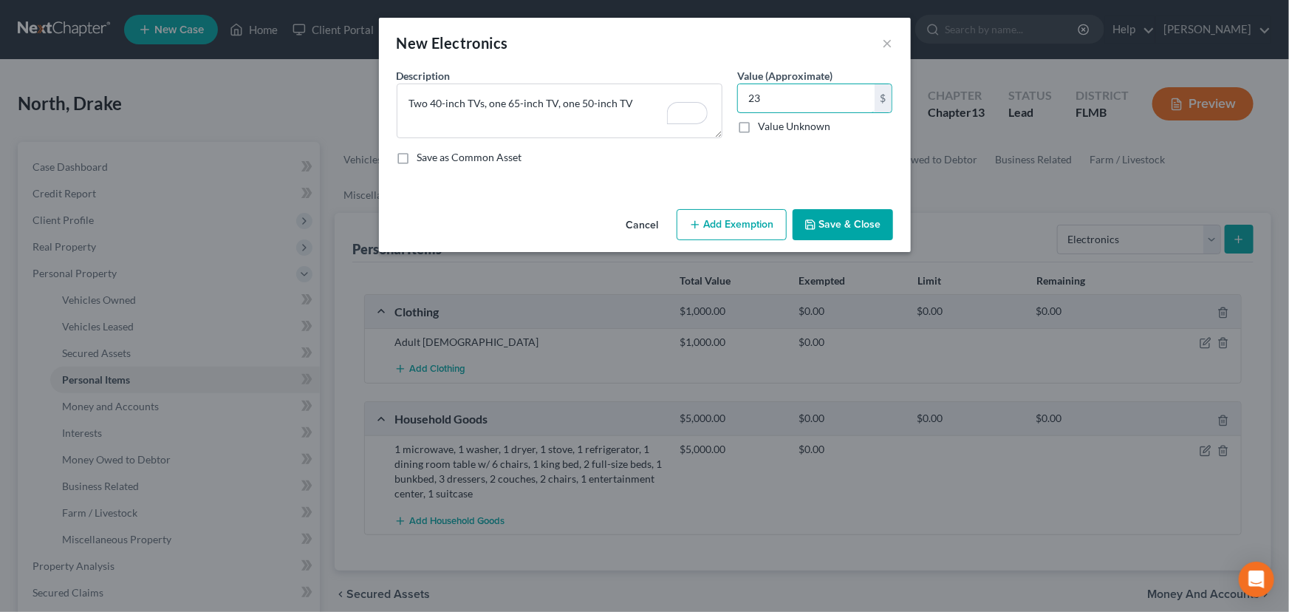
type input "2"
type input "400"
click at [836, 229] on button "Save & Close" at bounding box center [843, 224] width 100 height 31
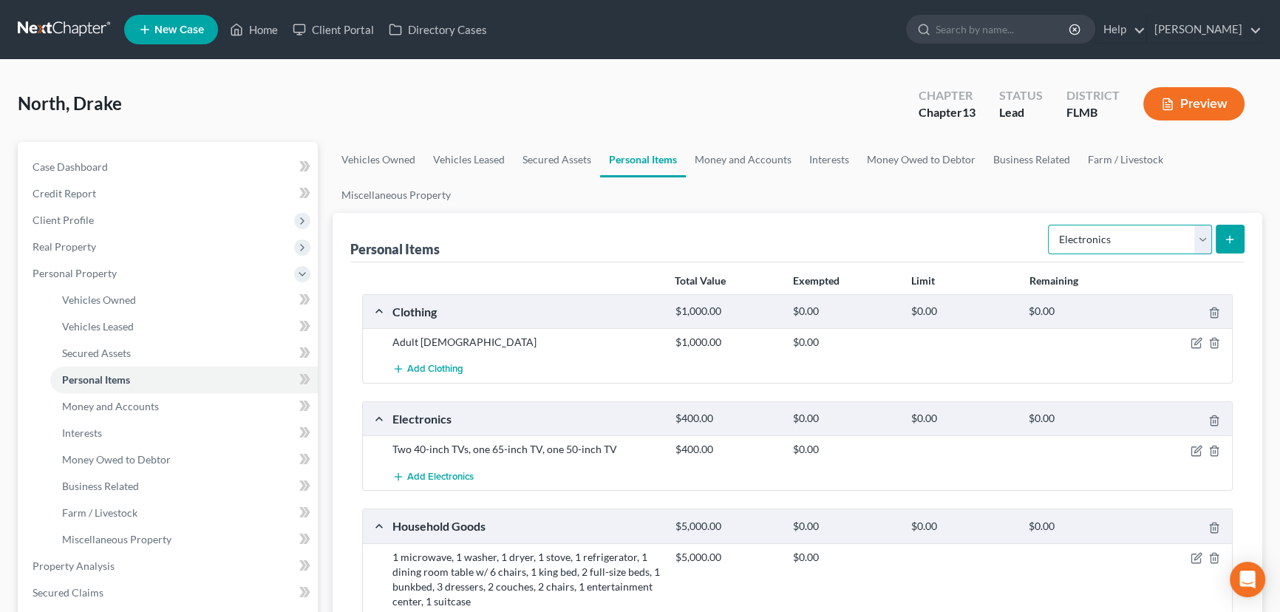
click at [1139, 236] on select "Select Item Type Clothing Collectibles Of Value Electronics Firearms Household …" at bounding box center [1130, 240] width 164 height 30
select select "sports_and_hobby_equipment"
click at [1049, 225] on select "Select Item Type Clothing Collectibles Of Value Electronics Firearms Household …" at bounding box center [1130, 240] width 164 height 30
click at [1233, 241] on icon "submit" at bounding box center [1230, 239] width 12 height 12
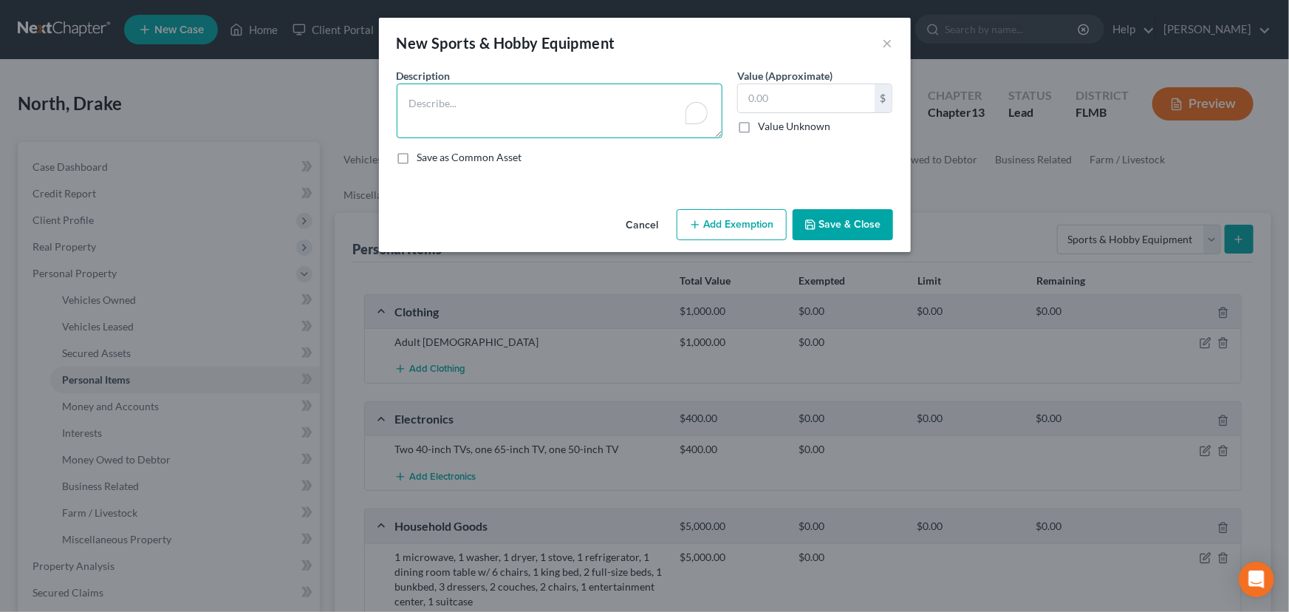
click at [578, 93] on textarea "To enrich screen reader interactions, please activate Accessibility in Grammarl…" at bounding box center [560, 110] width 326 height 55
type textarea "1 cooler, 1 grill, 1 air compressor, 1 wrench, 1 shovel"
click at [844, 92] on input "text" at bounding box center [806, 98] width 137 height 28
type input "100.00"
click at [846, 224] on button "Save & Close" at bounding box center [843, 224] width 100 height 31
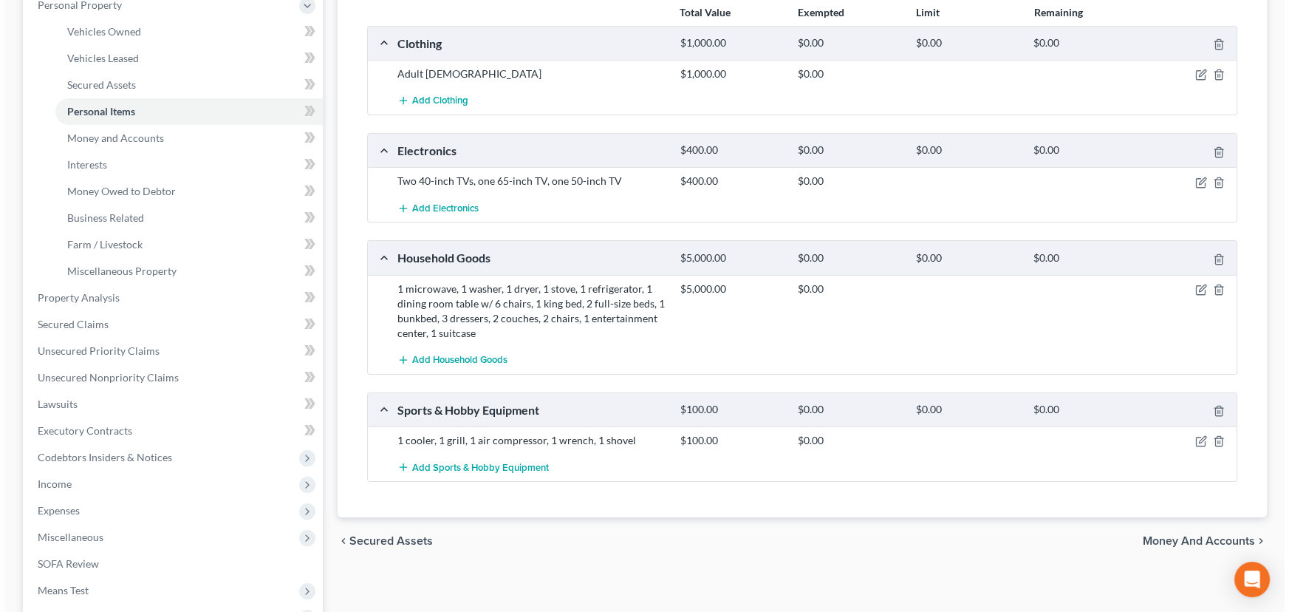
scroll to position [0, 0]
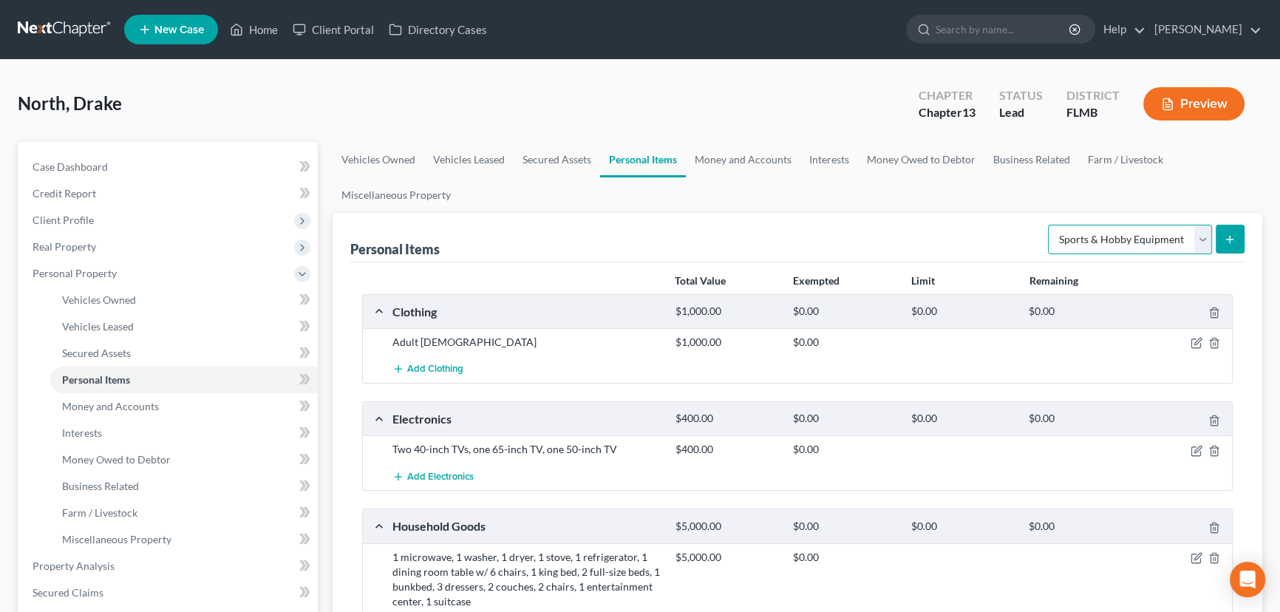
click at [1106, 243] on select "Select Item Type Clothing Collectibles Of Value Electronics Firearms Household …" at bounding box center [1130, 240] width 164 height 30
click at [976, 243] on div "Personal Items Select Item Type Clothing Collectibles Of Value Electronics Fire…" at bounding box center [797, 238] width 894 height 50
click at [759, 161] on link "Money and Accounts" at bounding box center [743, 159] width 115 height 35
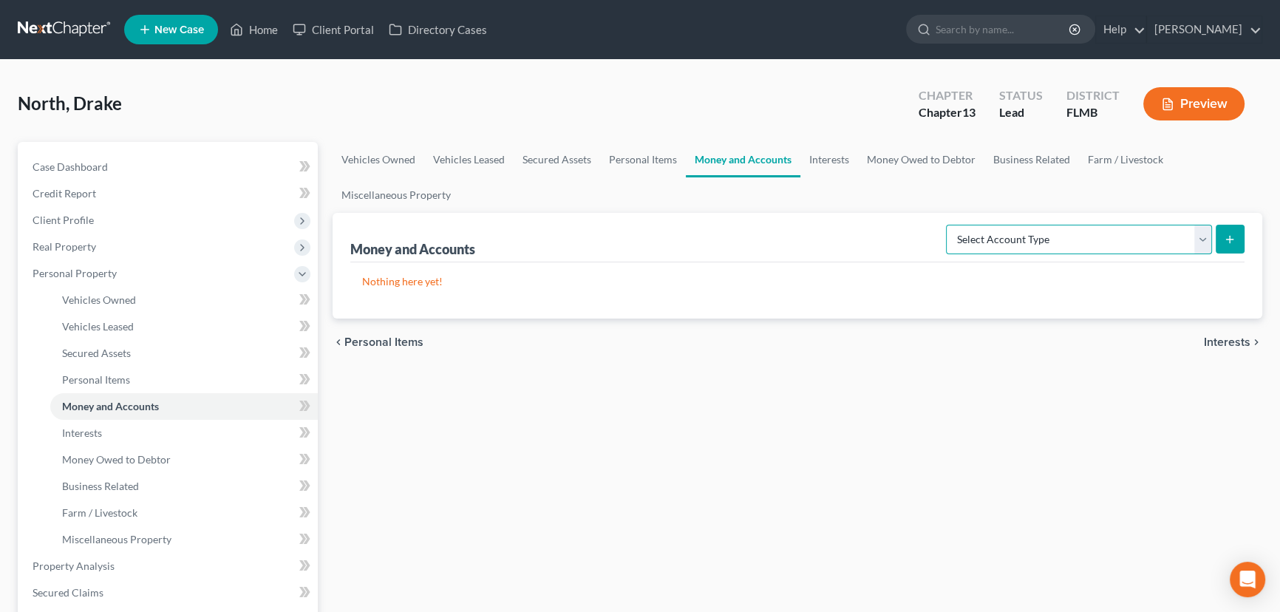
click at [1012, 236] on select "Select Account Type Brokerage Cash on Hand Certificates of Deposit Checking Acc…" at bounding box center [1079, 240] width 266 height 30
select select "cash_on_hand"
click at [949, 225] on select "Select Account Type Brokerage Cash on Hand Certificates of Deposit Checking Acc…" at bounding box center [1079, 240] width 266 height 30
click at [1232, 242] on icon "submit" at bounding box center [1230, 239] width 12 height 12
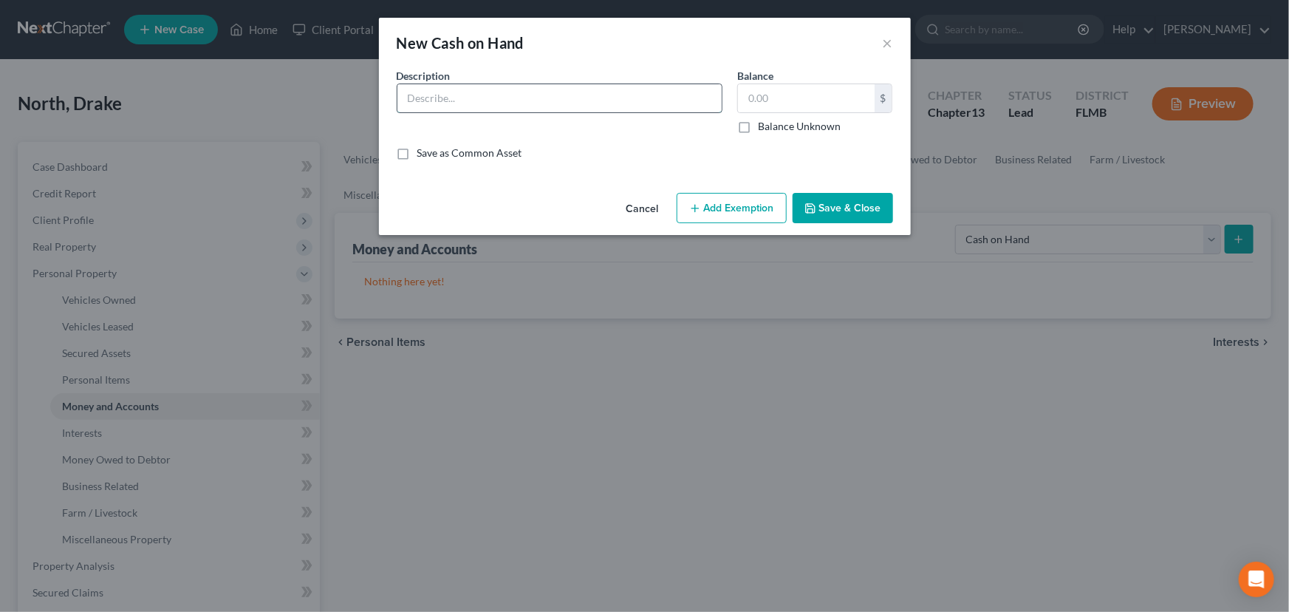
click at [562, 105] on input "text" at bounding box center [560, 98] width 324 height 28
type input "COH"
click at [749, 107] on input "text" at bounding box center [806, 98] width 137 height 28
type input "1,000"
click at [852, 202] on button "Save & Close" at bounding box center [843, 208] width 100 height 31
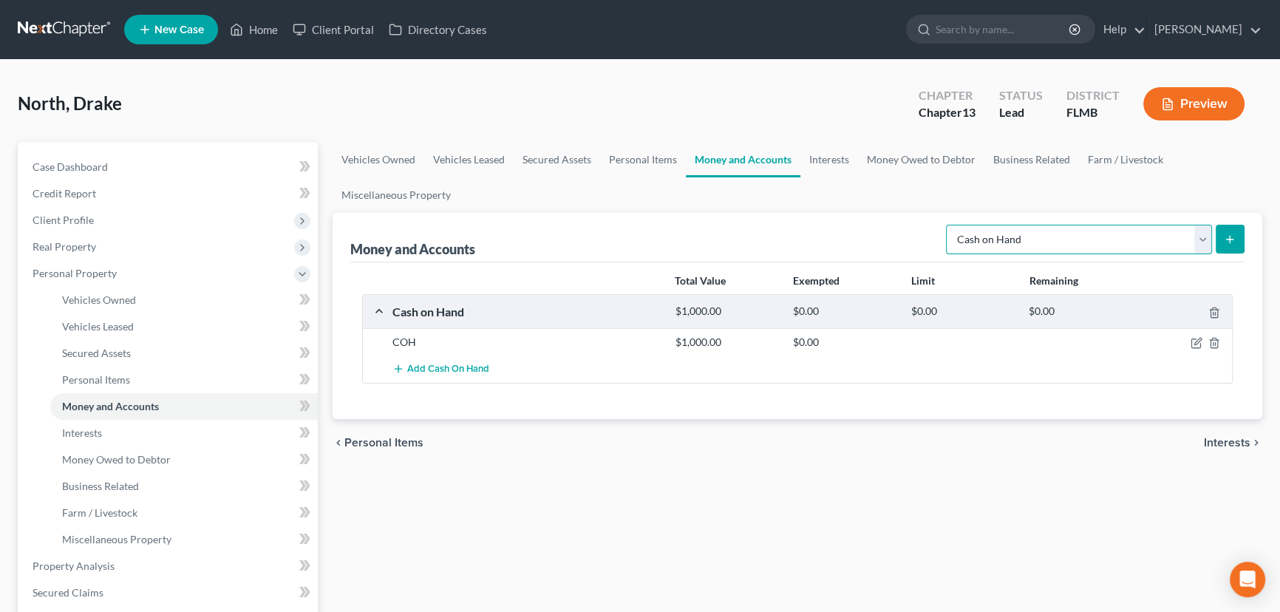
click at [1107, 236] on select "Select Account Type Brokerage Cash on Hand Certificates of Deposit Checking Acc…" at bounding box center [1079, 240] width 266 height 30
select select "checking"
click at [949, 225] on select "Select Account Type Brokerage Cash on Hand Certificates of Deposit Checking Acc…" at bounding box center [1079, 240] width 266 height 30
click at [1224, 239] on icon "submit" at bounding box center [1230, 239] width 12 height 12
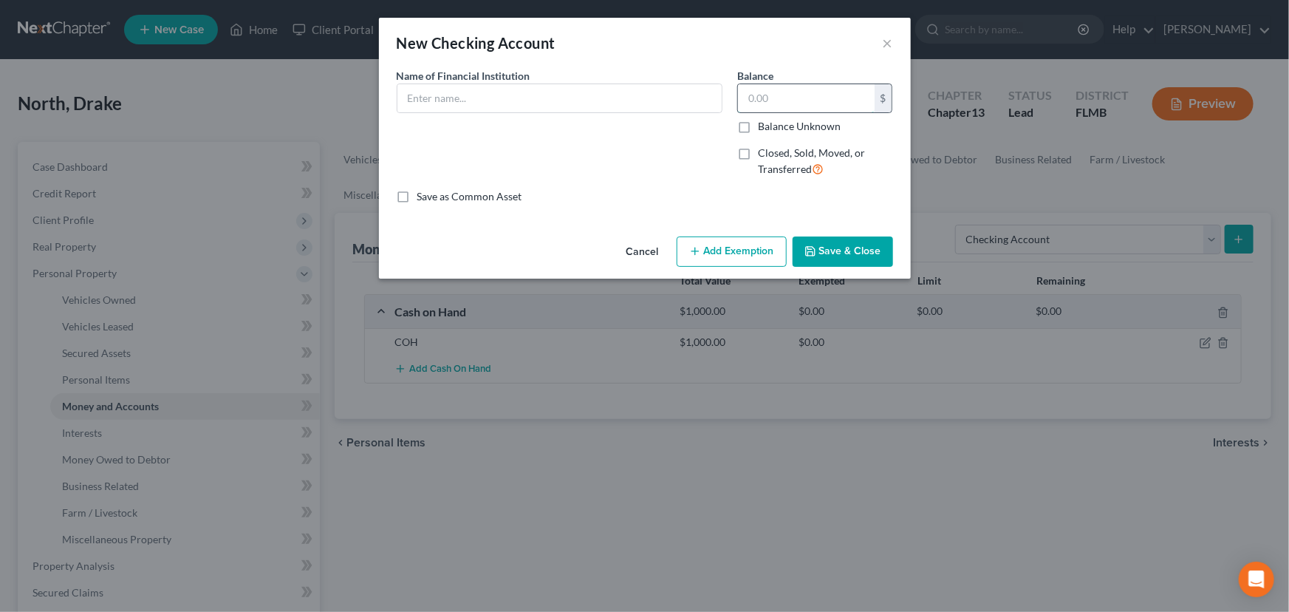
click at [832, 96] on input "text" at bounding box center [806, 98] width 137 height 28
click at [758, 127] on label "Balance Unknown" at bounding box center [799, 126] width 83 height 15
click at [764, 127] on input "Balance Unknown" at bounding box center [769, 124] width 10 height 10
checkbox input "true"
type input "0.00"
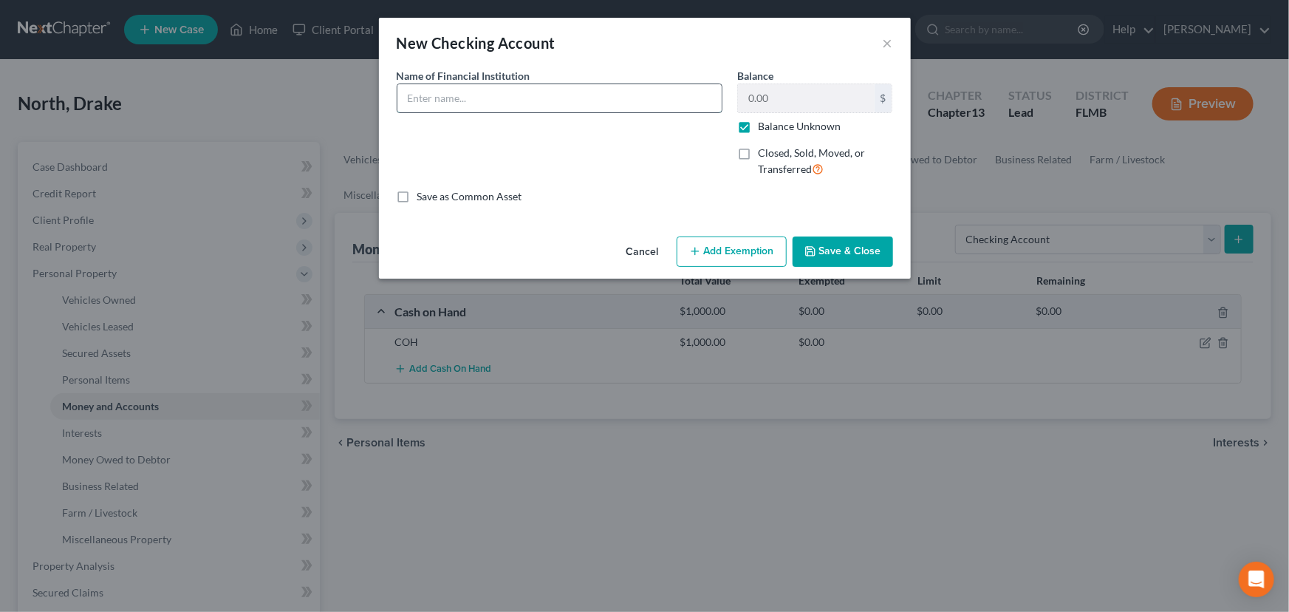
click at [579, 93] on input "text" at bounding box center [560, 98] width 324 height 28
